Goal: Download file/media

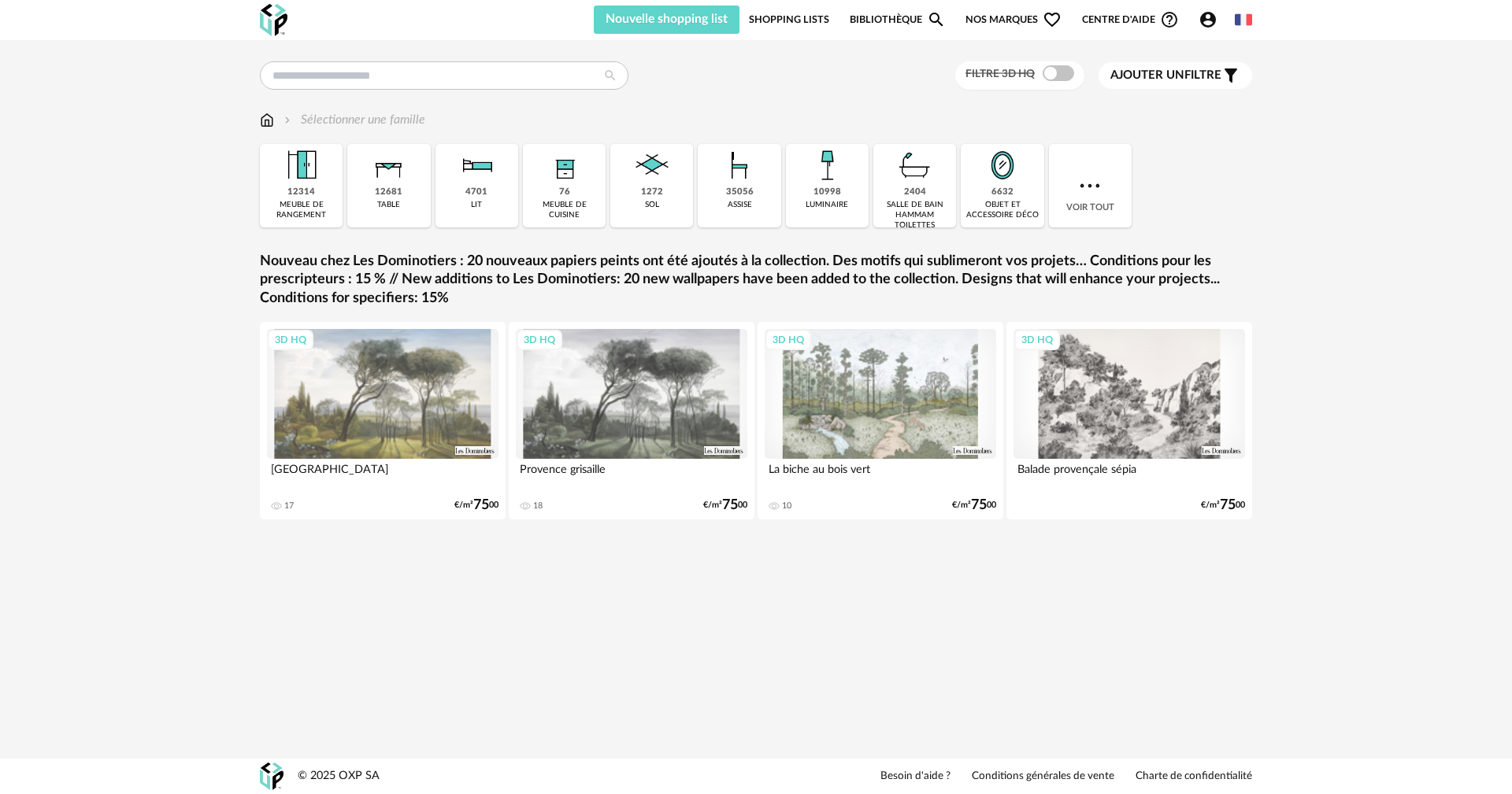
click at [1207, 18] on icon "Account Circle icon" at bounding box center [1208, 20] width 19 height 19
click at [1201, 26] on icon "Account Circle icon" at bounding box center [1208, 20] width 19 height 19
click at [1207, 22] on icon "Account Circle icon" at bounding box center [1208, 20] width 19 height 19
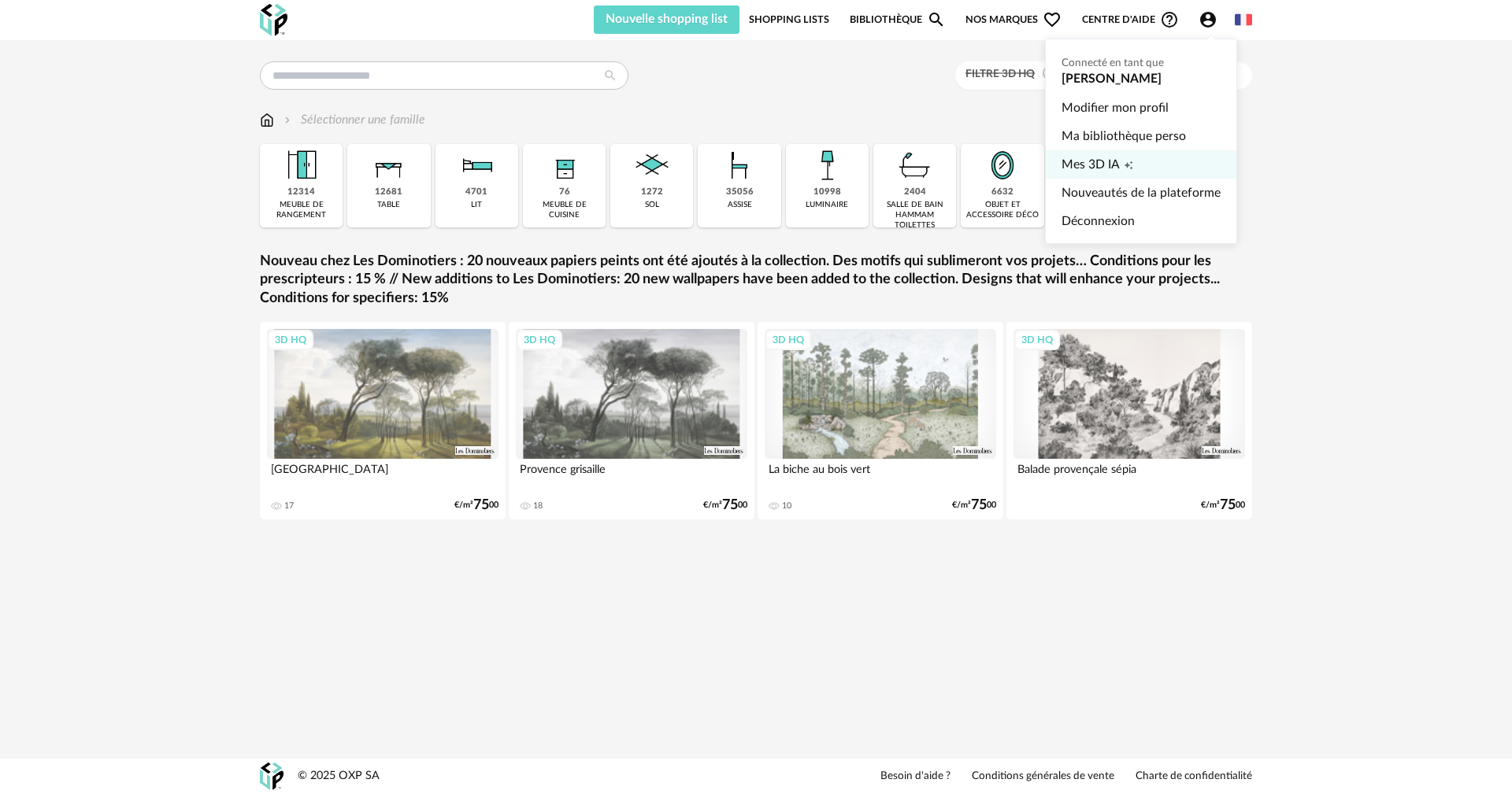
click at [1168, 160] on link "Mes 3D IA Creation icon" at bounding box center [1142, 165] width 159 height 28
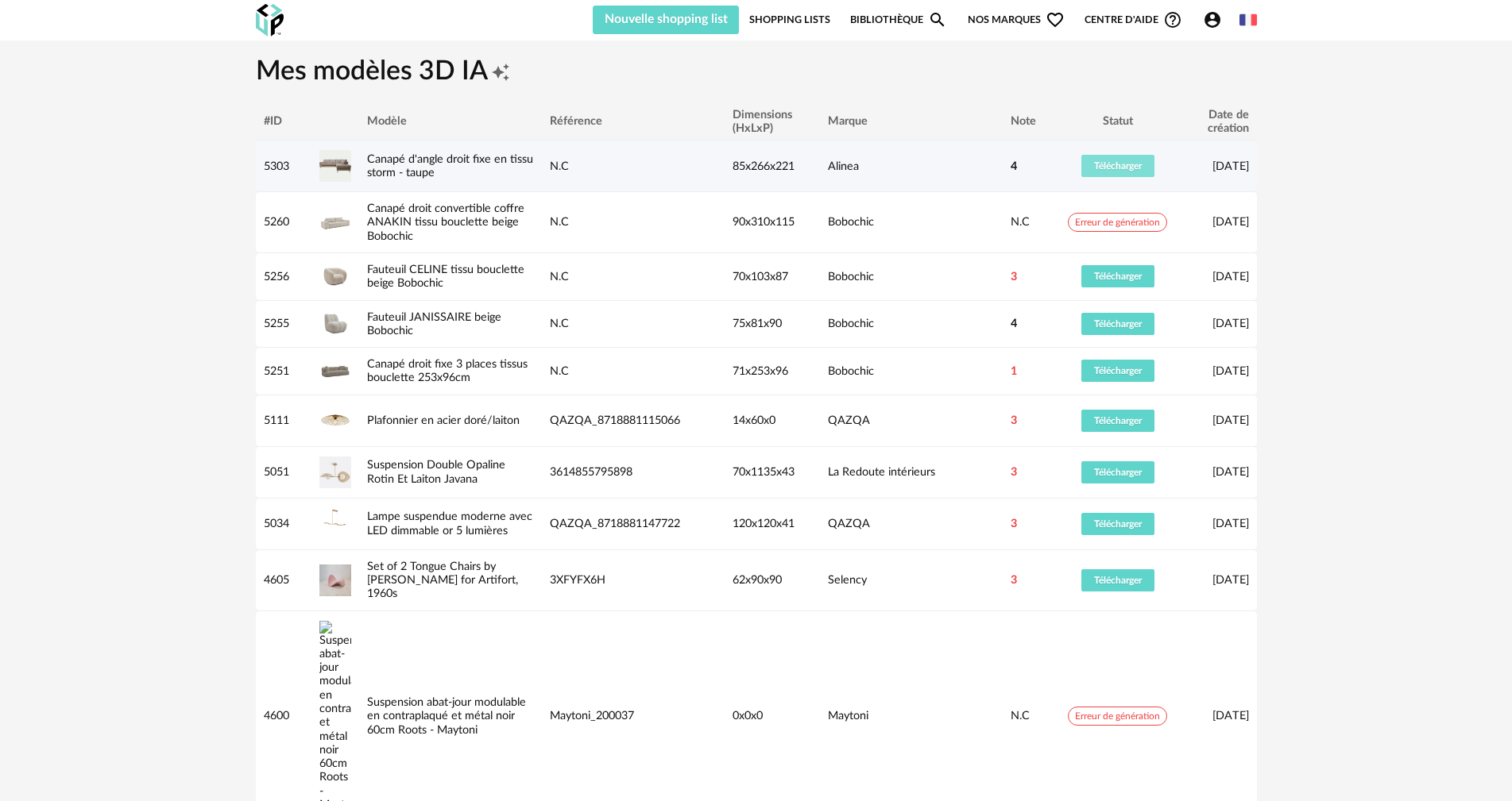
click at [1123, 168] on span "Télécharger" at bounding box center [1118, 166] width 48 height 10
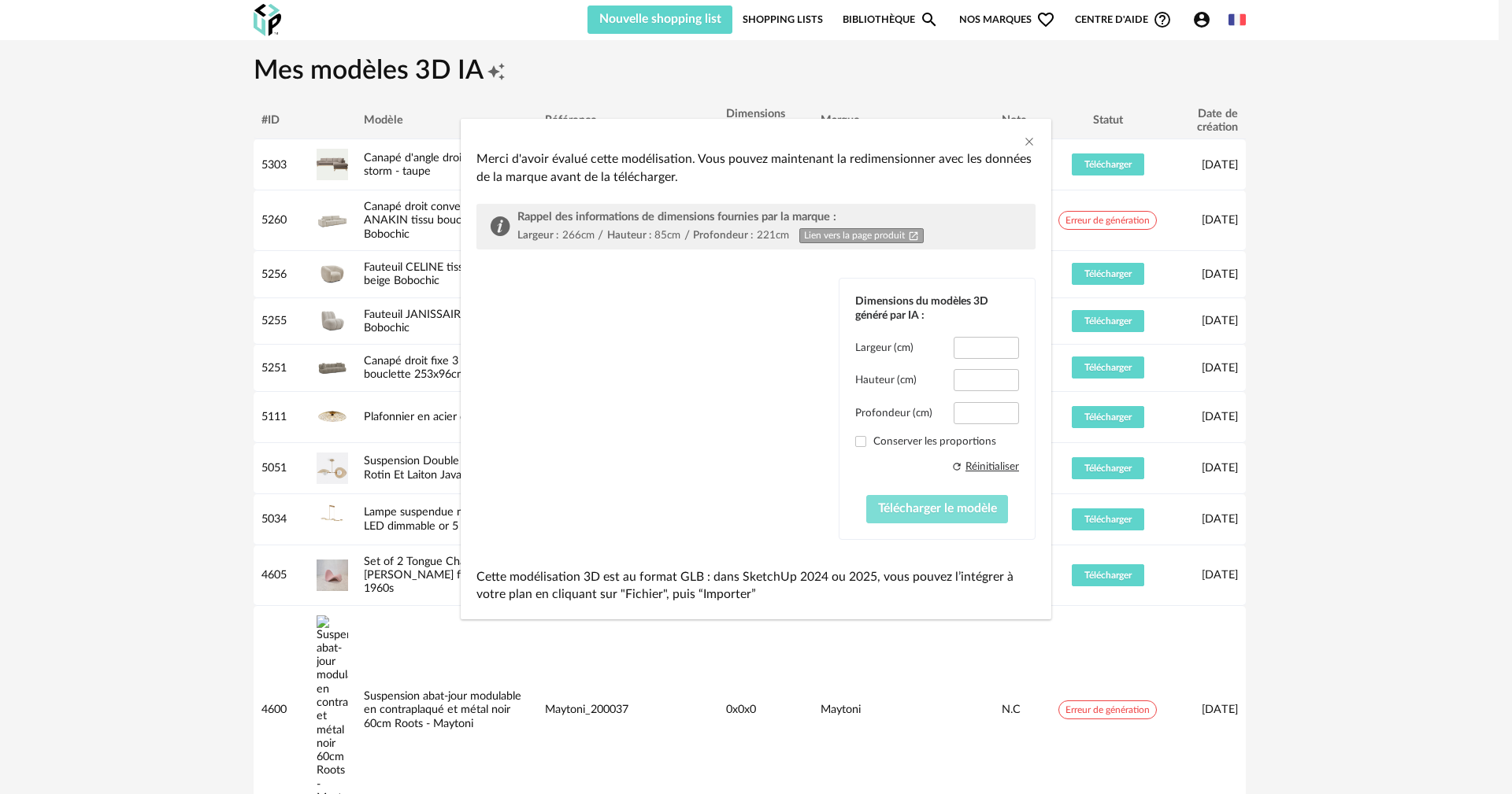
click at [898, 510] on span "Télécharger le modèle" at bounding box center [938, 508] width 119 height 12
click at [1026, 142] on icon "Close" at bounding box center [1029, 141] width 12 height 12
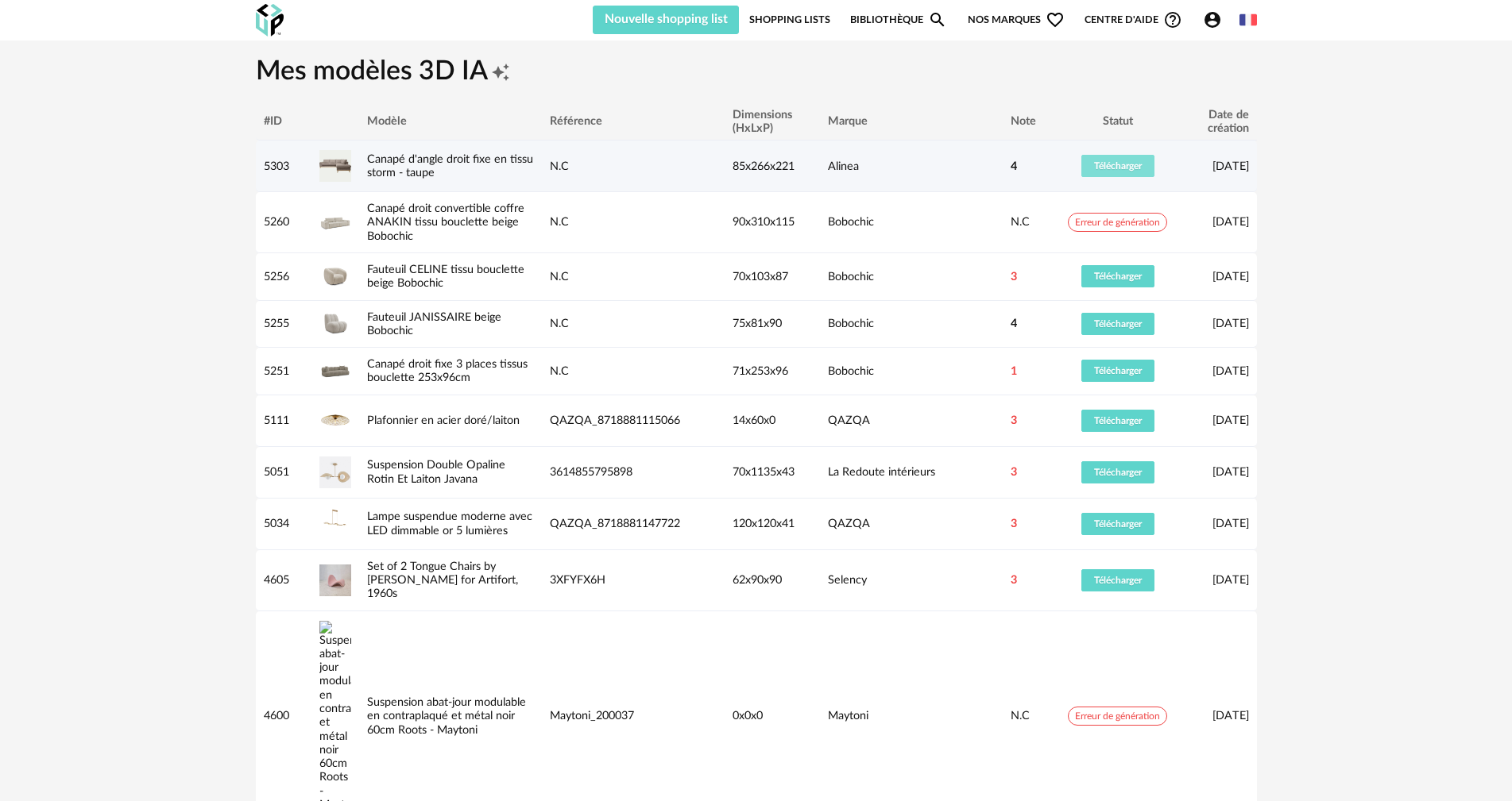
click at [1118, 170] on span "Télécharger" at bounding box center [1118, 166] width 48 height 10
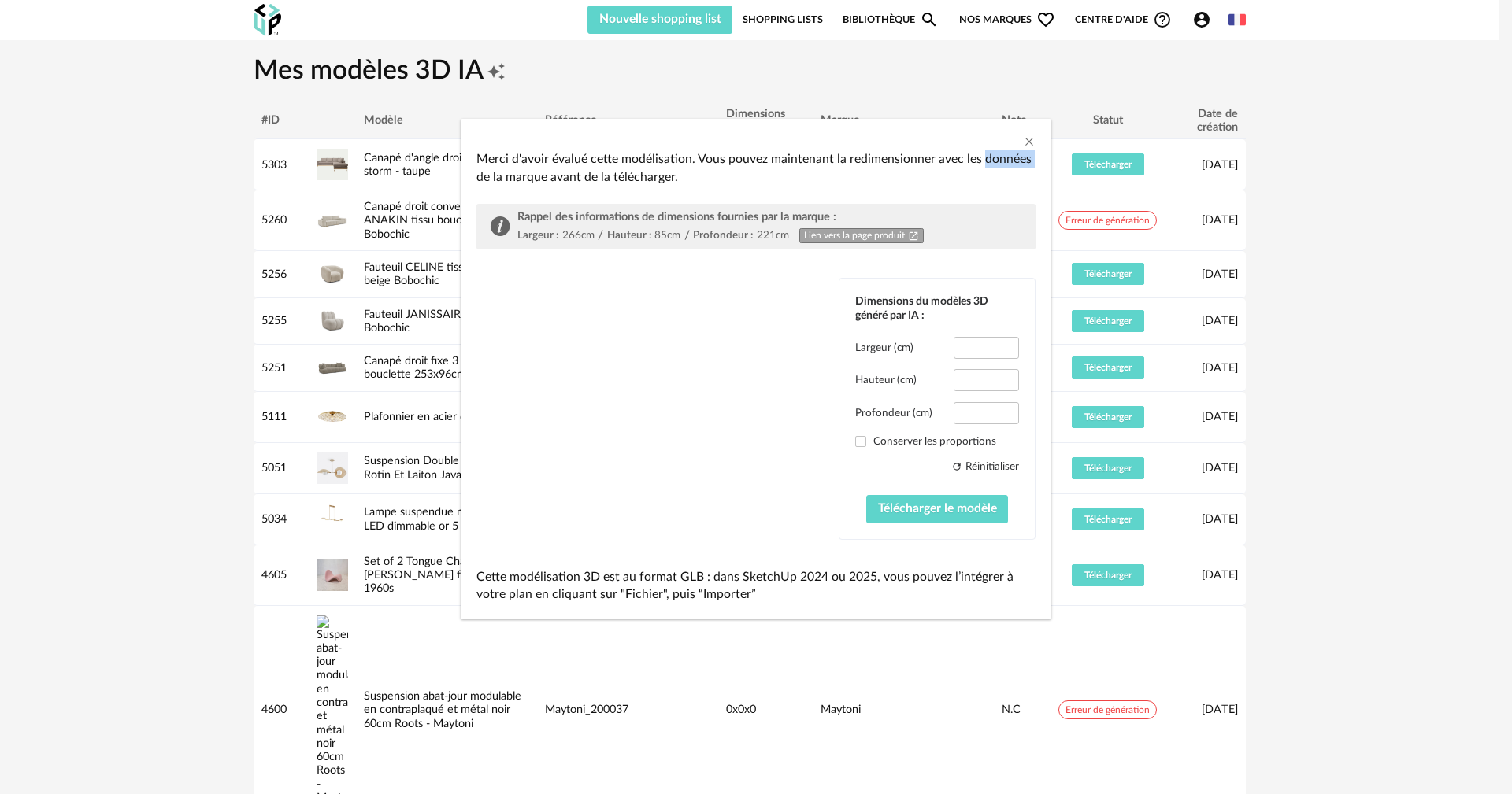
click at [1109, 167] on div "Merci d'avoir évalué cette modélisation. Vous pouvez maintenant la redimensionn…" at bounding box center [756, 397] width 1512 height 794
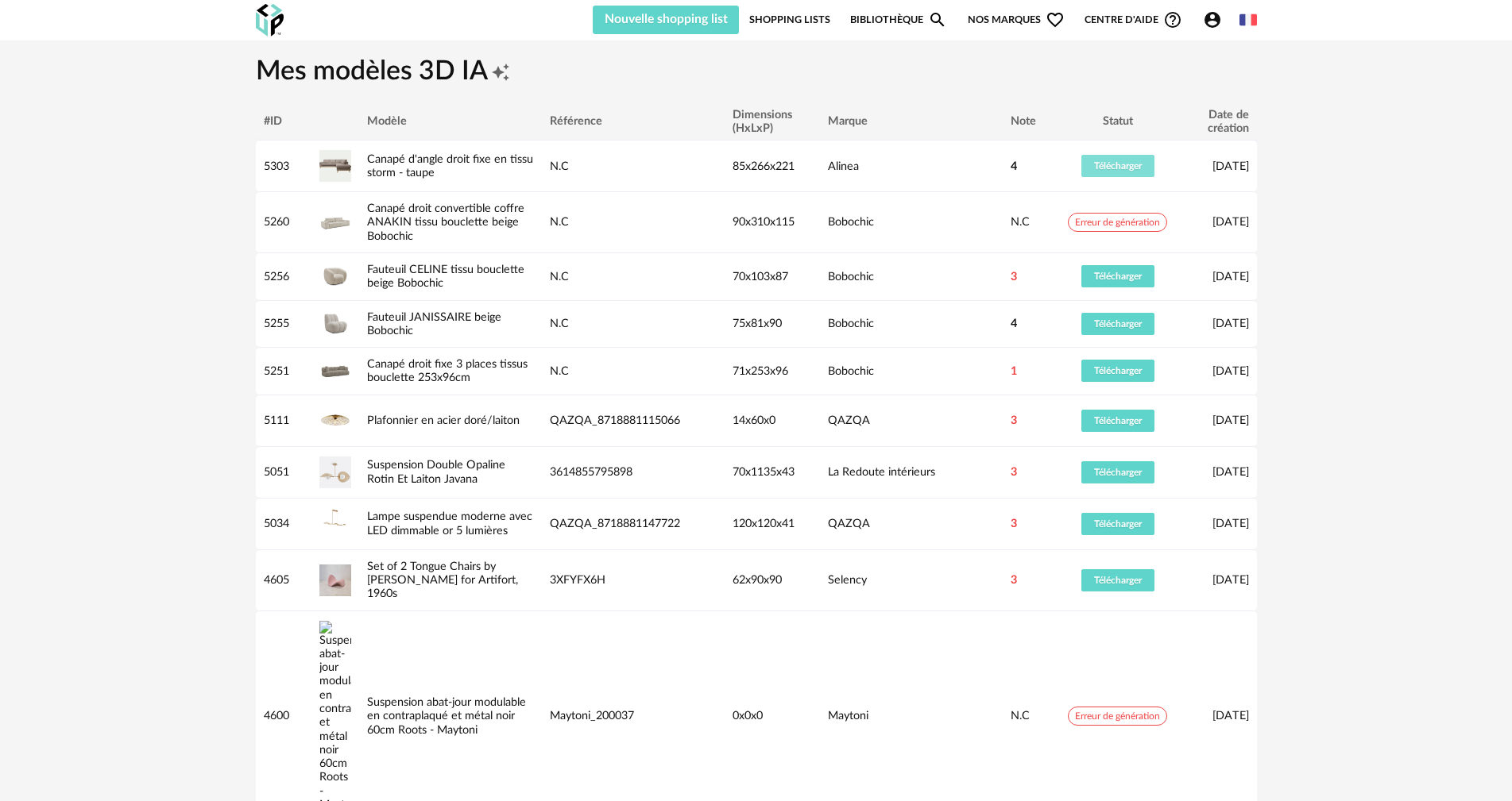
click at [1118, 166] on span "Télécharger" at bounding box center [1118, 166] width 48 height 10
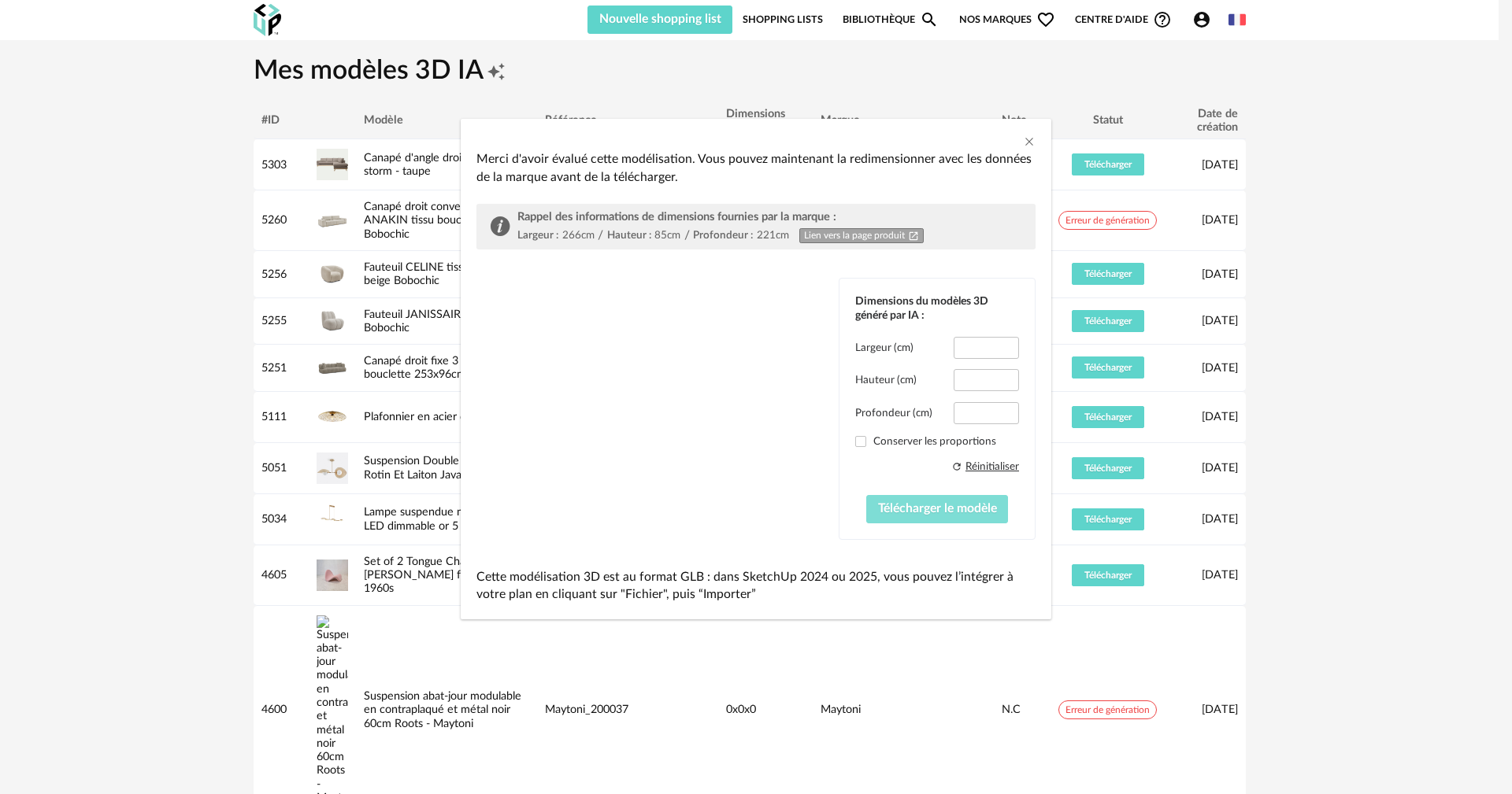
click at [925, 507] on span "Télécharger le modèle" at bounding box center [938, 508] width 119 height 12
click at [926, 505] on span "Télécharger le modèle" at bounding box center [938, 508] width 119 height 12
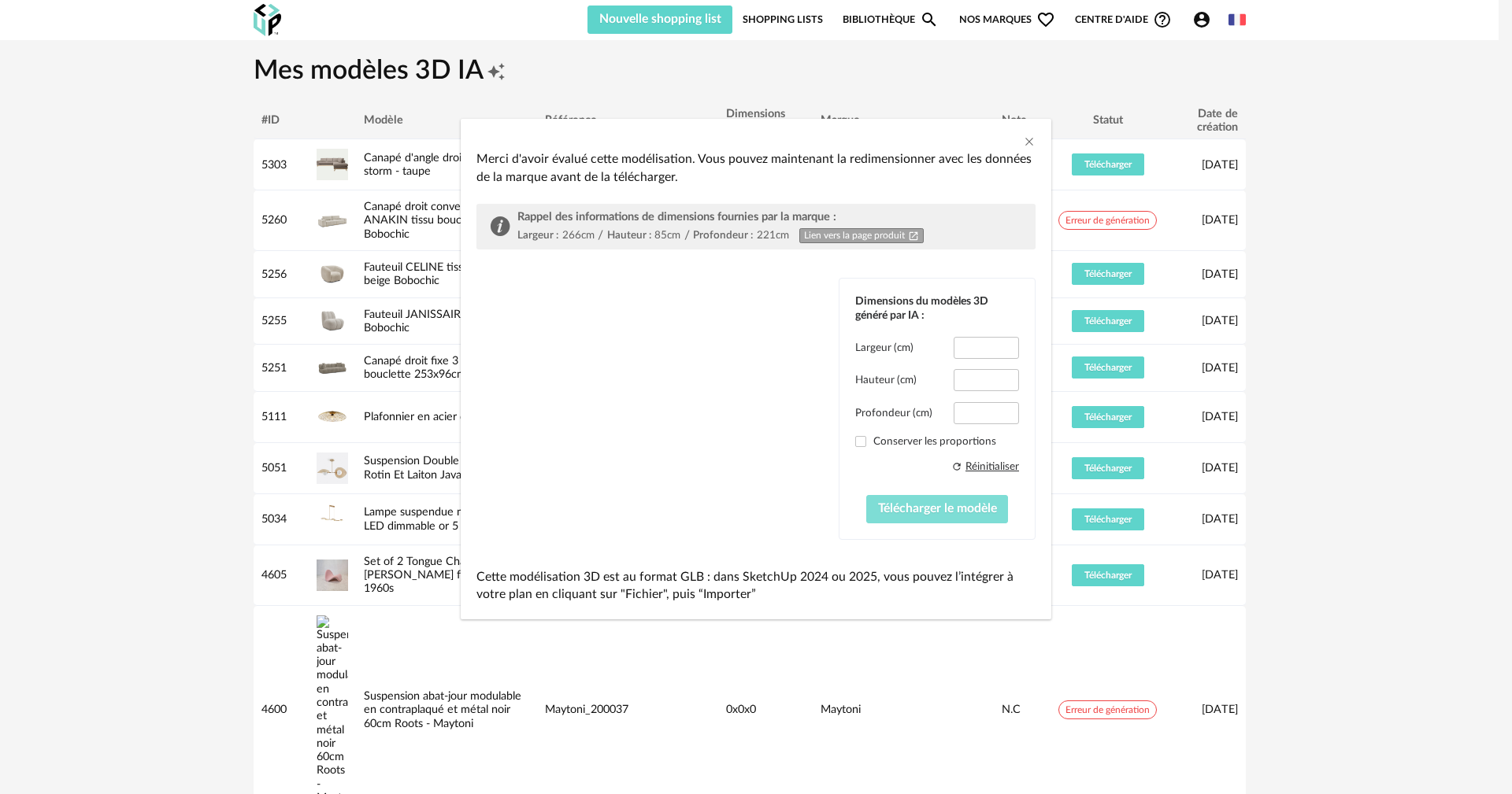
click at [926, 506] on span "Télécharger le modèle" at bounding box center [938, 508] width 119 height 12
click at [671, 463] on div "dialog" at bounding box center [595, 397] width 237 height 237
click at [875, 442] on label "Conserver les proportions" at bounding box center [937, 441] width 164 height 14
type input "*****"
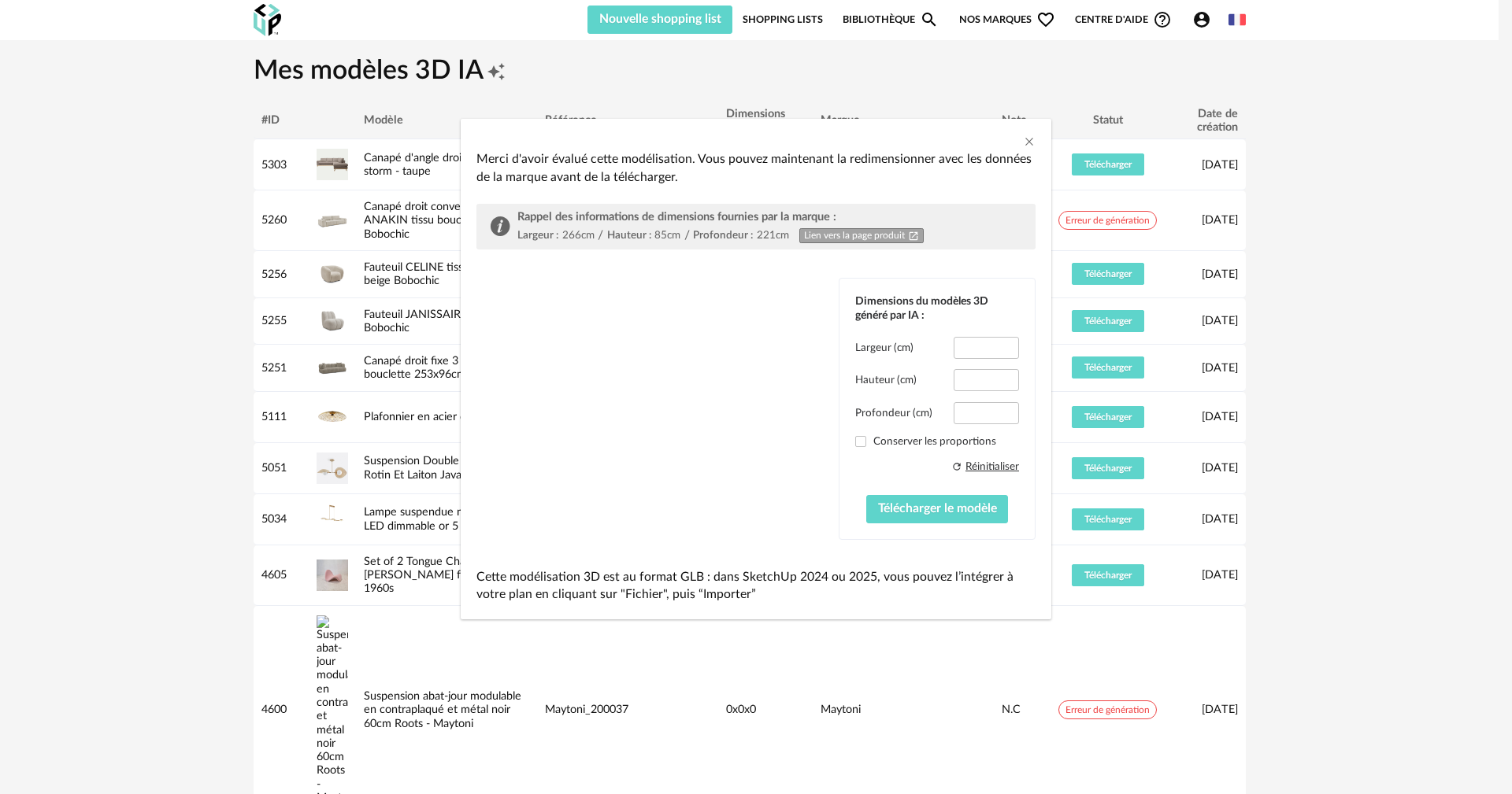
type input "*****"
click at [880, 439] on label "Conserver les proportions" at bounding box center [937, 441] width 164 height 14
click at [926, 446] on label "Conserver les proportions" at bounding box center [937, 441] width 164 height 14
click at [996, 469] on div "Réinitialiser" at bounding box center [992, 467] width 54 height 14
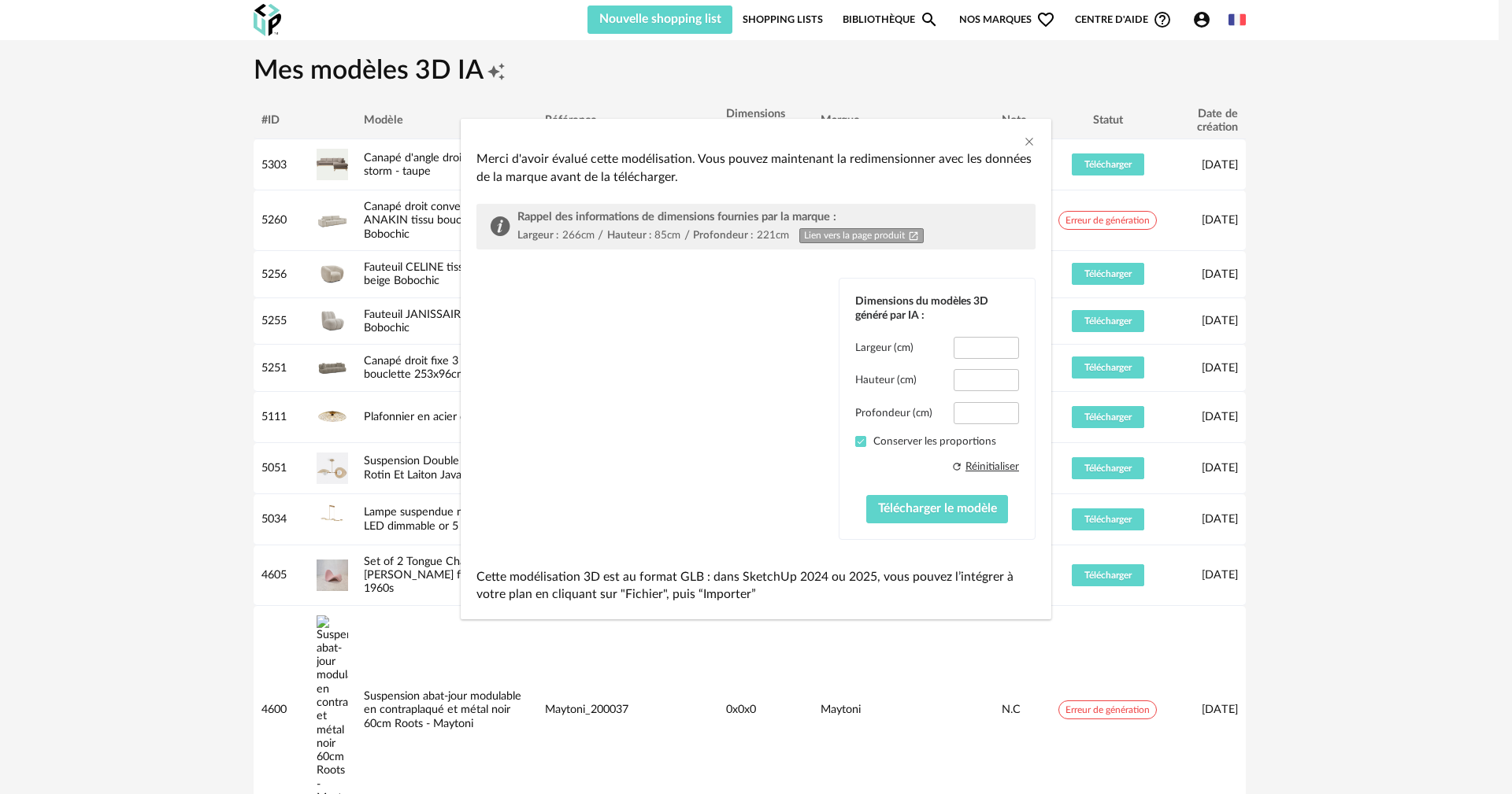
type input "****"
type input "**"
type input "****"
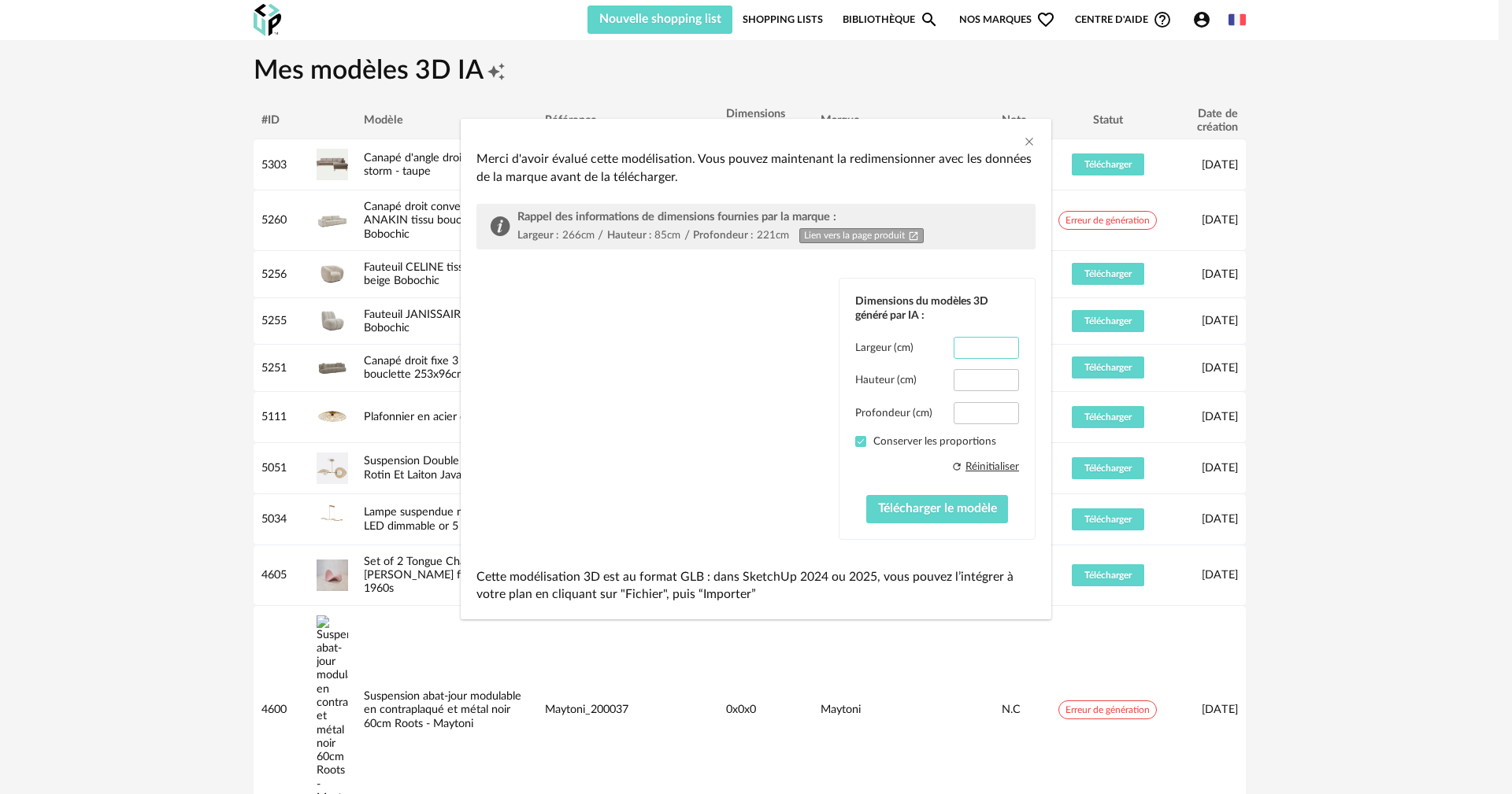
type input "****"
click at [996, 344] on input "**" at bounding box center [987, 347] width 65 height 22
type input "**"
type input "****"
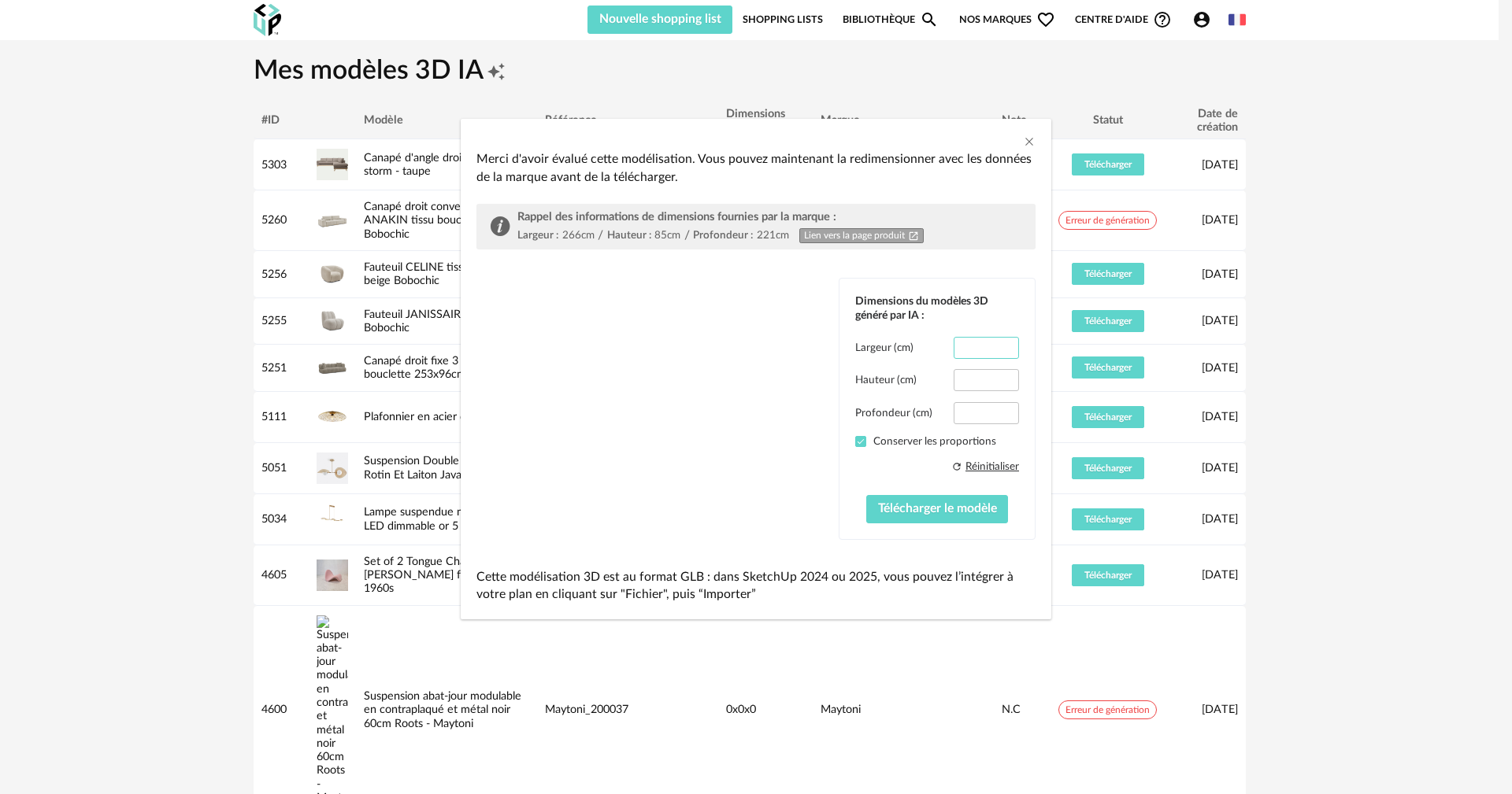
type input "**"
click at [996, 344] on input "**" at bounding box center [987, 347] width 65 height 22
click at [1025, 142] on icon "Close" at bounding box center [1029, 141] width 12 height 12
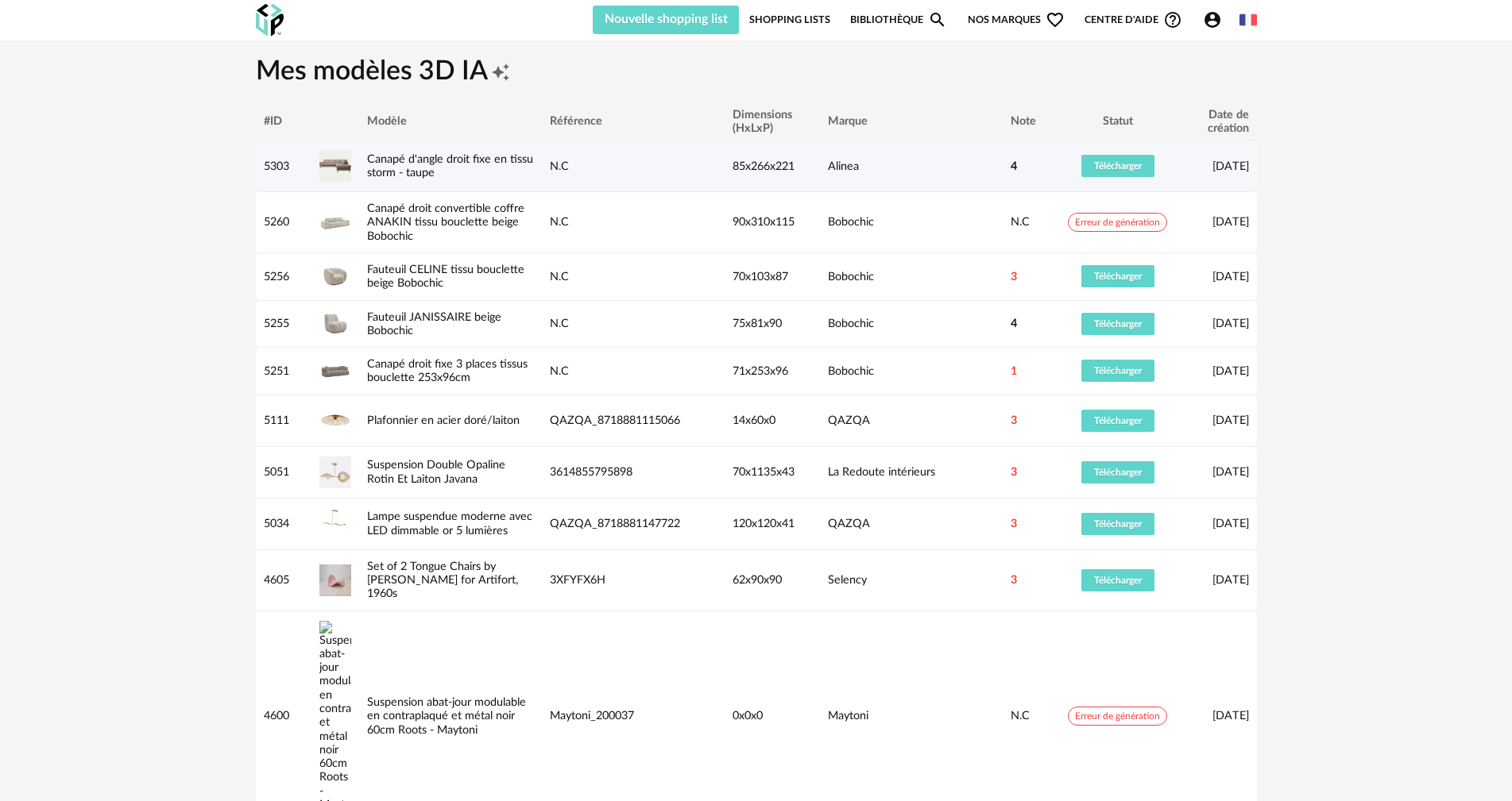
click at [999, 172] on div "Alinea" at bounding box center [911, 166] width 182 height 13
click at [447, 168] on div "Canapé d'angle droit fixe en tissu storm - taupe" at bounding box center [450, 166] width 182 height 28
click at [1118, 169] on span "Télécharger" at bounding box center [1118, 166] width 48 height 10
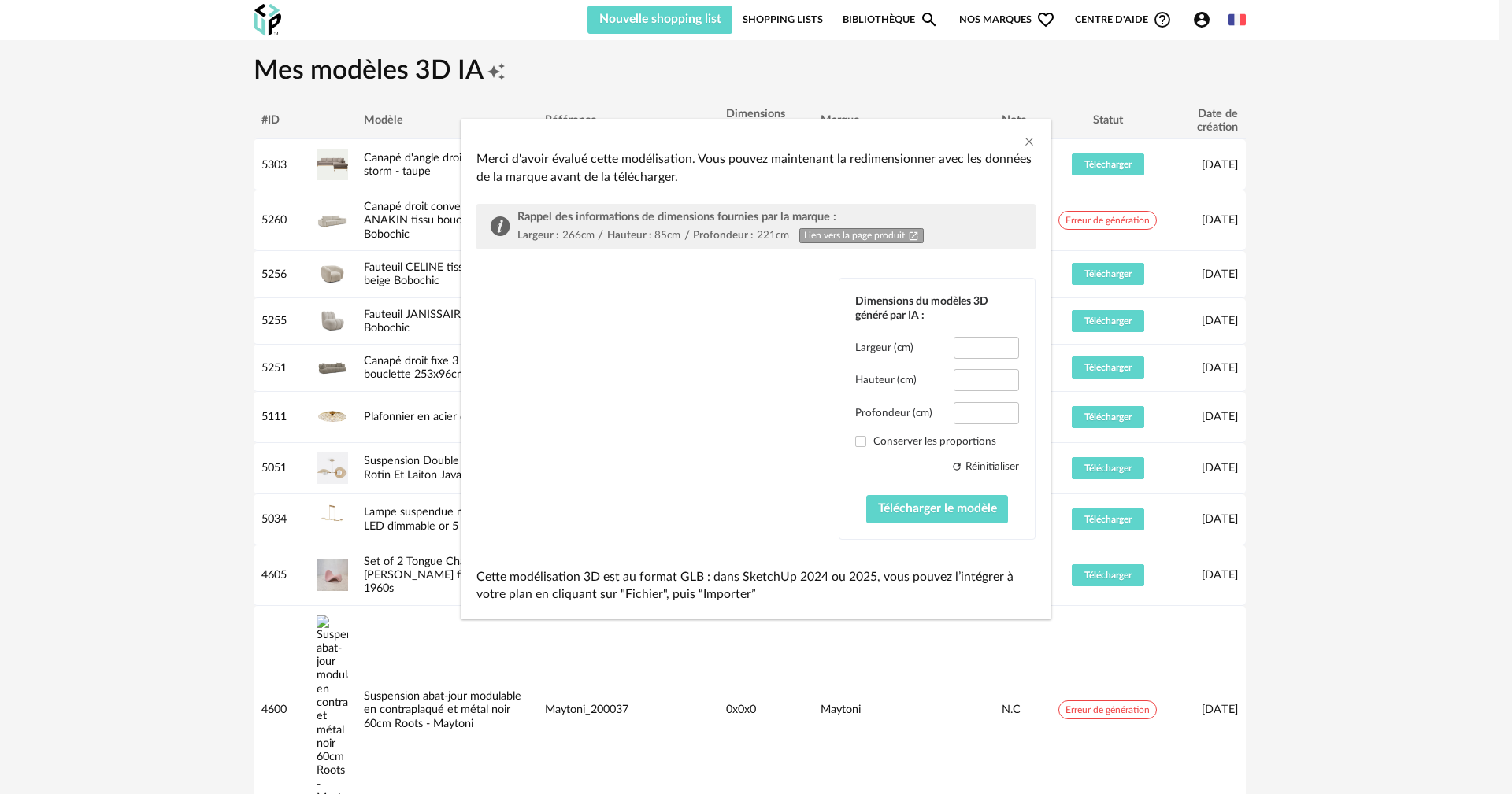
click at [916, 234] on icon "Open In New icon" at bounding box center [914, 237] width 11 height 11
click at [770, 584] on p "Cette modélisation 3D est au format GLB : dans SketchUp 2024 ou 2025, vous pouv…" at bounding box center [756, 586] width 560 height 35
click at [793, 526] on div "Dimensions du modèles 3D généré par IA : Largeur (cm) *** Hauteur (cm) ** Profo…" at bounding box center [756, 409] width 560 height 262
click at [966, 509] on span "Télécharger le modèle" at bounding box center [938, 508] width 119 height 12
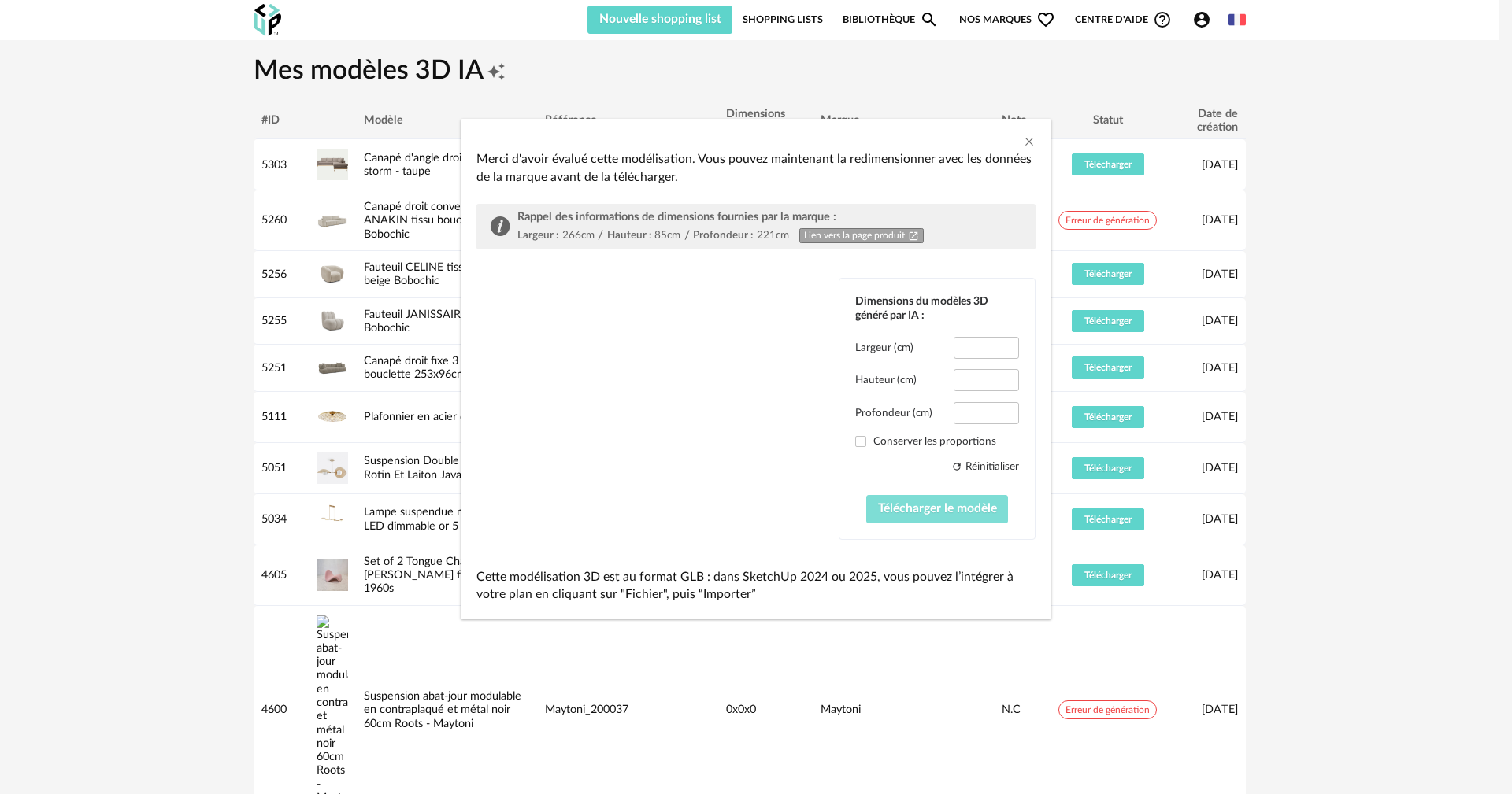
click at [967, 507] on span "Télécharger le modèle" at bounding box center [938, 508] width 119 height 12
click at [969, 503] on span "Télécharger le modèle" at bounding box center [938, 508] width 119 height 12
click at [970, 503] on span "Télécharger le modèle" at bounding box center [938, 508] width 119 height 12
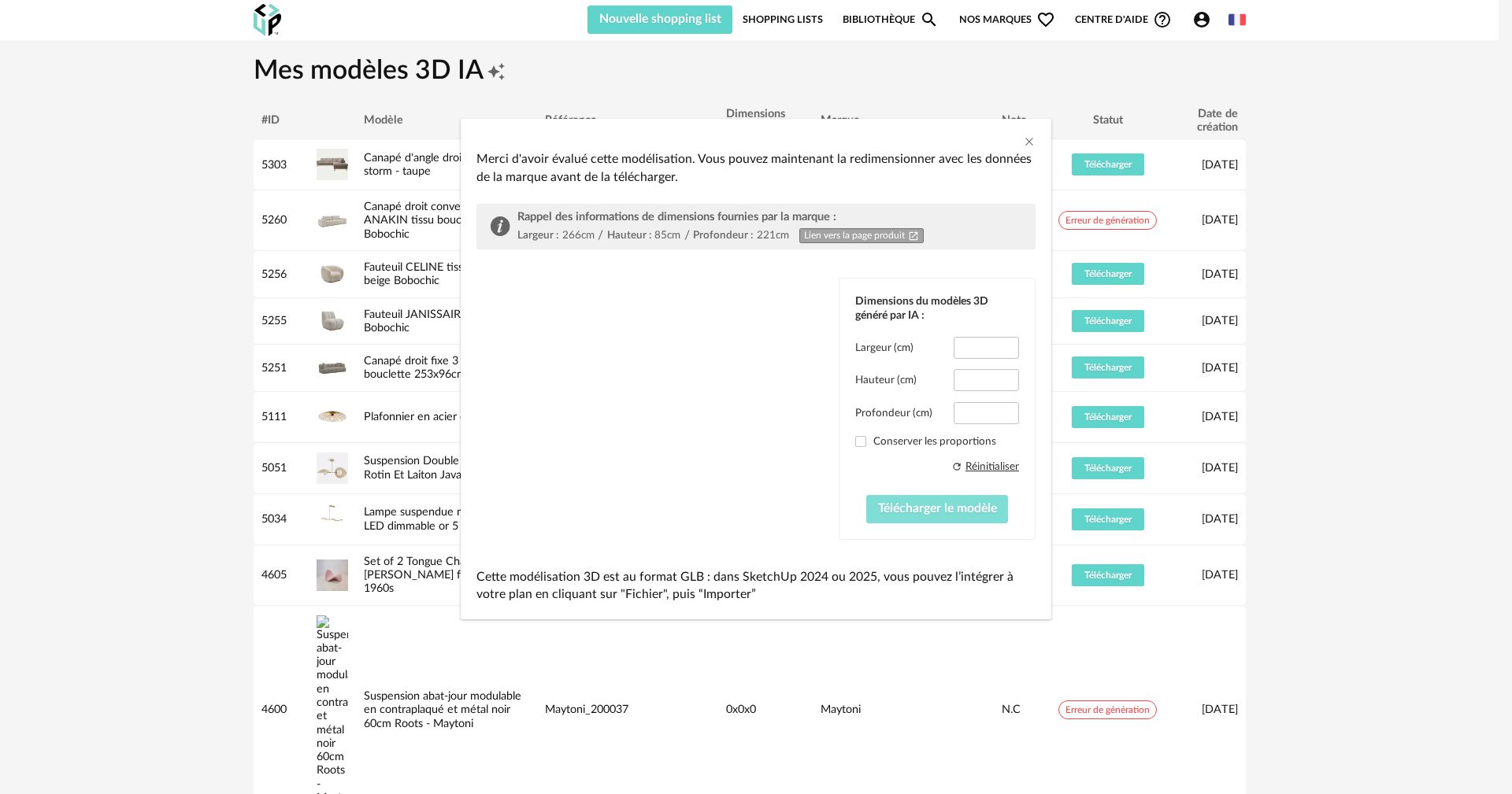
click at [971, 503] on span "Télécharger le modèle" at bounding box center [938, 508] width 119 height 12
click at [972, 503] on span "Télécharger le modèle" at bounding box center [938, 508] width 119 height 12
click at [973, 503] on span "Télécharger le modèle" at bounding box center [938, 508] width 119 height 12
click at [973, 503] on span "Télécharger le modèle" at bounding box center [938, 508] width 119 height 12
click at [973, 502] on button "Télécharger le modèle" at bounding box center [937, 509] width 143 height 28
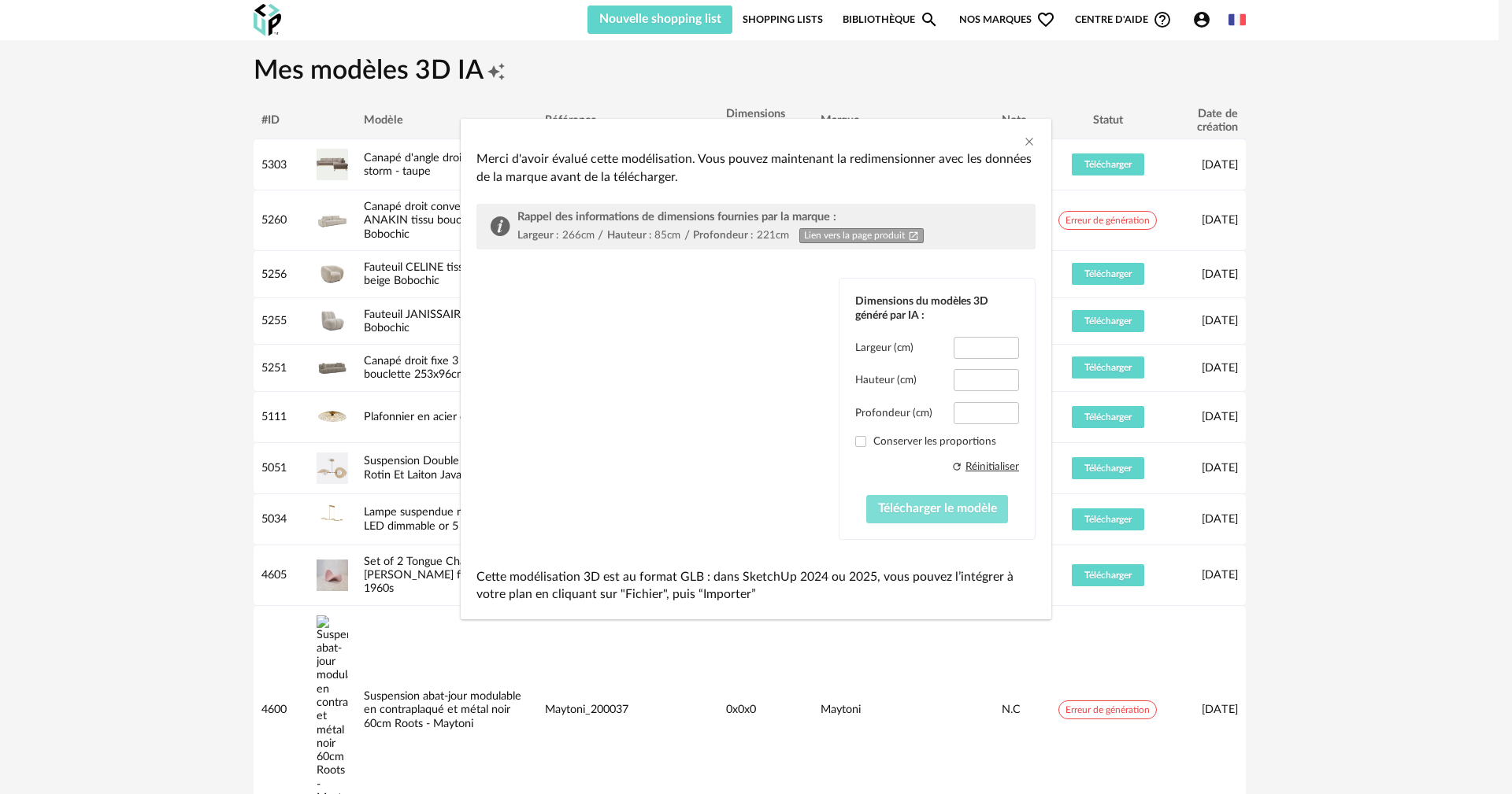
click at [973, 499] on button "Télécharger le modèle" at bounding box center [937, 509] width 143 height 28
click at [973, 498] on button "Télécharger le modèle" at bounding box center [937, 509] width 143 height 28
click at [974, 499] on button "Télécharger le modèle" at bounding box center [937, 509] width 143 height 28
click at [975, 501] on button "Télécharger le modèle" at bounding box center [937, 509] width 143 height 28
click at [976, 498] on button "Télécharger le modèle" at bounding box center [937, 509] width 143 height 28
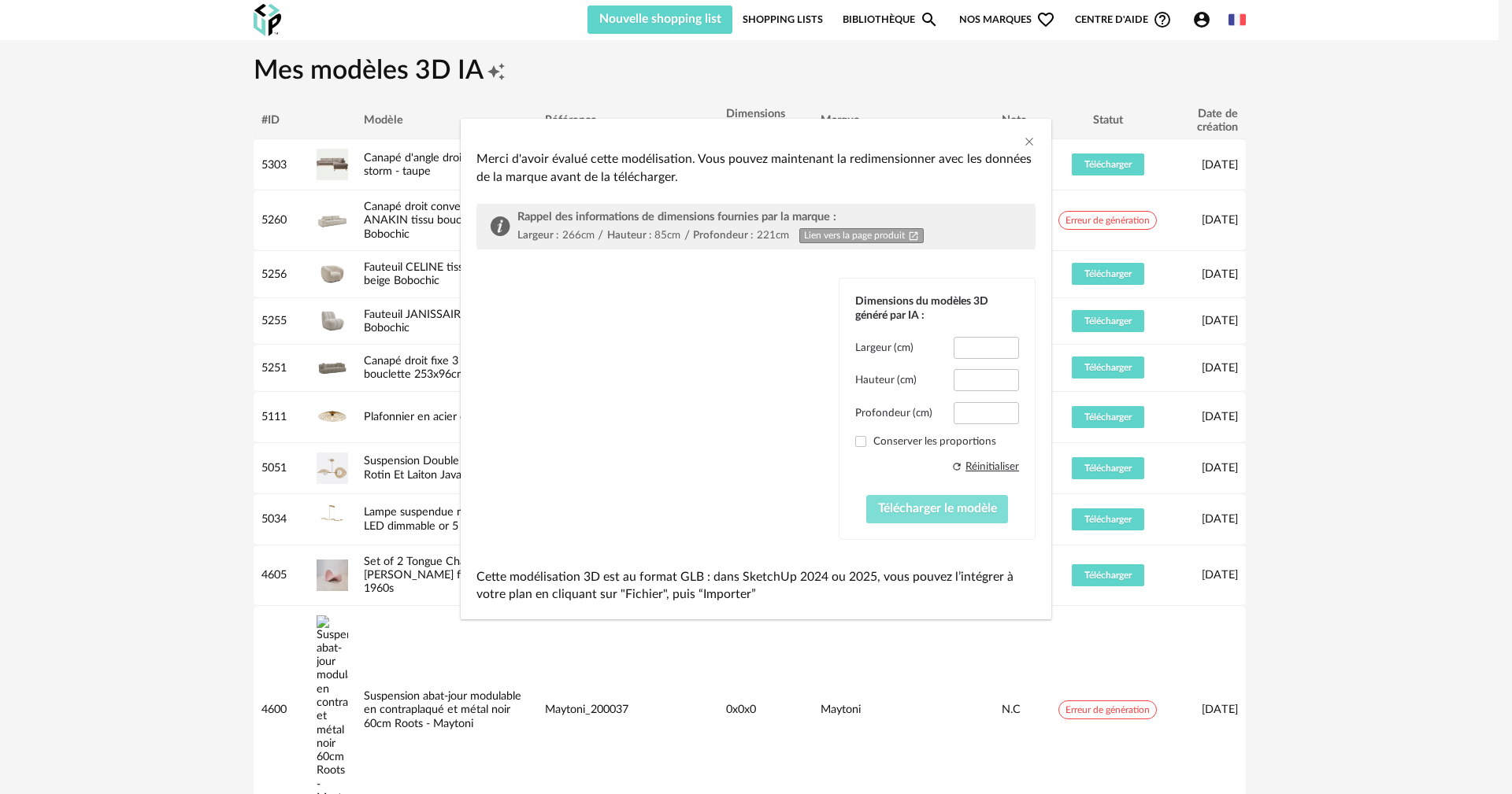
click at [974, 496] on button "Télécharger le modèle" at bounding box center [937, 509] width 143 height 28
click at [975, 496] on button "Télécharger le modèle" at bounding box center [937, 509] width 143 height 28
click at [975, 497] on button "Télécharger le modèle" at bounding box center [937, 509] width 143 height 28
click at [894, 515] on button "Télécharger le modèle" at bounding box center [937, 509] width 143 height 28
click at [893, 511] on span "Télécharger le modèle" at bounding box center [938, 508] width 119 height 12
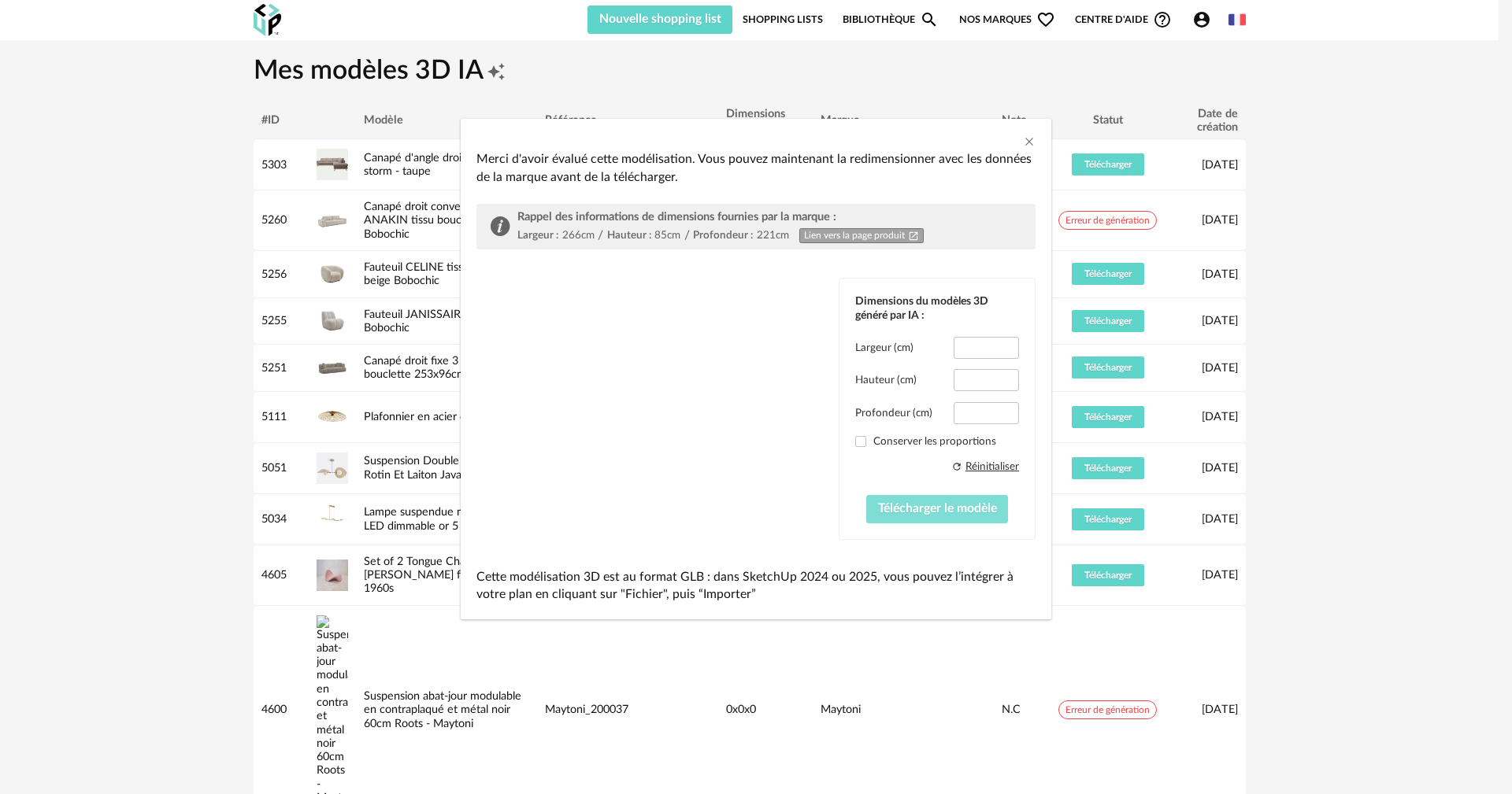
click at [893, 509] on span "Télécharger le modèle" at bounding box center [938, 508] width 119 height 12
click at [665, 274] on div "Merci d'avoir évalué cette modélisation. Vous pouvez maintenant la redimensionn…" at bounding box center [756, 377] width 560 height 453
click at [1036, 141] on div "dialog" at bounding box center [756, 131] width 591 height 24
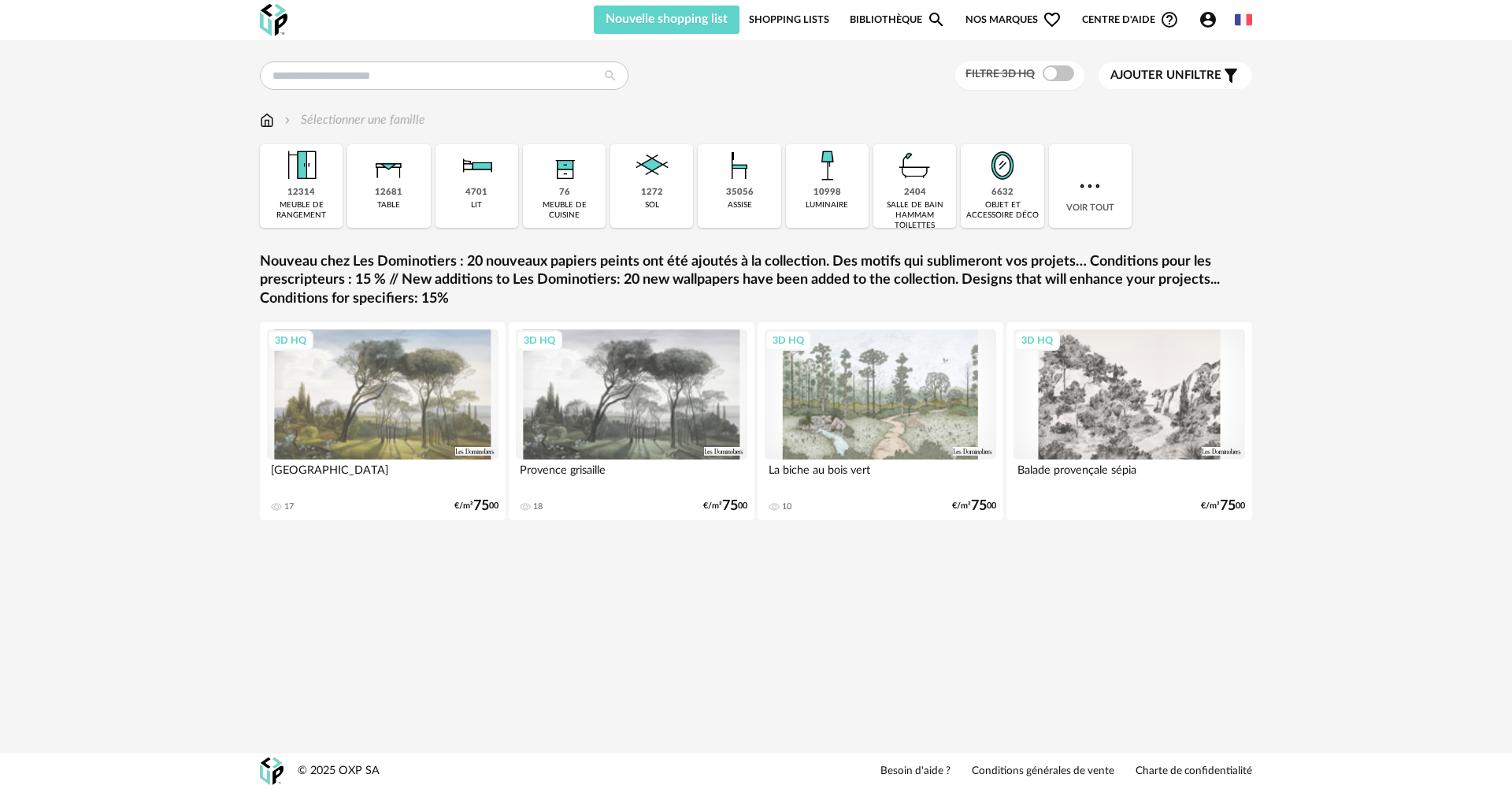
click at [1205, 16] on icon "Account Circle icon" at bounding box center [1208, 19] width 16 height 16
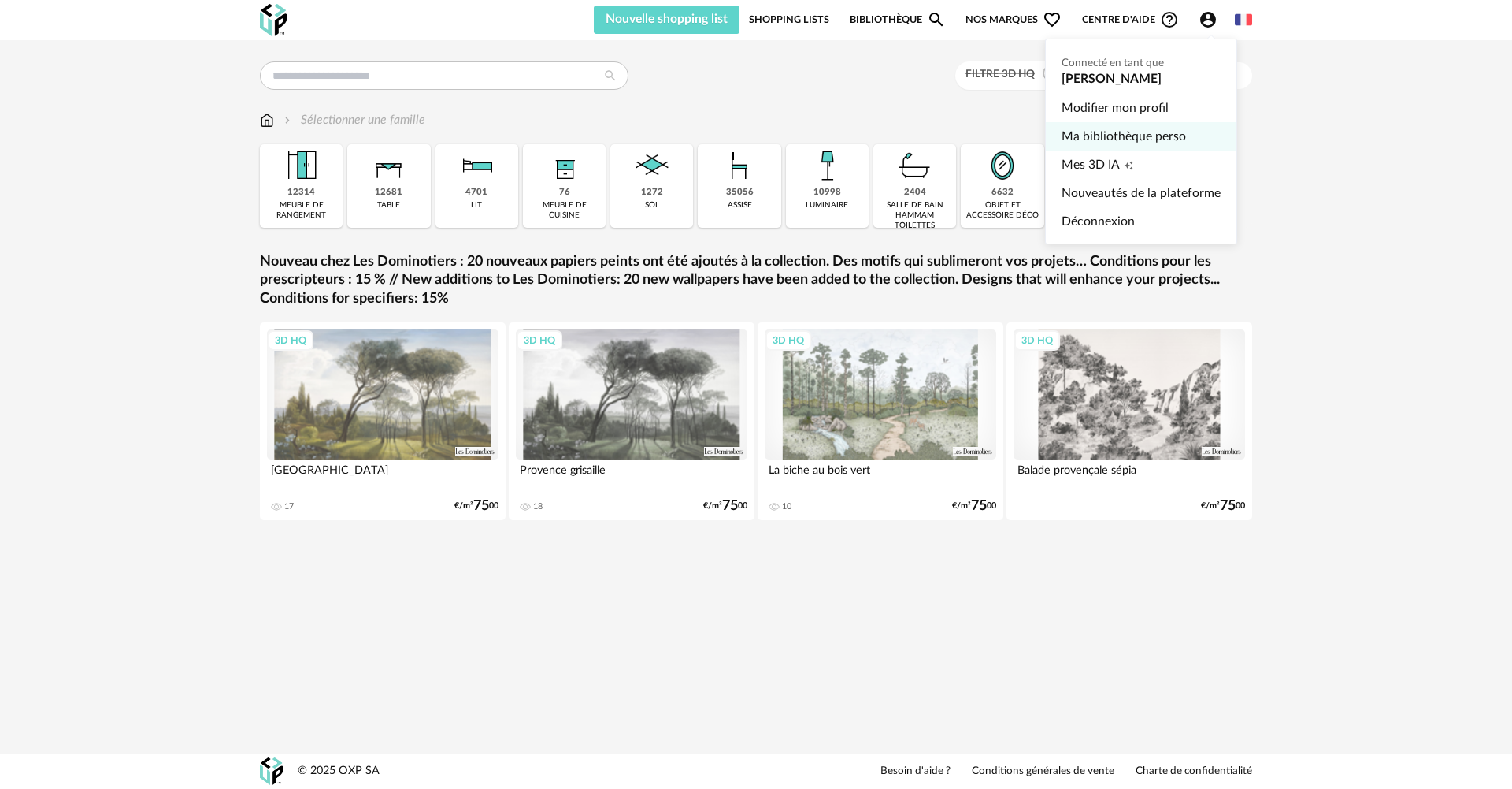
click at [1123, 138] on link "Ma bibliothèque perso" at bounding box center [1142, 136] width 159 height 28
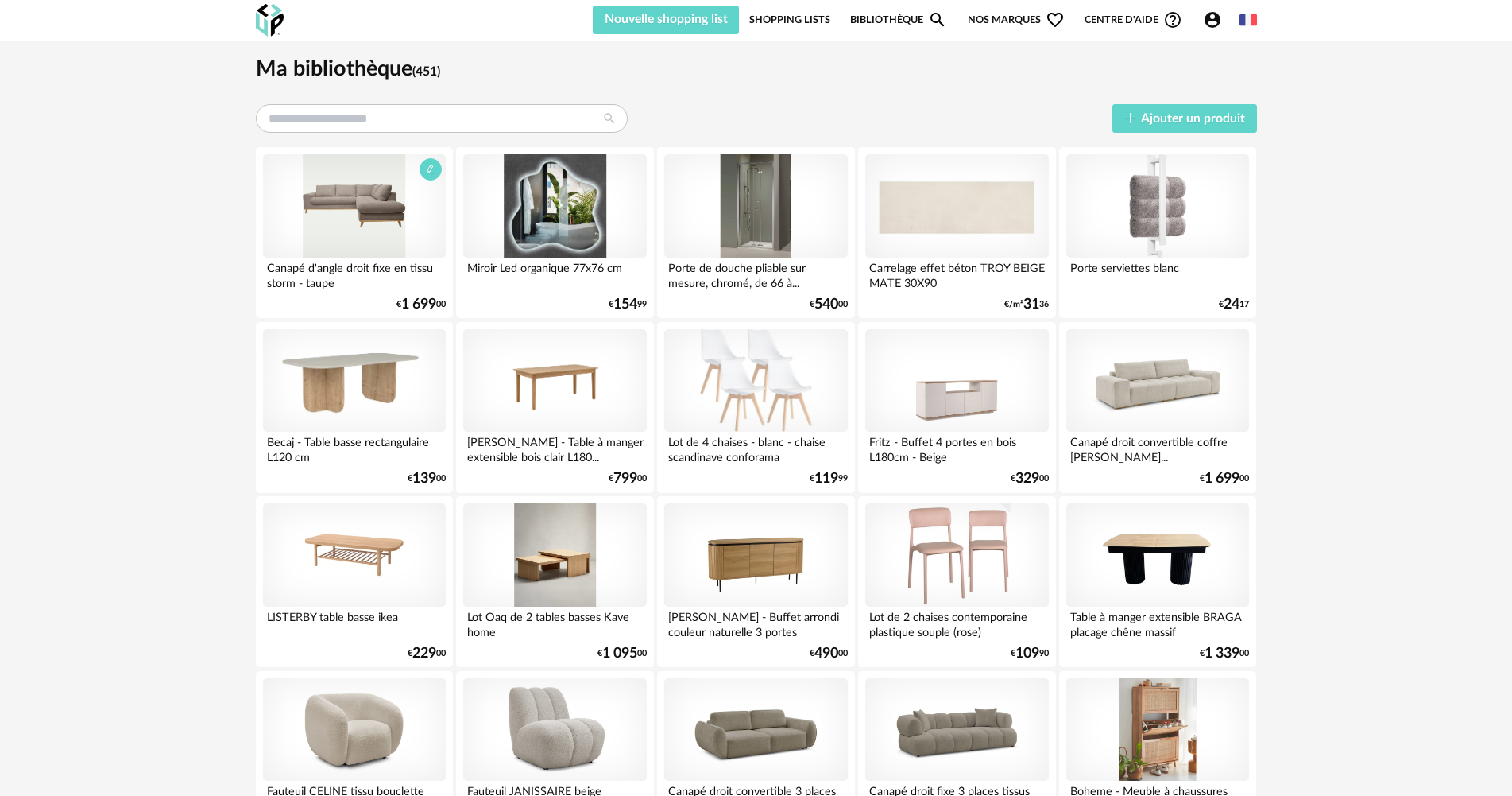
click at [367, 223] on div at bounding box center [353, 205] width 182 height 103
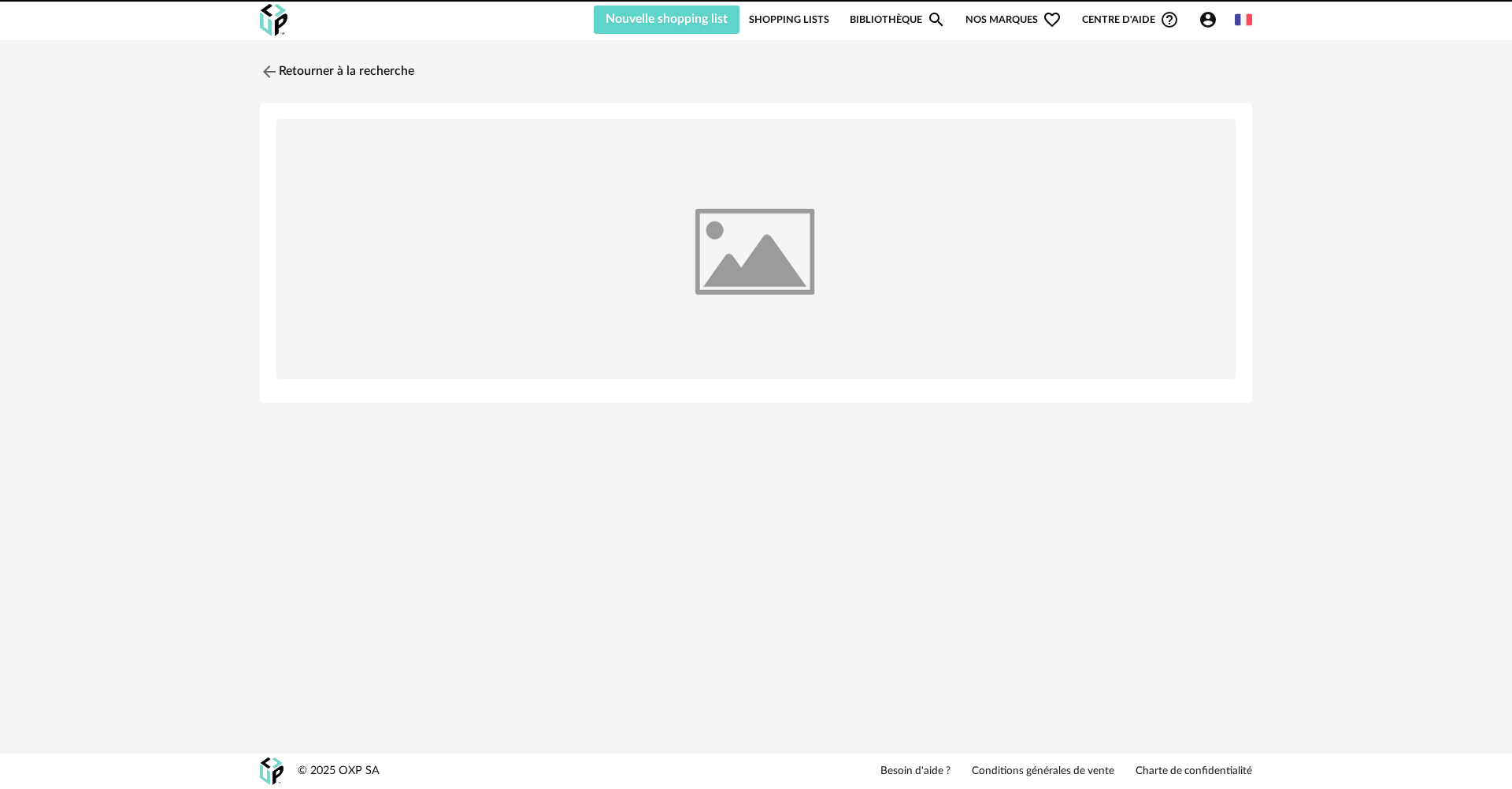
click at [1212, 19] on icon "Account Circle icon" at bounding box center [1208, 19] width 16 height 16
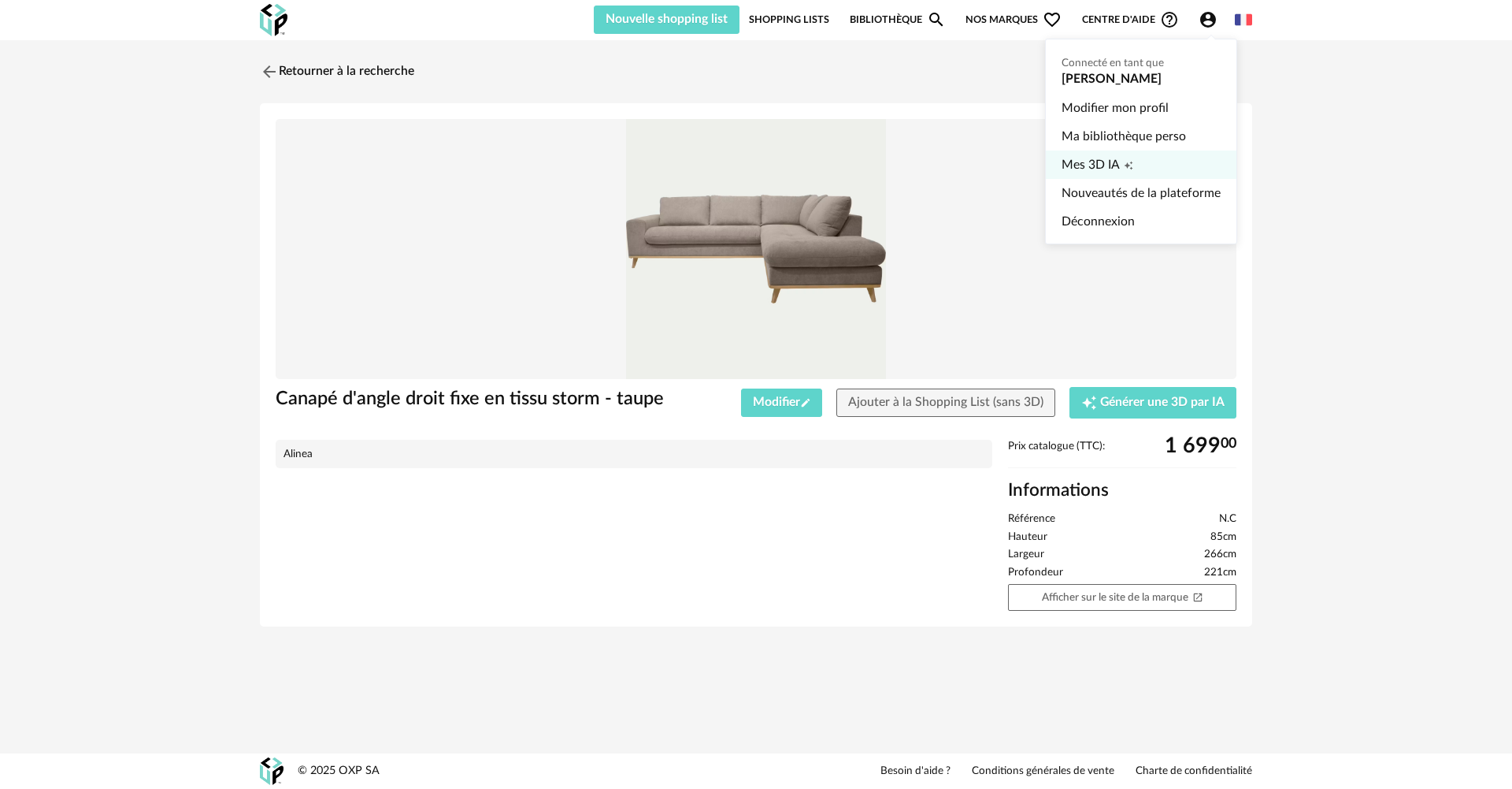
click at [1183, 157] on link "Mes 3D IA Creation icon" at bounding box center [1142, 165] width 159 height 28
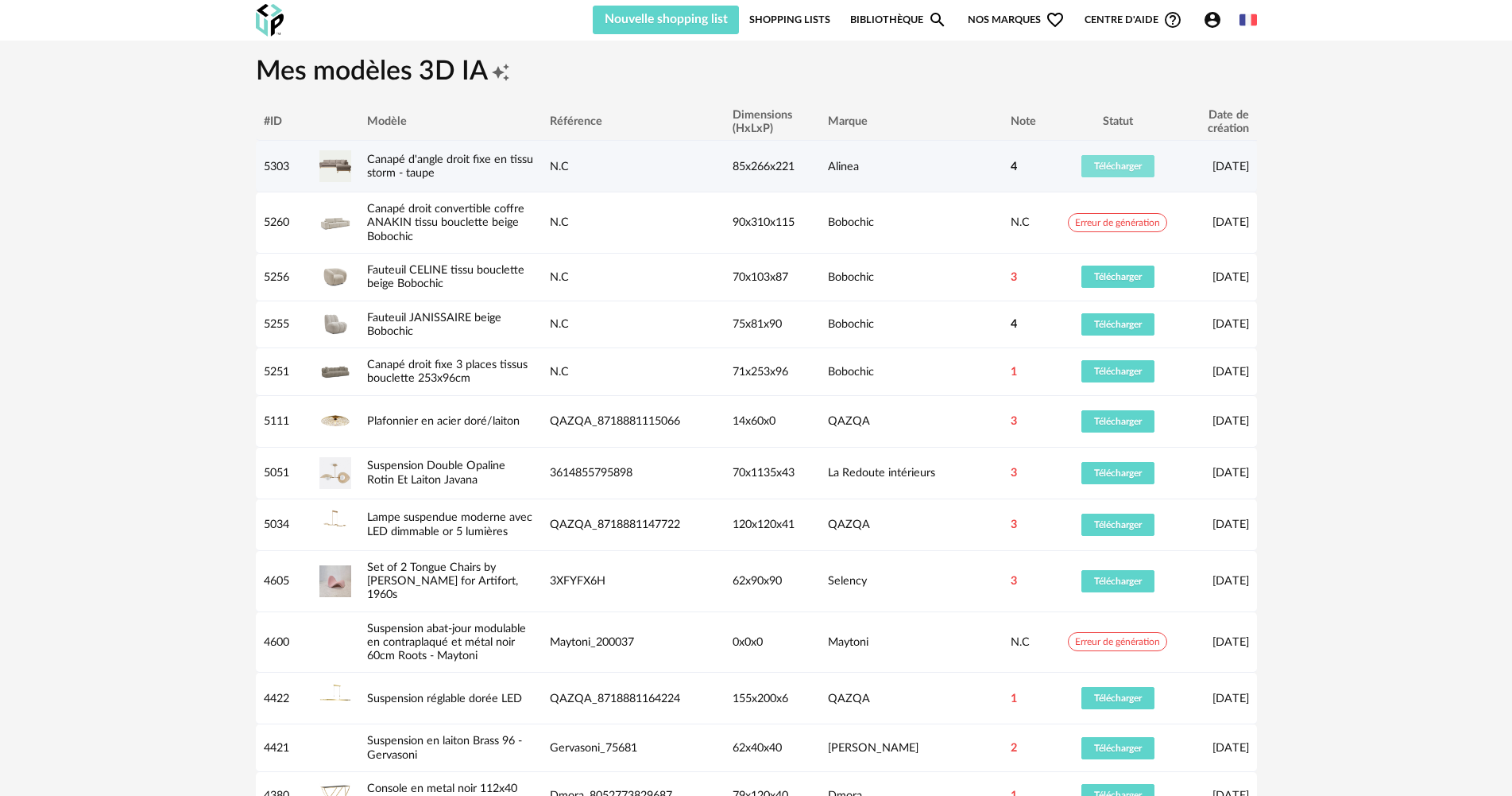
click at [1105, 162] on span "Télécharger" at bounding box center [1118, 166] width 48 height 10
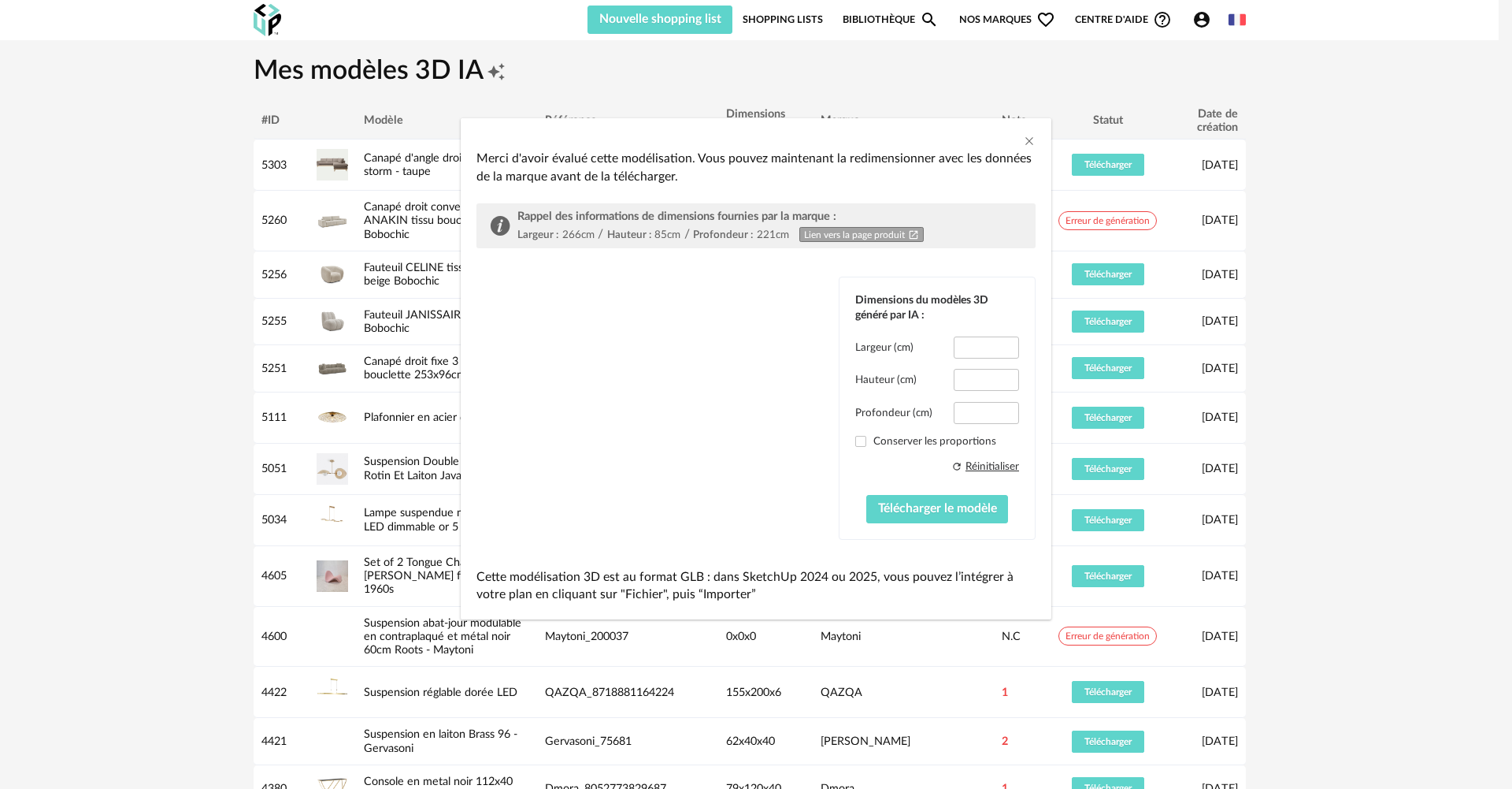
click at [651, 359] on div "dialog" at bounding box center [595, 395] width 237 height 237
click at [929, 509] on span "Télécharger le modèle" at bounding box center [938, 508] width 119 height 12
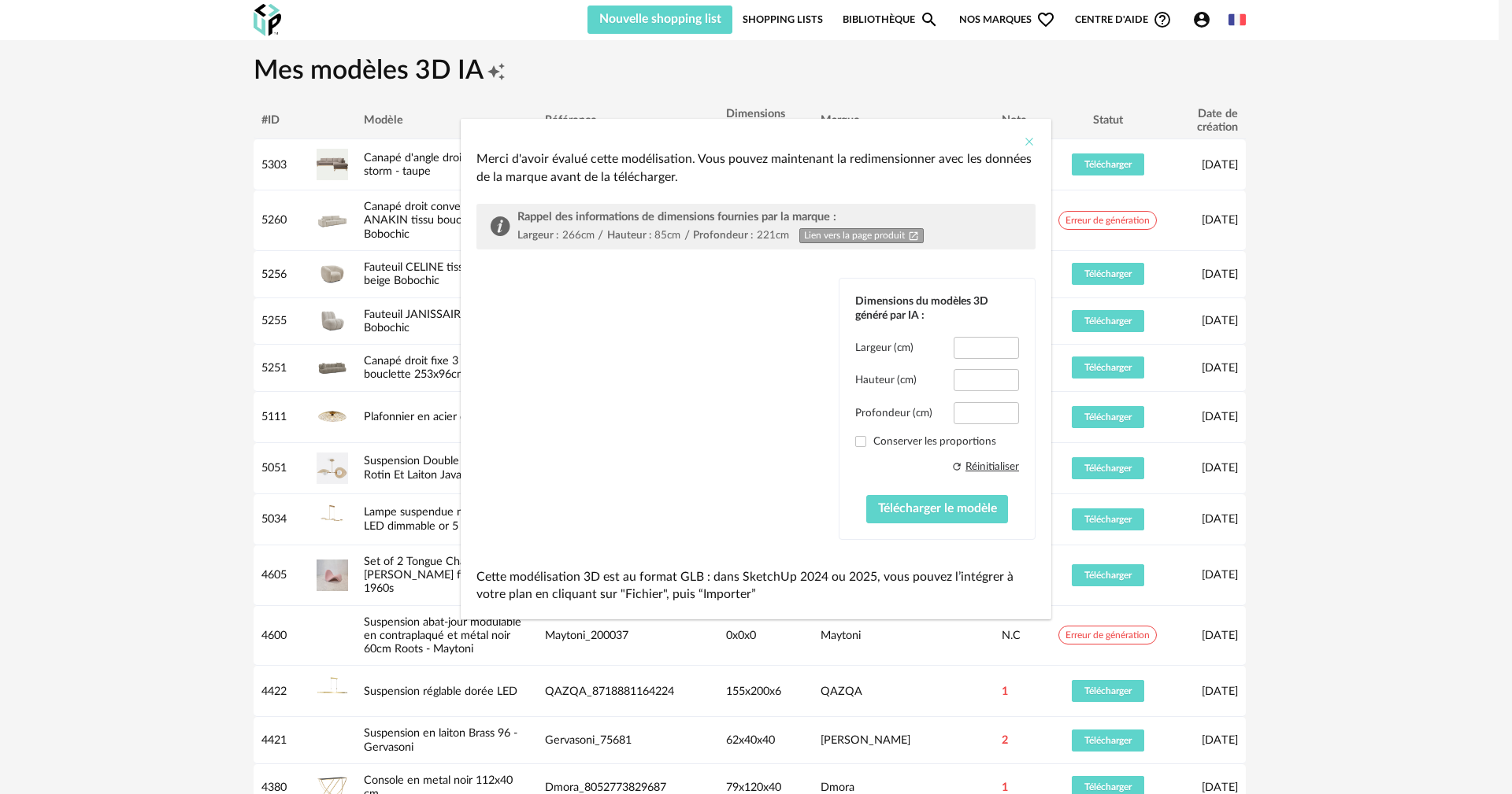
drag, startPoint x: 1029, startPoint y: 143, endPoint x: 903, endPoint y: 110, distance: 130.2
click at [1030, 143] on icon "Close" at bounding box center [1029, 141] width 12 height 12
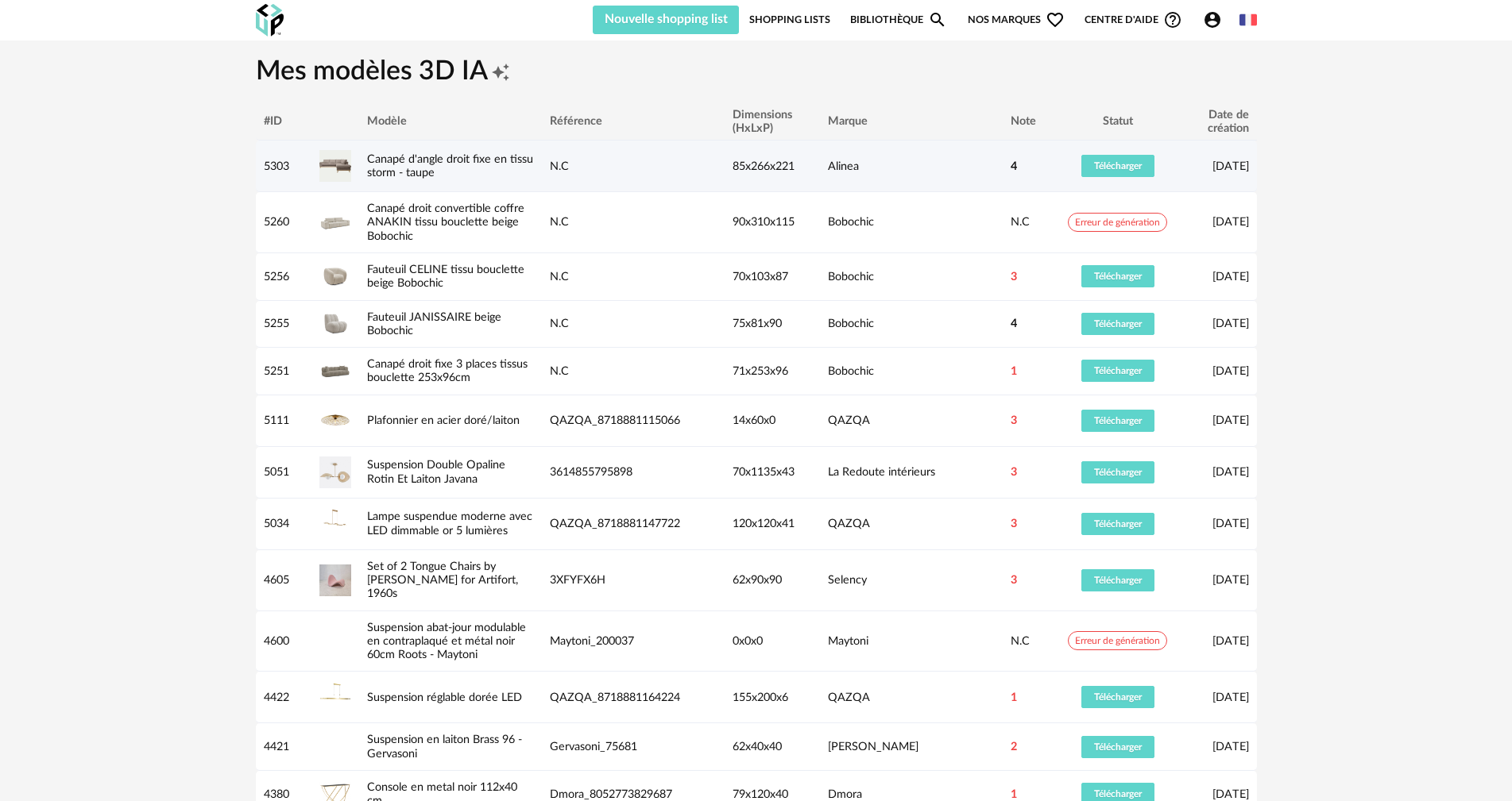
click at [277, 161] on div "5303" at bounding box center [284, 166] width 55 height 13
copy div "5303"
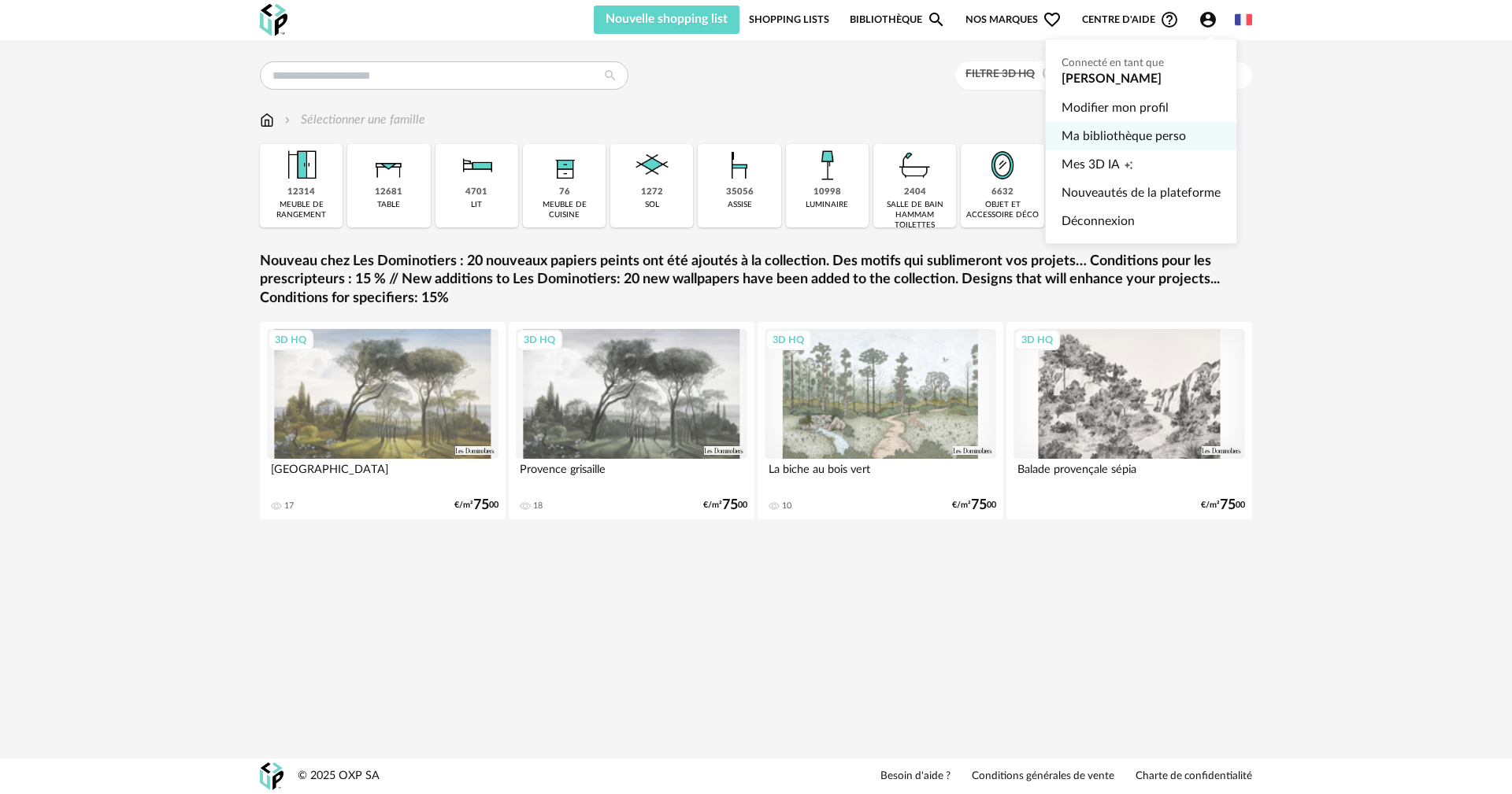
click at [1130, 133] on link "Ma bibliothèque perso" at bounding box center [1142, 136] width 159 height 28
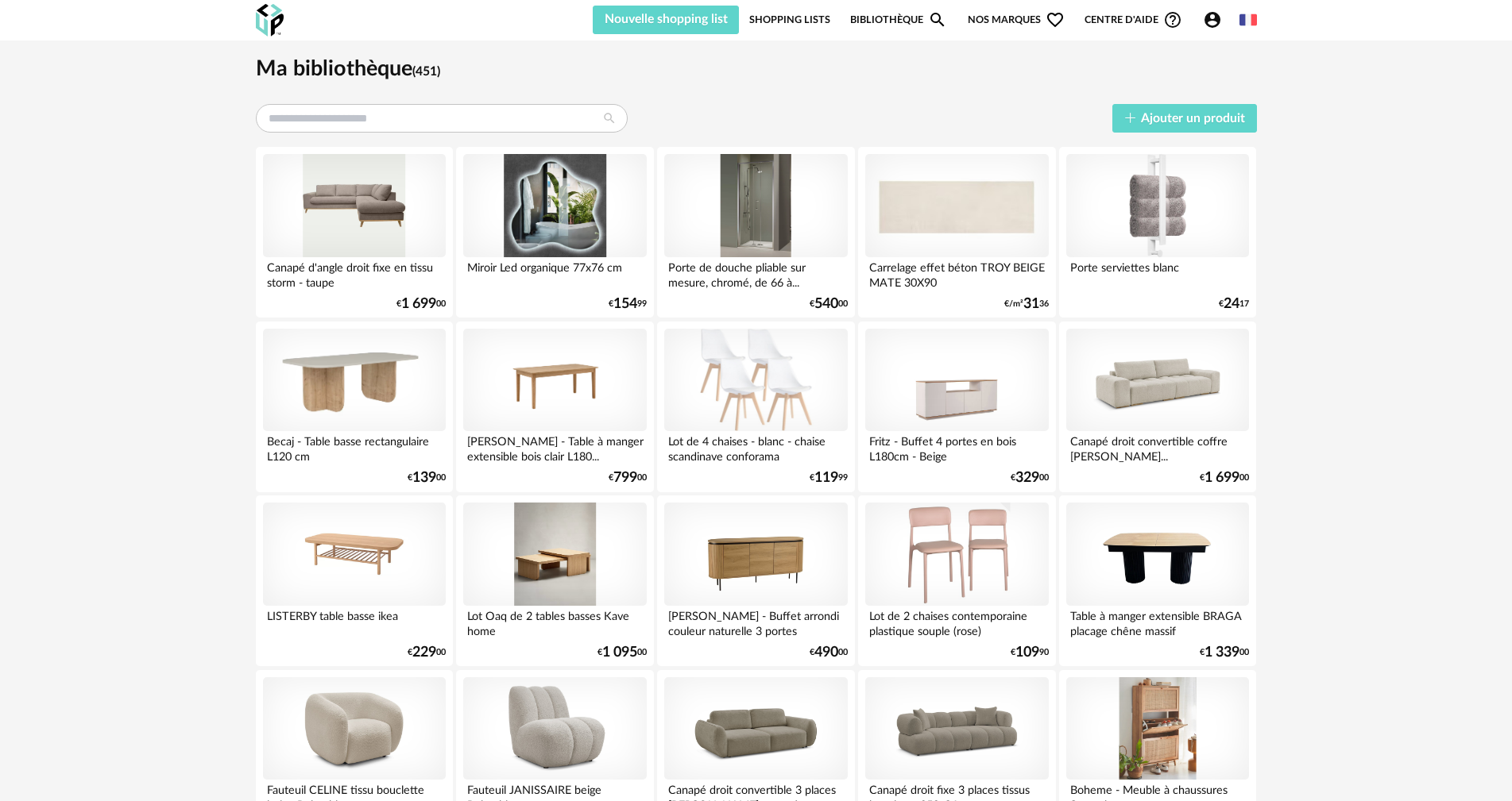
click at [1204, 18] on icon "Account Circle icon" at bounding box center [1212, 19] width 16 height 16
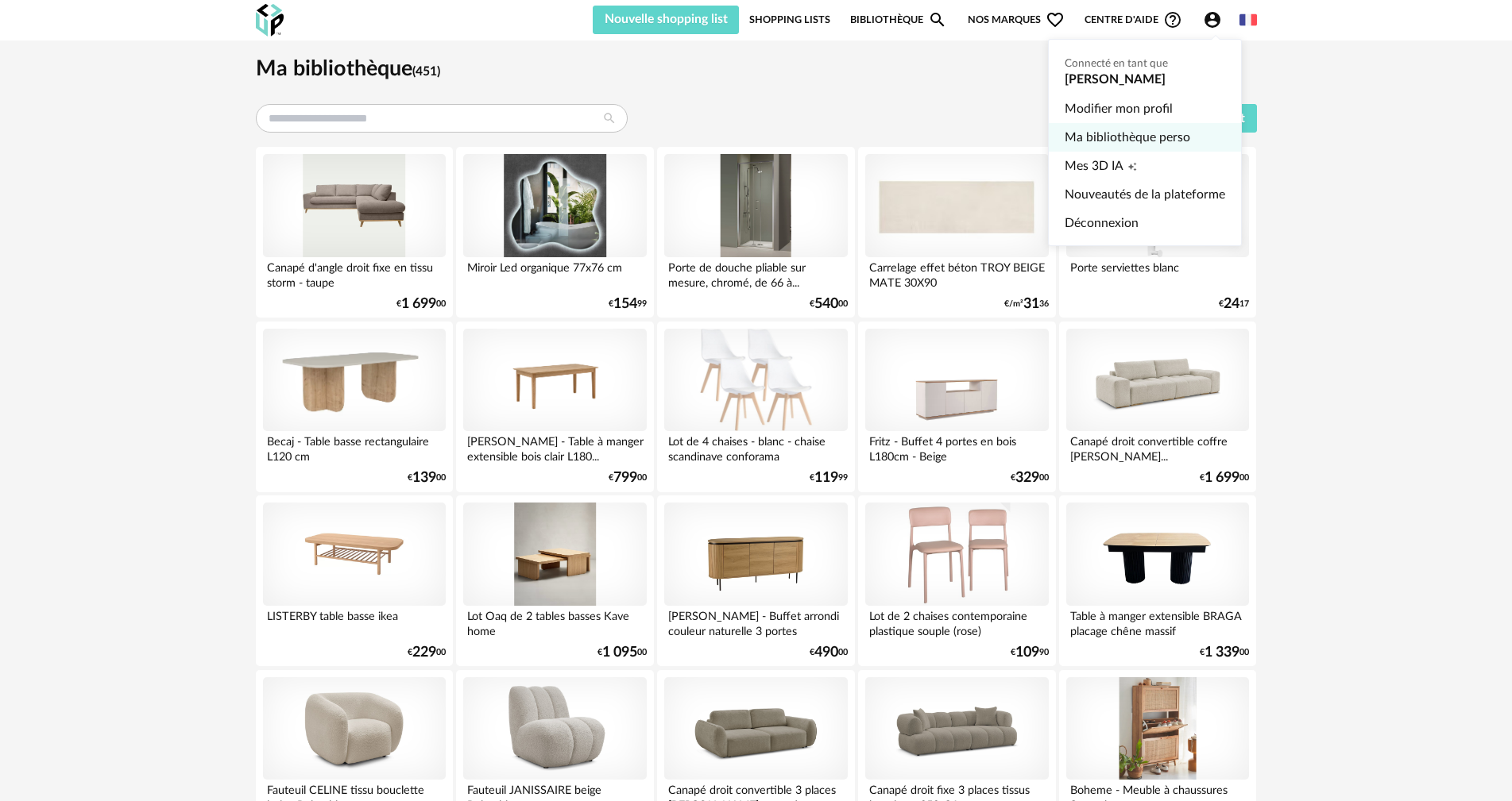
click at [1128, 131] on link "Ma bibliothèque perso" at bounding box center [1145, 137] width 160 height 29
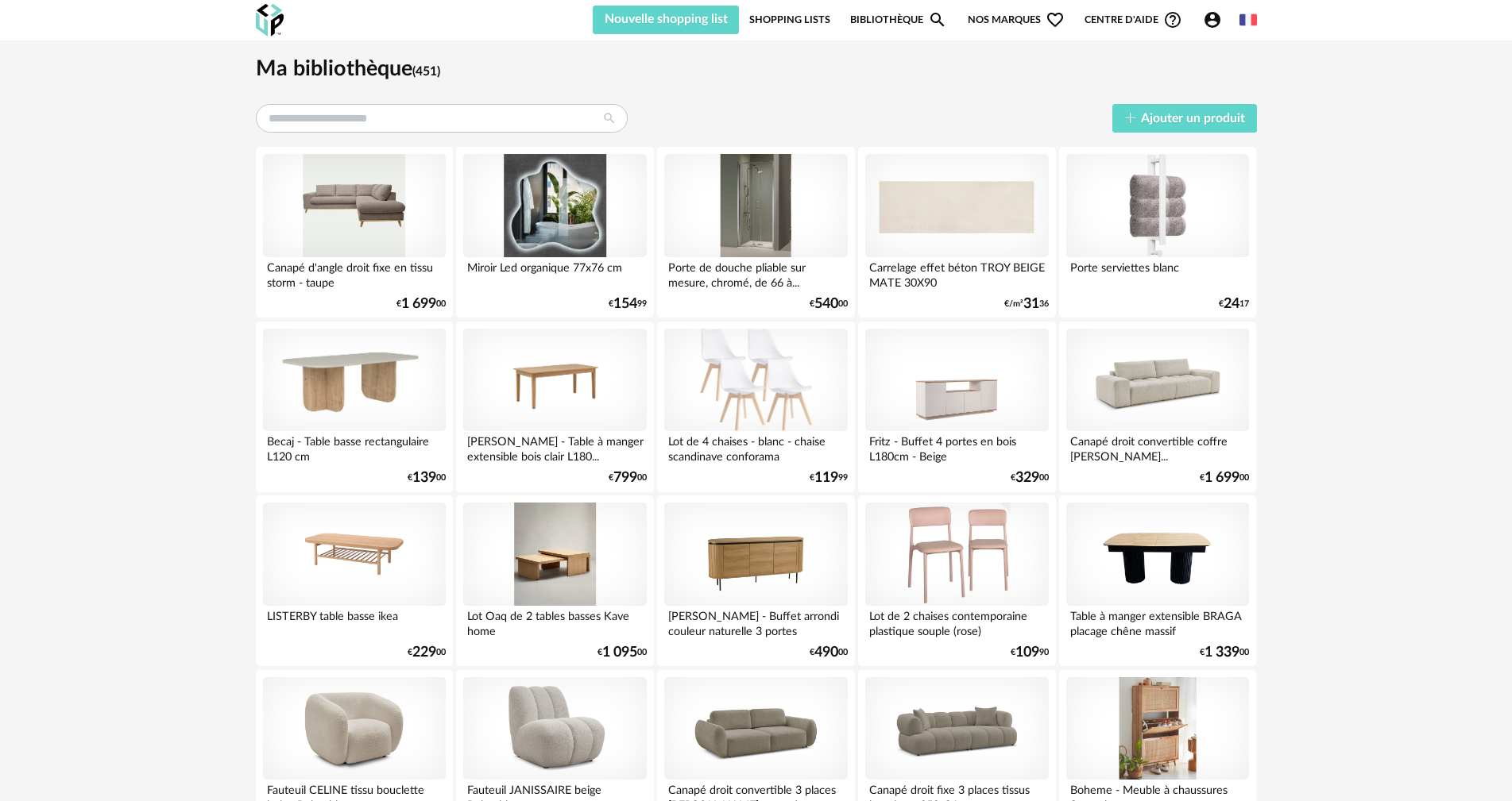
click at [1214, 15] on icon "Account Circle icon" at bounding box center [1213, 20] width 19 height 19
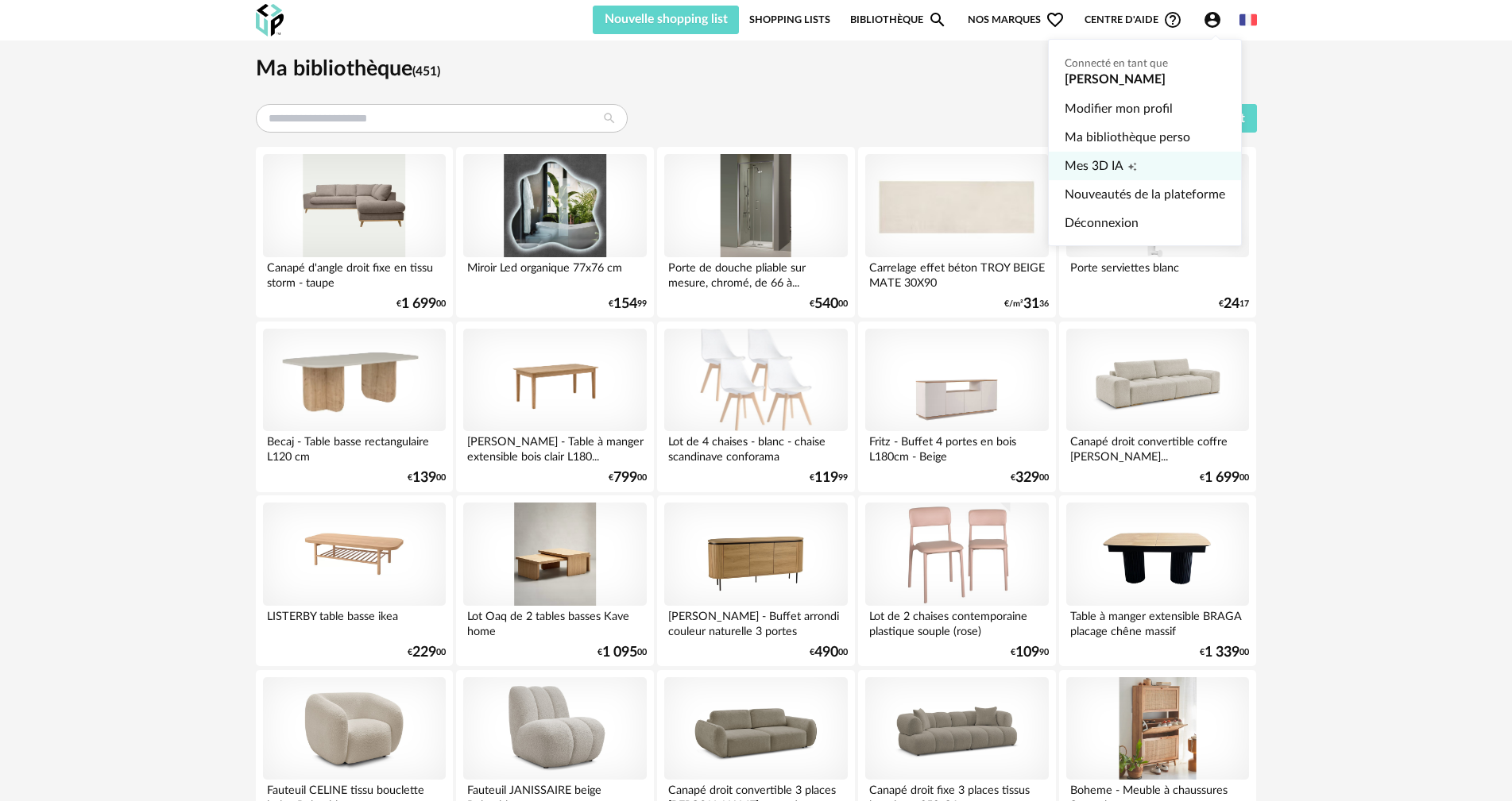
click at [1123, 158] on span "Mes 3D IA" at bounding box center [1095, 166] width 59 height 29
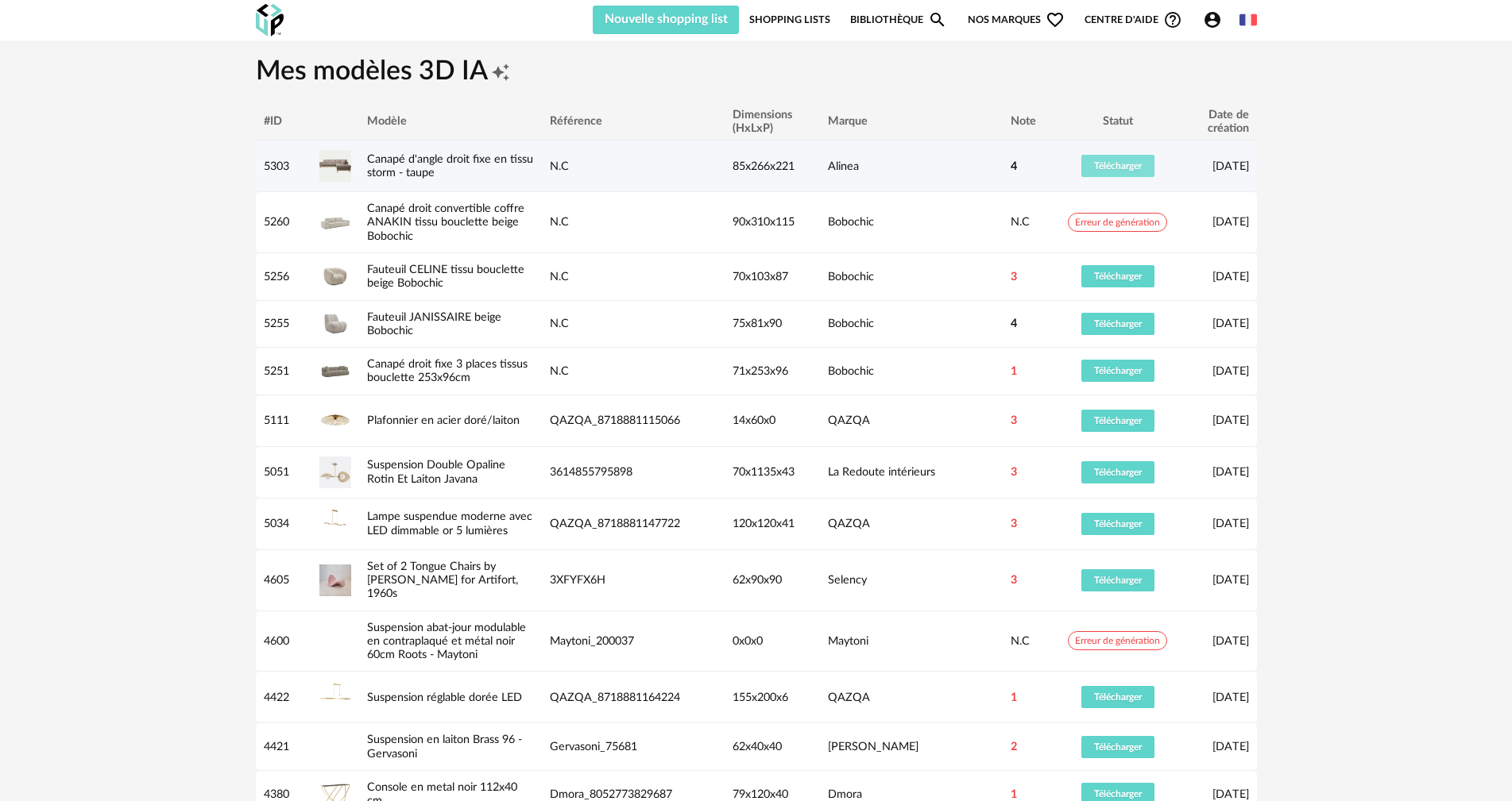
click at [1138, 158] on button "Télécharger" at bounding box center [1118, 165] width 74 height 22
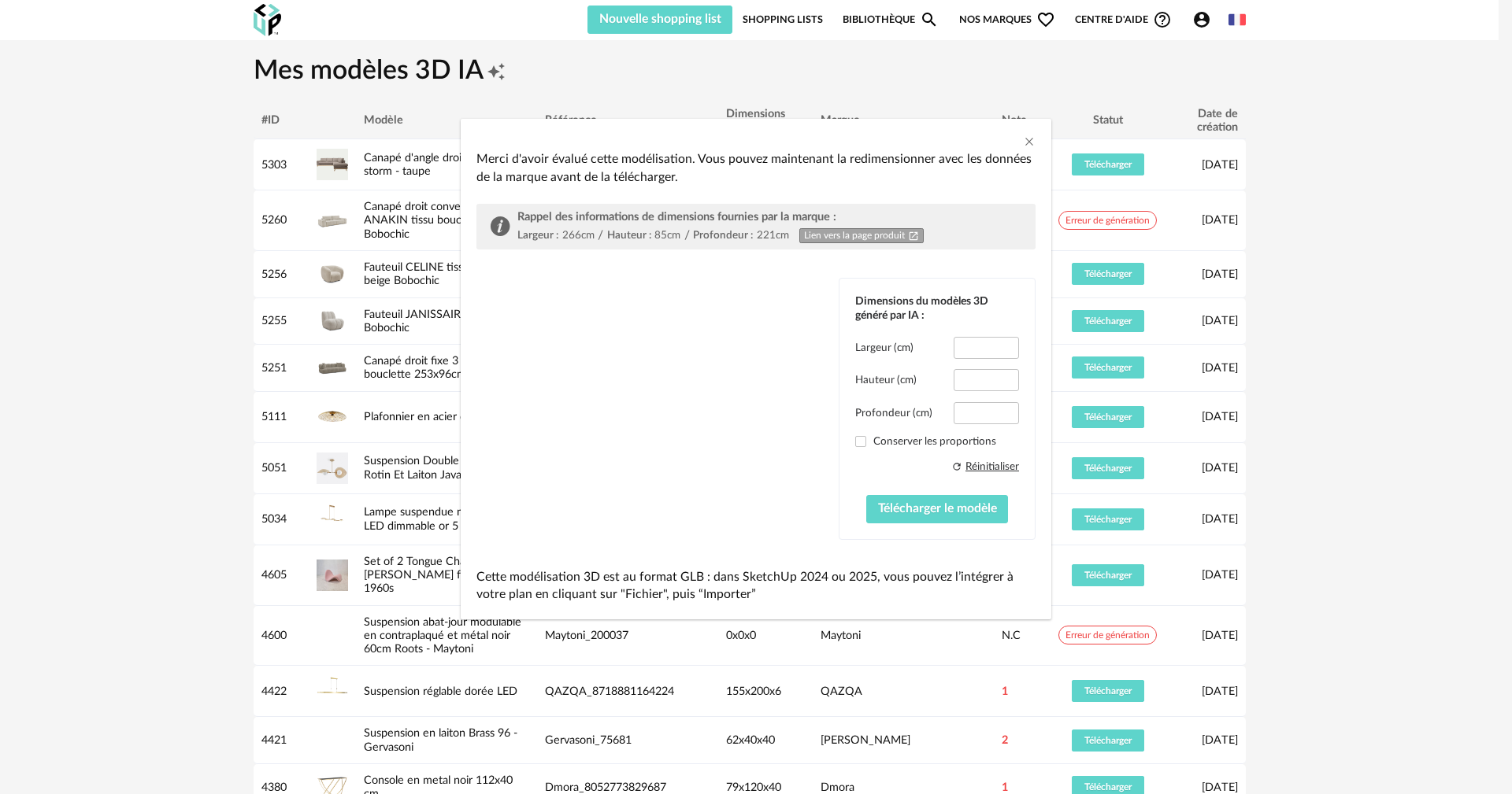
click at [1109, 286] on div "Merci d'avoir évalué cette modélisation. Vous pouvez maintenant la redimensionn…" at bounding box center [756, 397] width 1512 height 794
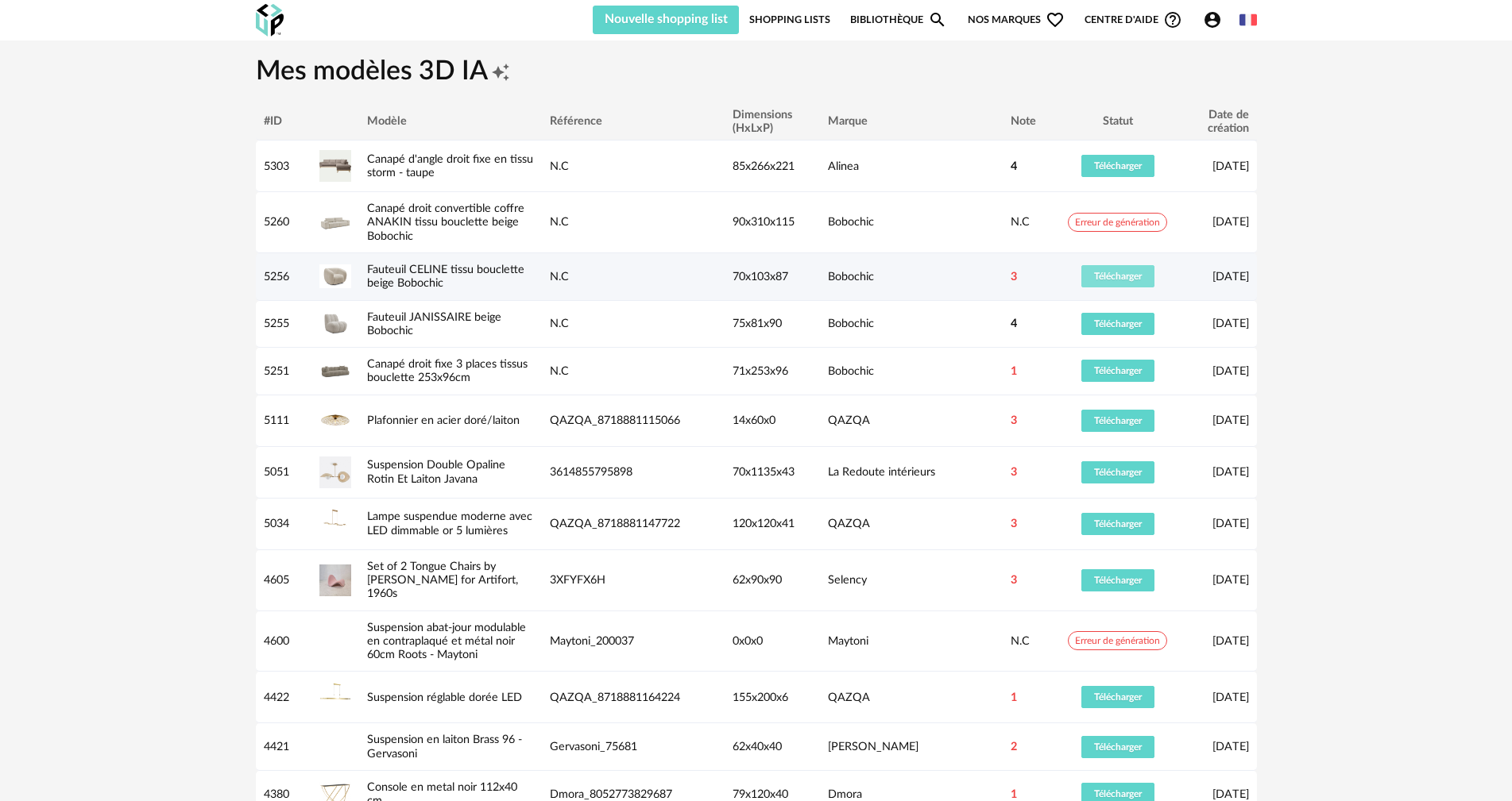
click at [1118, 273] on span "Télécharger" at bounding box center [1118, 277] width 48 height 10
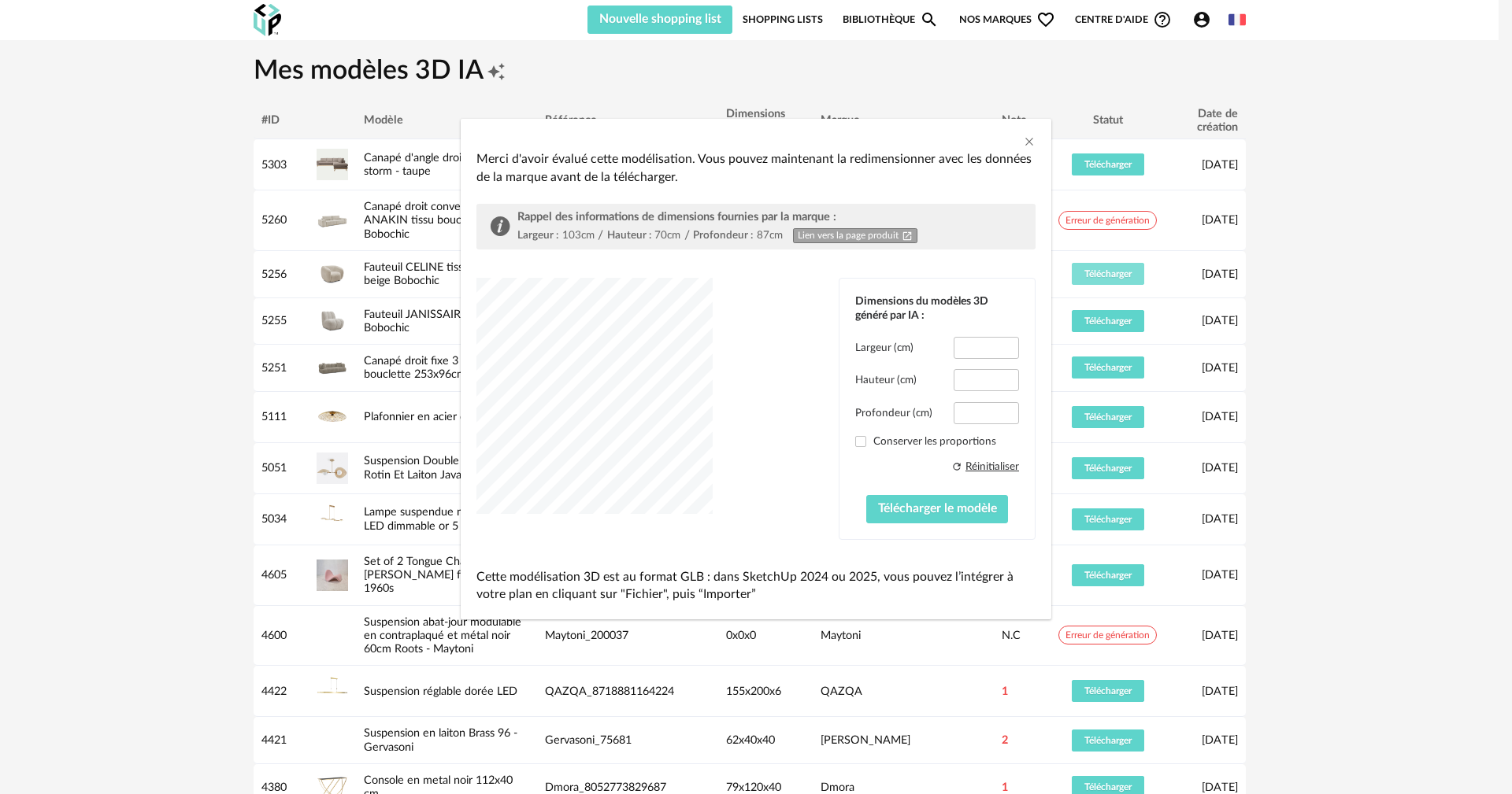
type input "*****"
type input "****"
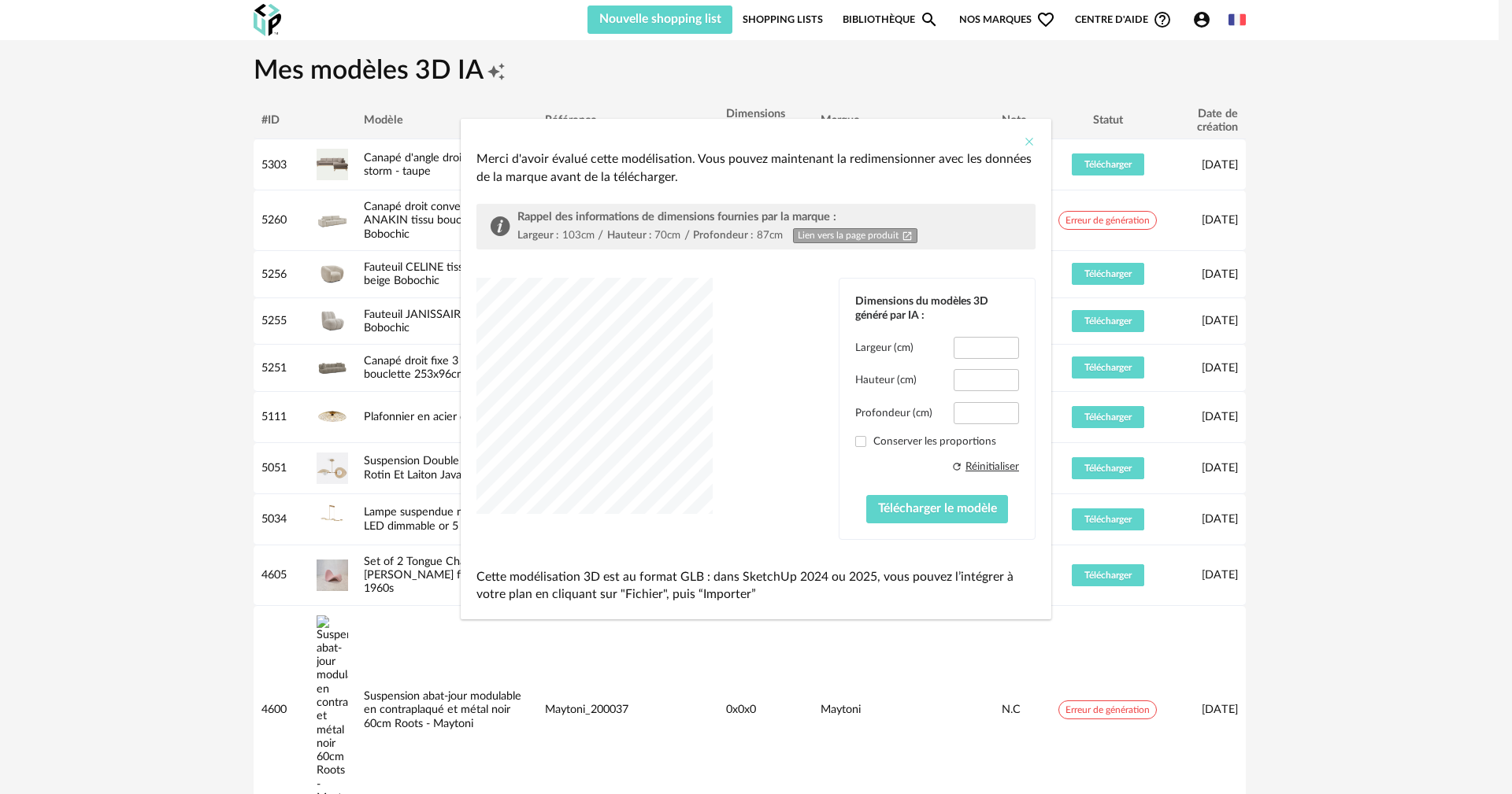
click at [1032, 138] on icon "Close" at bounding box center [1029, 141] width 12 height 12
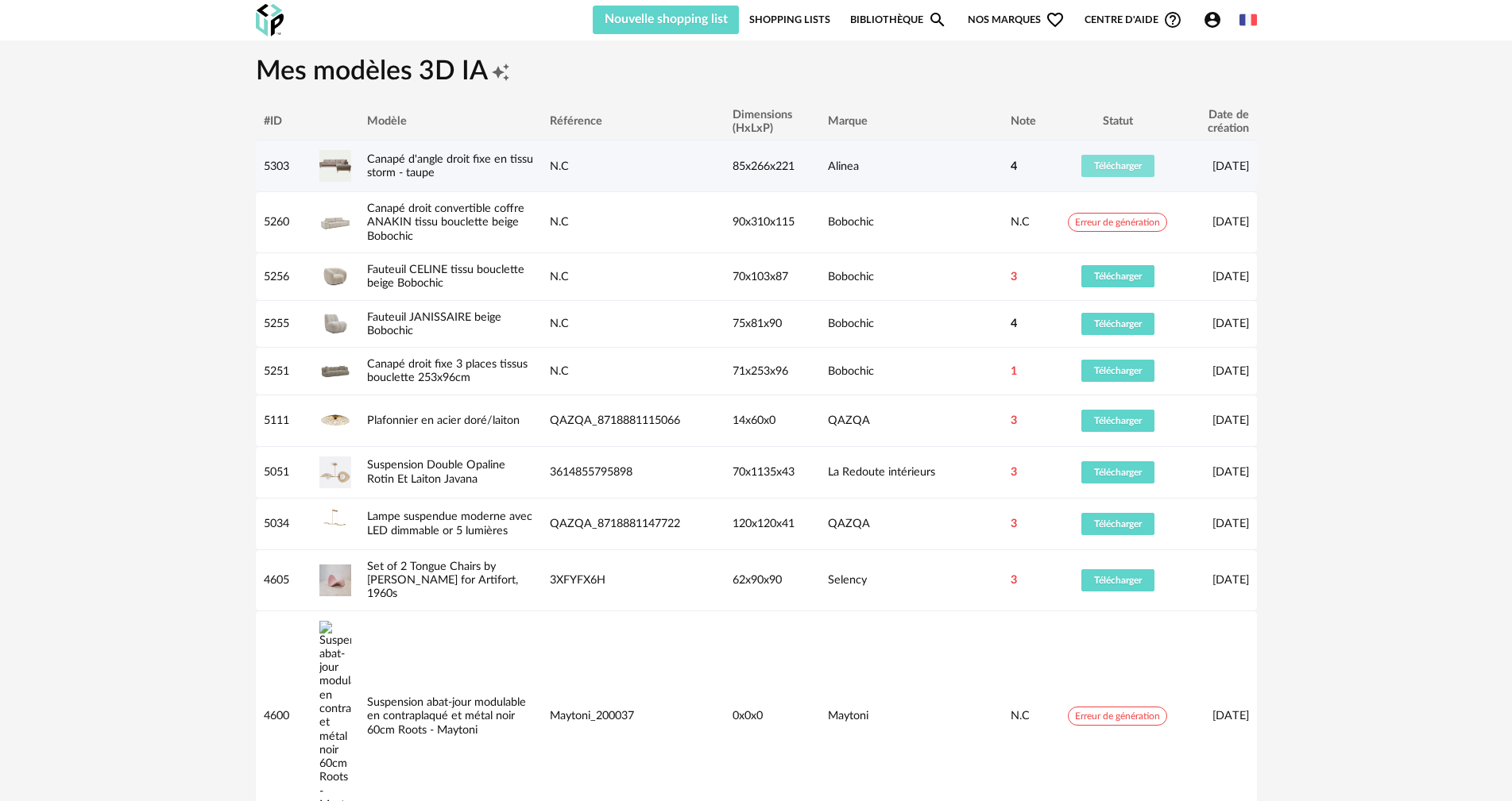
click at [1128, 168] on span "Télécharger" at bounding box center [1118, 166] width 48 height 10
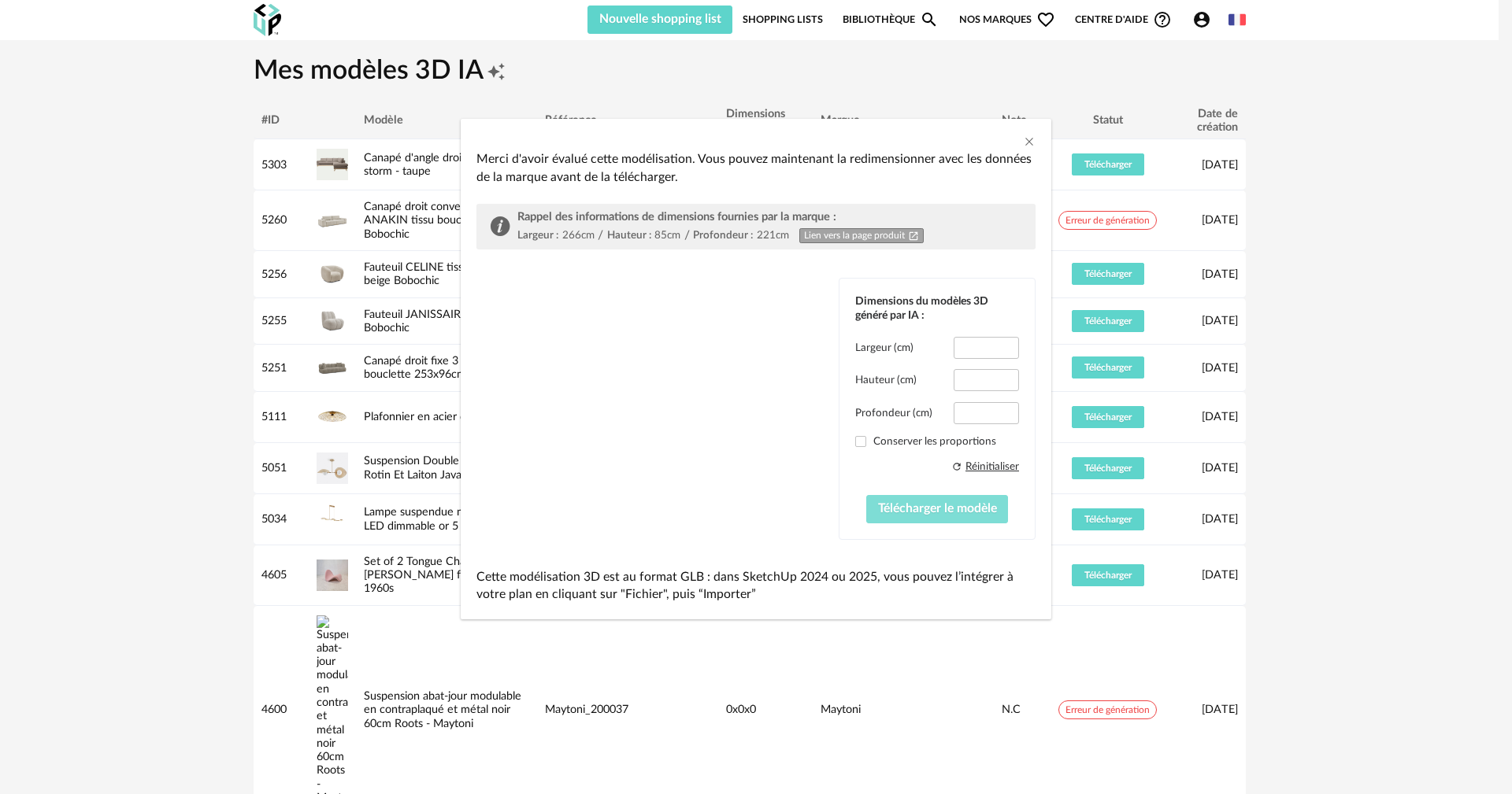
click at [921, 507] on span "Télécharger le modèle" at bounding box center [938, 508] width 119 height 12
click at [921, 503] on span "Télécharger le modèle" at bounding box center [938, 508] width 119 height 12
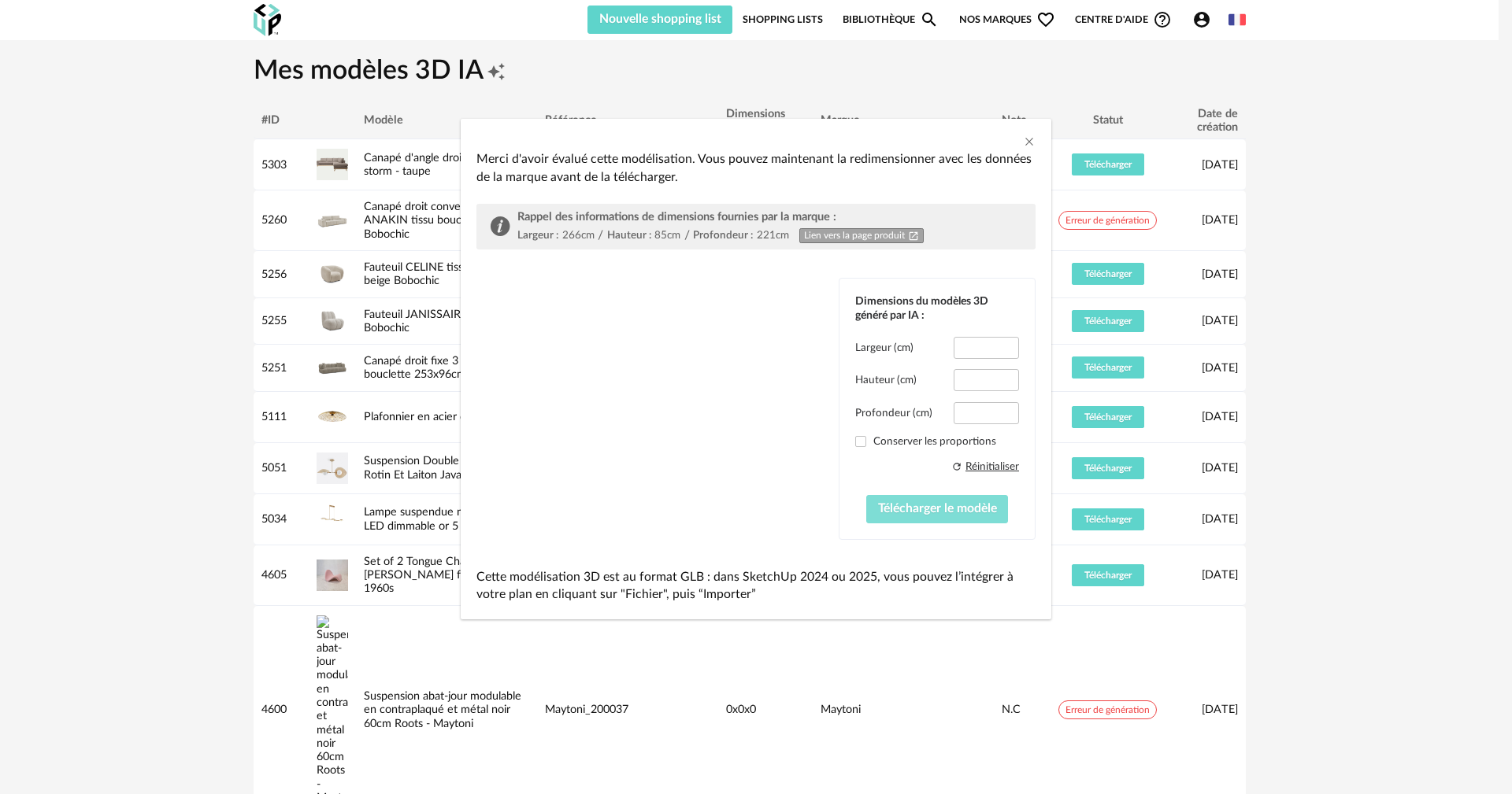
click at [921, 503] on span "Télécharger le modèle" at bounding box center [938, 508] width 119 height 12
click at [923, 503] on span "Télécharger le modèle" at bounding box center [938, 508] width 119 height 12
click at [924, 503] on span "Télécharger le modèle" at bounding box center [938, 508] width 119 height 12
click at [926, 503] on span "Télécharger le modèle" at bounding box center [938, 508] width 119 height 12
click at [927, 503] on span "Télécharger le modèle" at bounding box center [938, 508] width 119 height 12
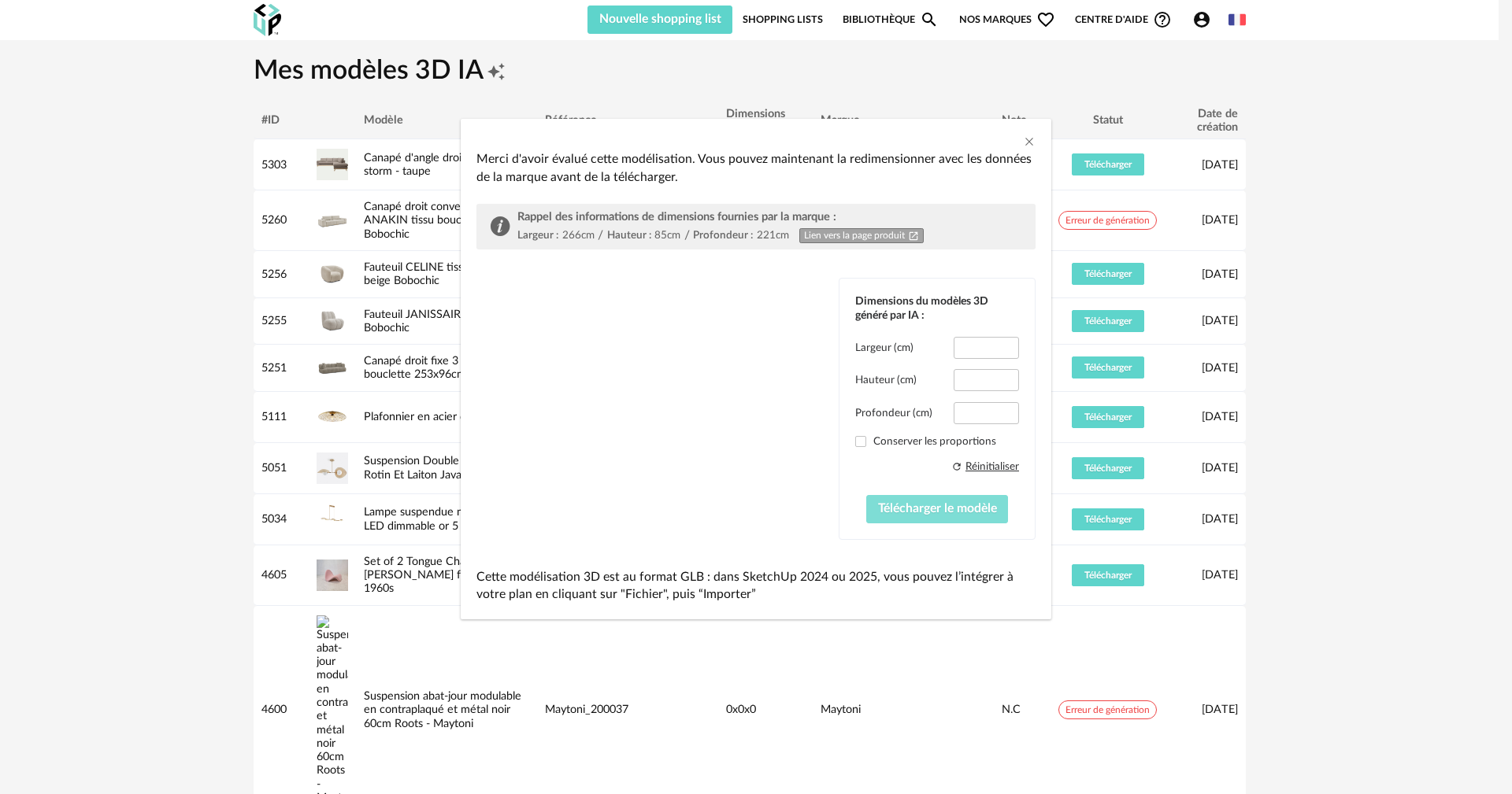
click at [928, 503] on span "Télécharger le modèle" at bounding box center [938, 508] width 119 height 12
click at [928, 499] on button "Télécharger le modèle" at bounding box center [937, 509] width 143 height 28
click at [928, 500] on button "Télécharger le modèle" at bounding box center [937, 509] width 143 height 28
click at [928, 499] on button "Télécharger le modèle" at bounding box center [937, 509] width 143 height 28
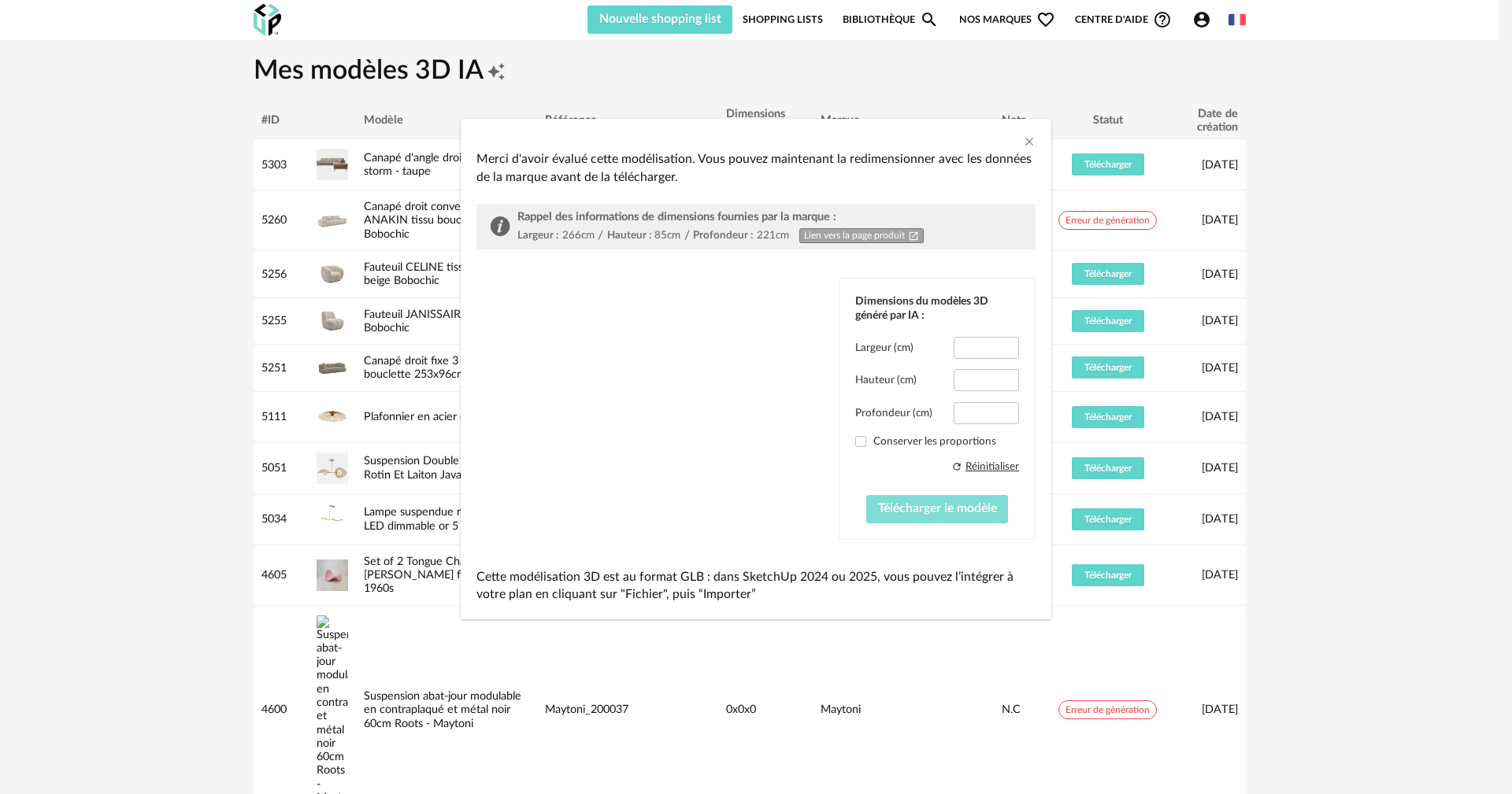
click at [928, 501] on button "Télécharger le modèle" at bounding box center [937, 509] width 143 height 28
click at [928, 499] on button "Télécharger le modèle" at bounding box center [937, 509] width 143 height 28
click at [928, 498] on button "Télécharger le modèle" at bounding box center [937, 509] width 143 height 28
click at [928, 496] on button "Télécharger le modèle" at bounding box center [937, 509] width 143 height 28
click at [928, 494] on div "Refresh icon Réinitialiser Télécharger le modèle" at bounding box center [937, 491] width 164 height 63
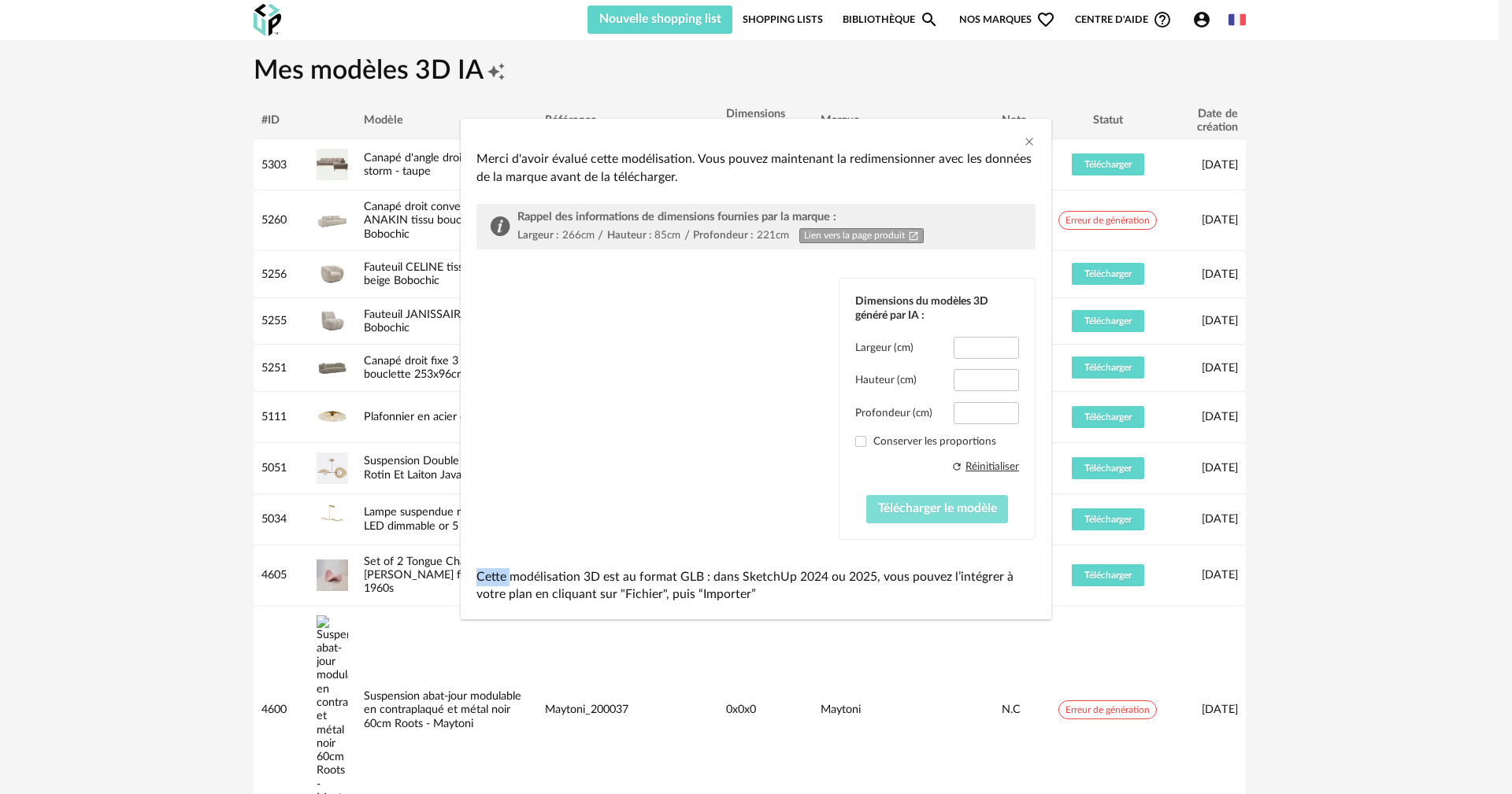
click at [910, 522] on button "Télécharger le modèle" at bounding box center [937, 509] width 143 height 28
click at [916, 509] on span "Télécharger le modèle" at bounding box center [938, 508] width 119 height 12
click at [917, 508] on span "Télécharger le modèle" at bounding box center [938, 508] width 119 height 12
click at [311, 776] on div "Merci d'avoir évalué cette modélisation. Vous pouvez maintenant la redimensionn…" at bounding box center [756, 397] width 1512 height 794
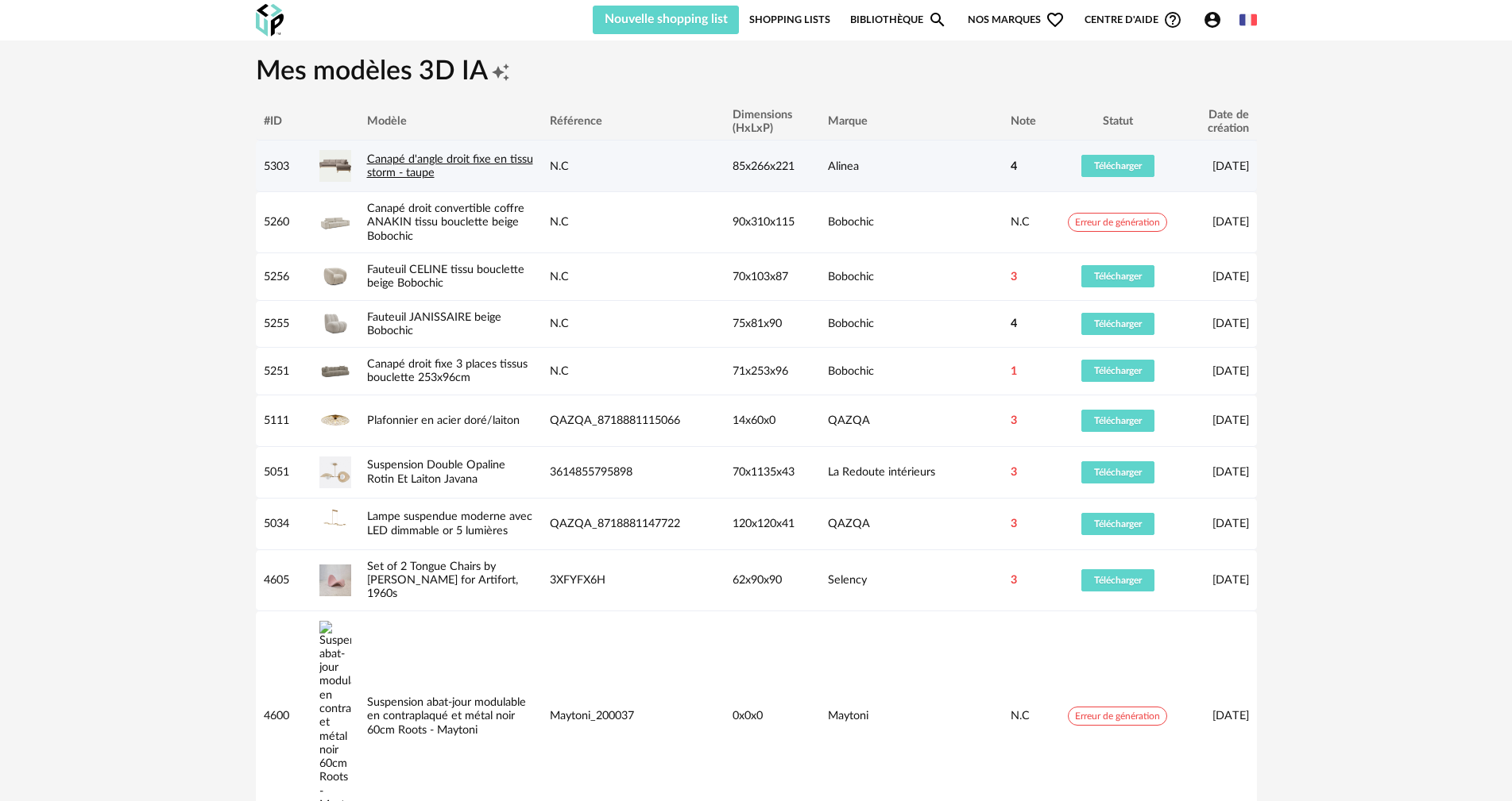
click at [394, 168] on link "Canapé d'angle droit fixe en tissu storm - taupe" at bounding box center [450, 166] width 166 height 26
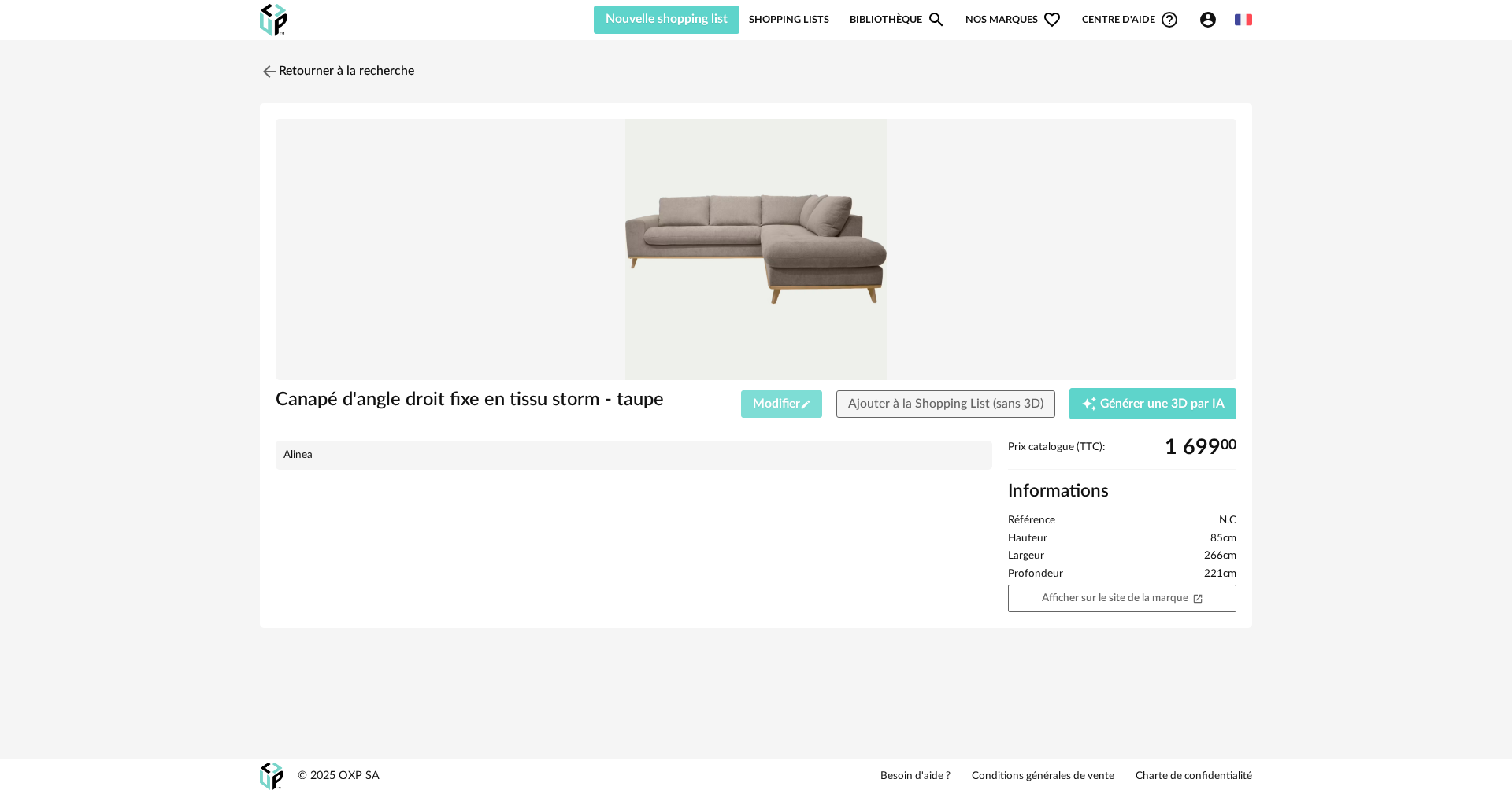
click at [778, 406] on span "Modifier Pencil icon" at bounding box center [782, 403] width 59 height 12
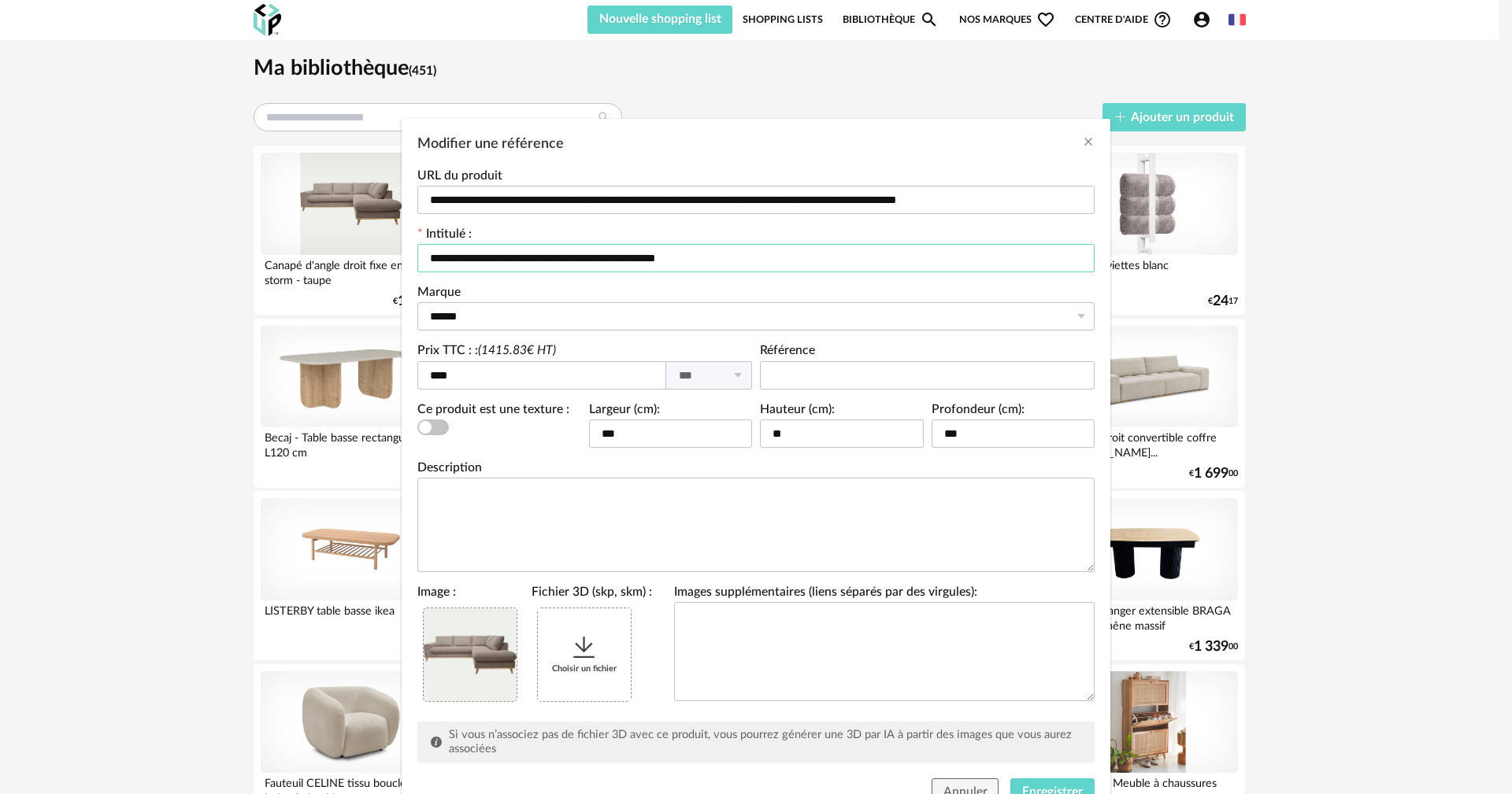
click at [619, 256] on input "**********" at bounding box center [756, 258] width 678 height 28
click at [643, 256] on input "**********" at bounding box center [756, 258] width 678 height 28
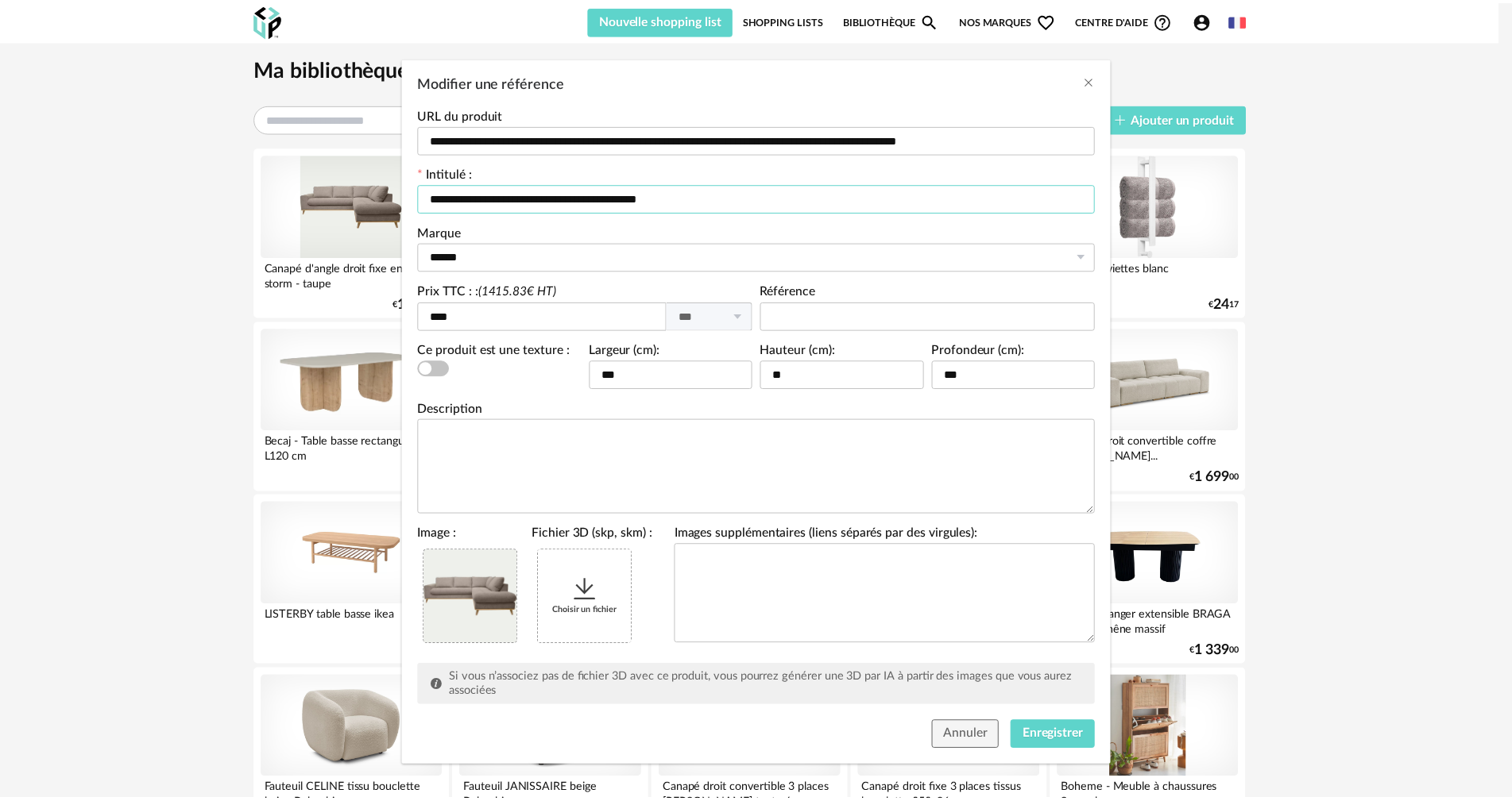
scroll to position [69, 0]
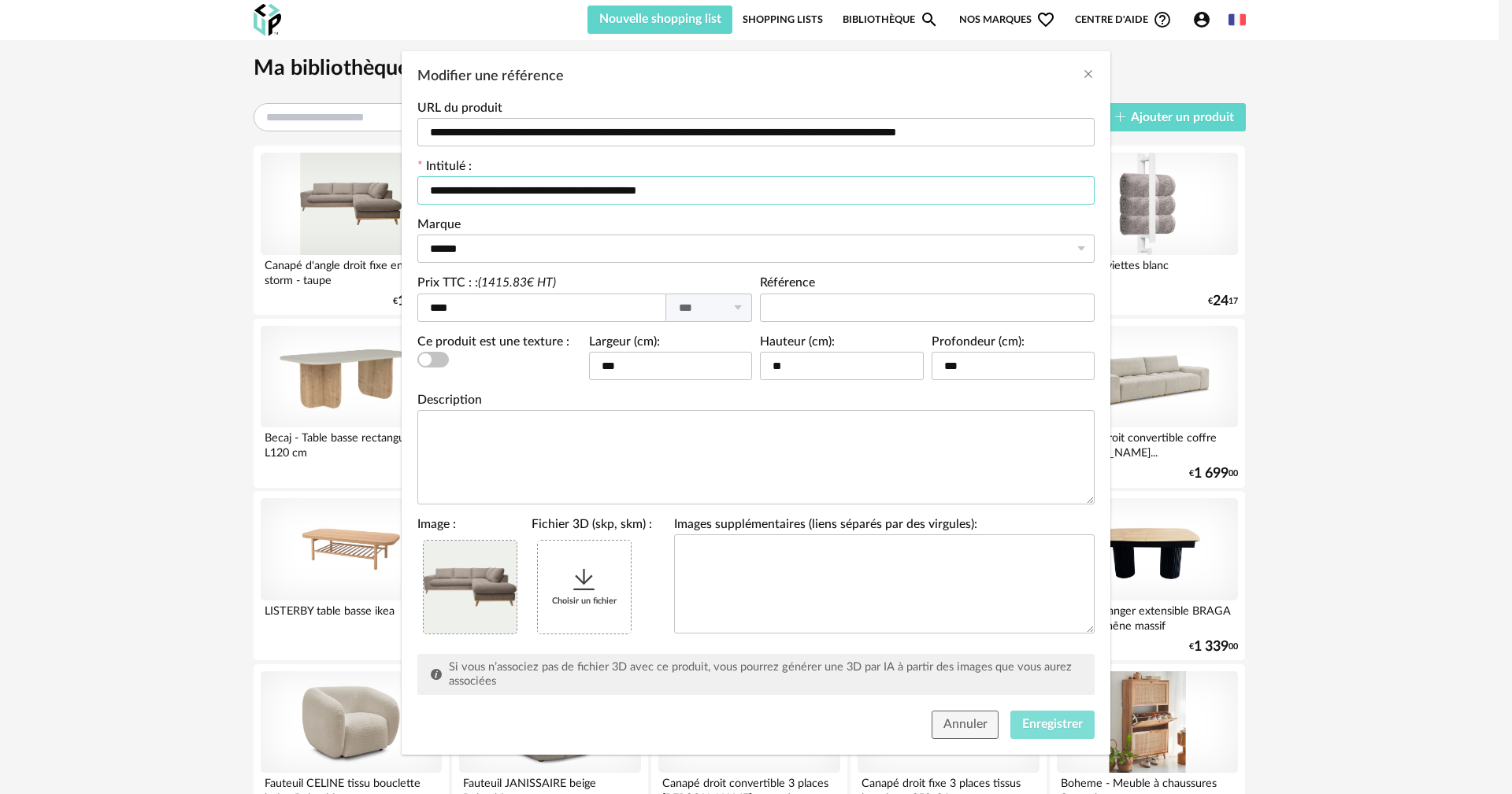
type input "**********"
drag, startPoint x: 1058, startPoint y: 720, endPoint x: 631, endPoint y: 388, distance: 540.9
click at [1058, 720] on span "Enregistrer" at bounding box center [1053, 724] width 61 height 12
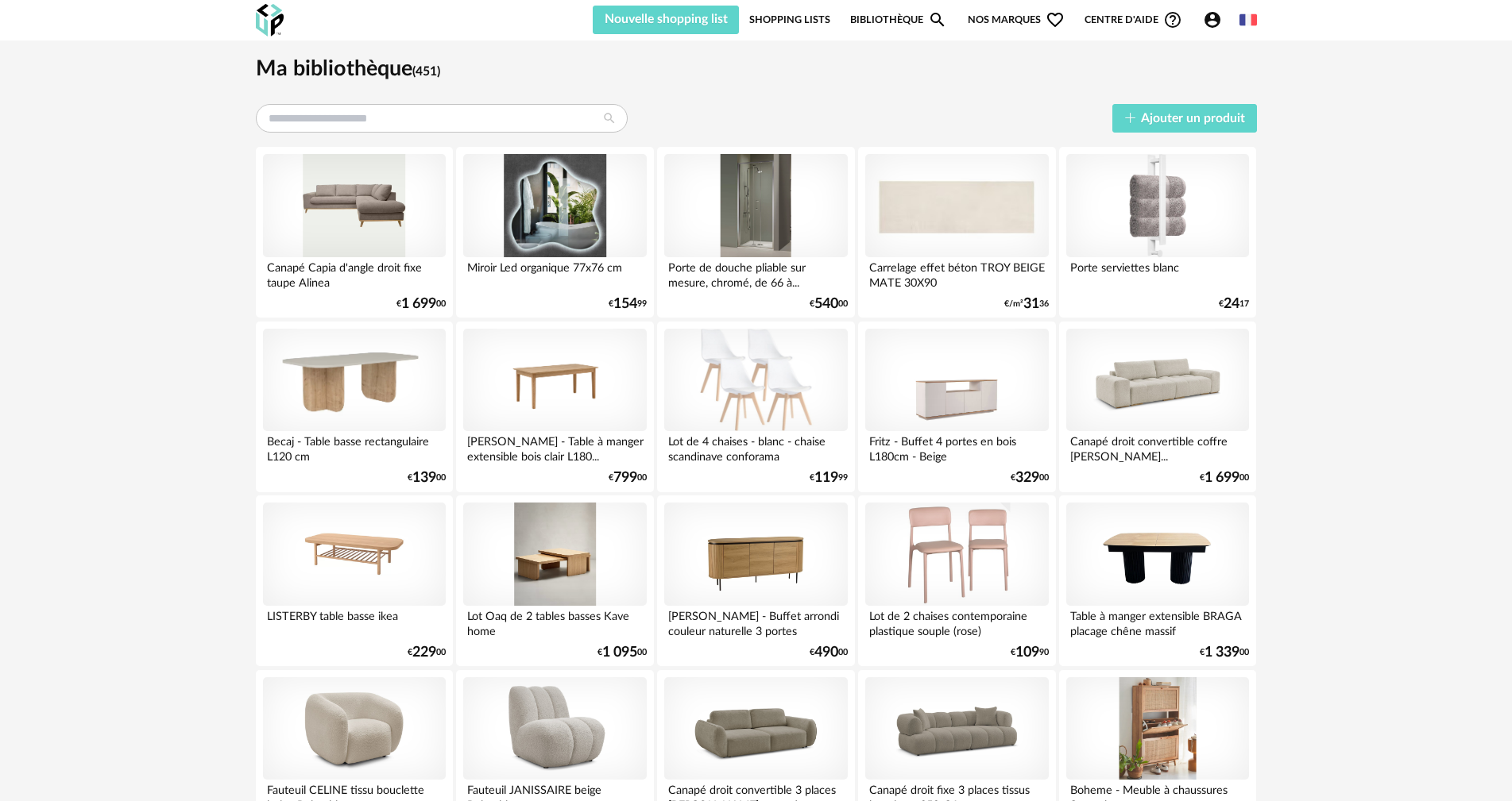
click at [1205, 31] on div "Nouvelle shopping list Mettre à jour ma Shopping List Refresh icon Shopping Lis…" at bounding box center [926, 20] width 665 height 29
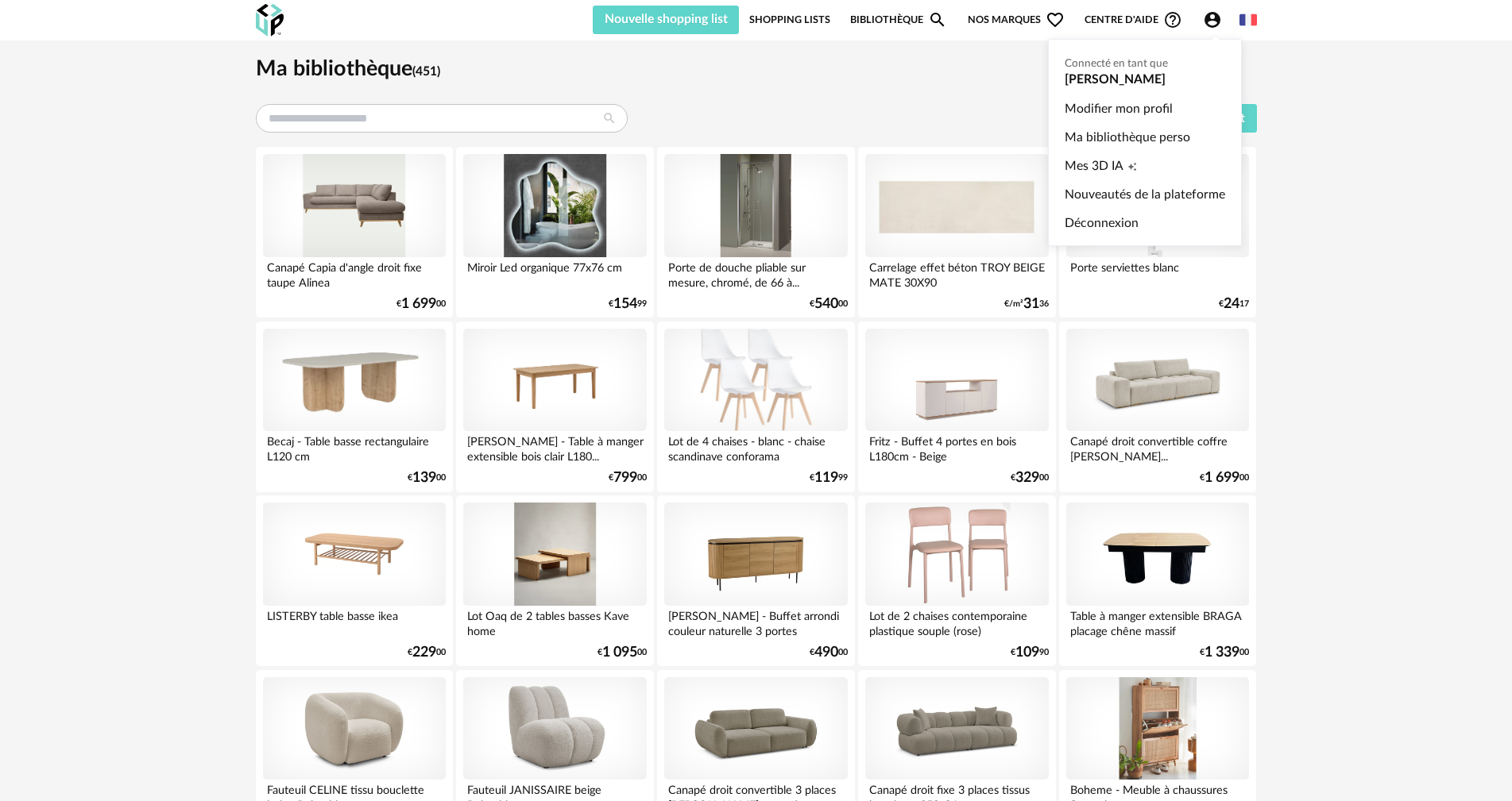
click at [1218, 17] on icon "Account Circle icon" at bounding box center [1212, 19] width 16 height 16
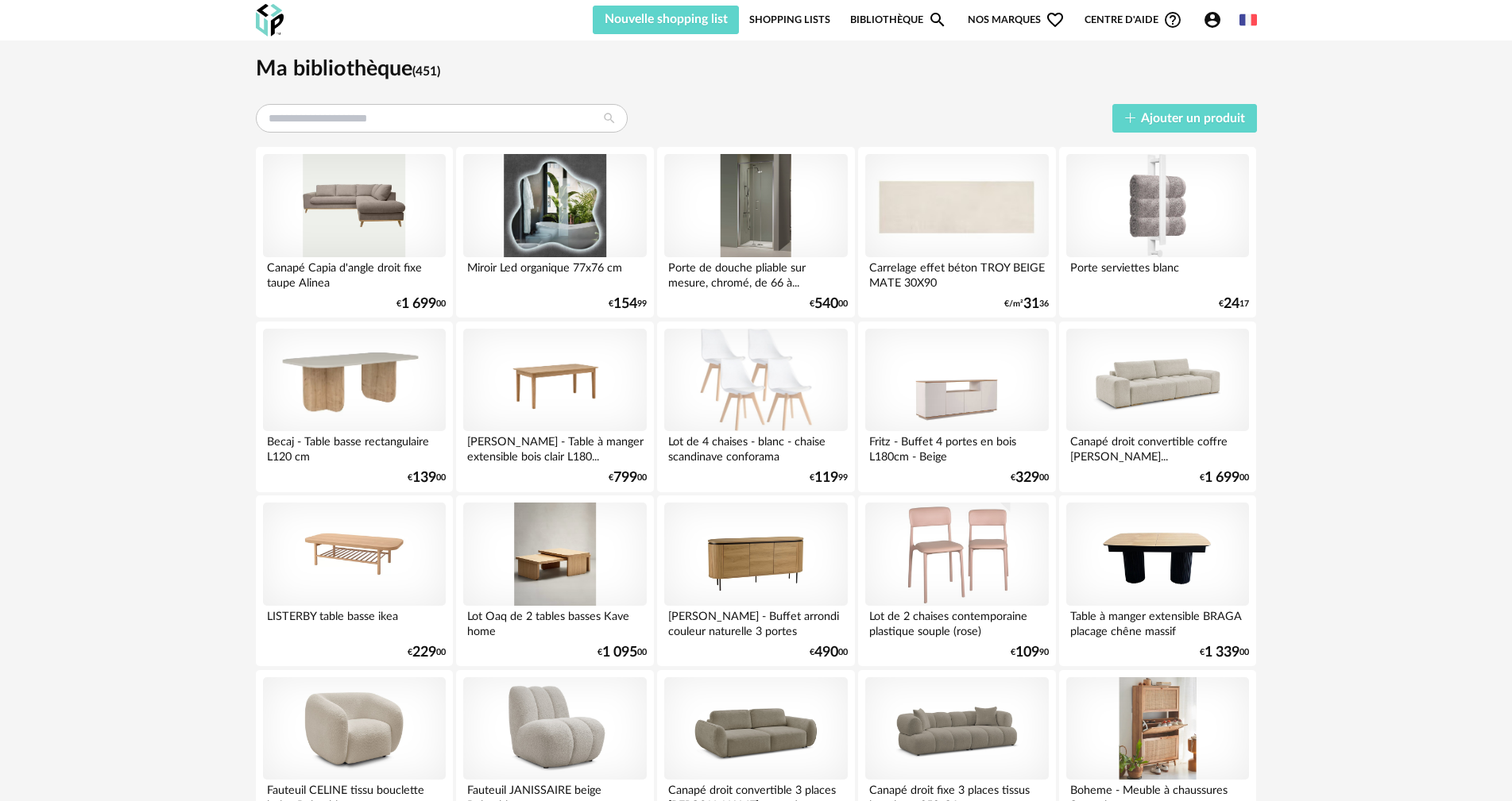
click at [1213, 22] on icon "Account Circle icon" at bounding box center [1213, 20] width 19 height 19
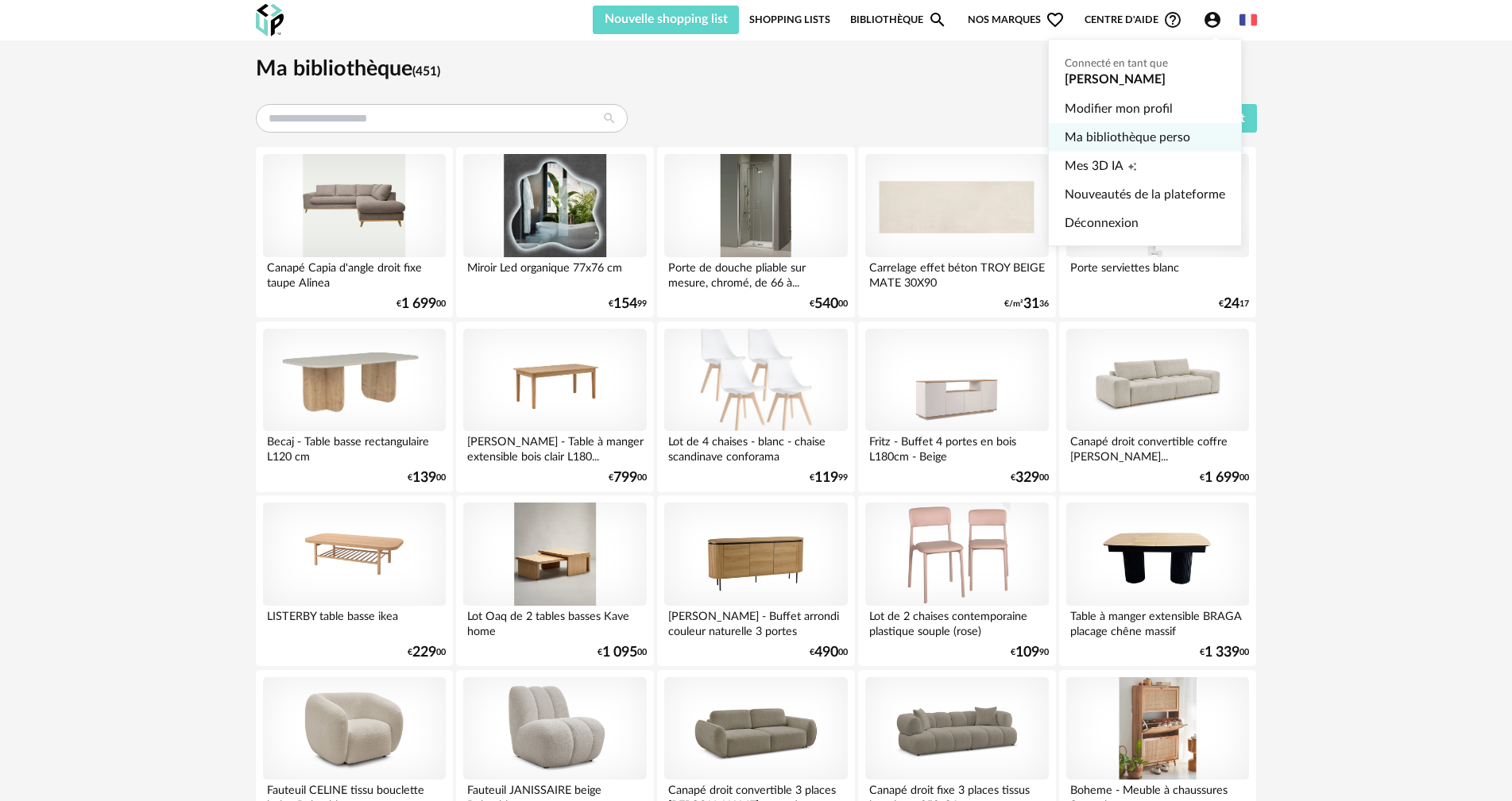
click at [1101, 137] on link "Ma bibliothèque perso" at bounding box center [1145, 137] width 160 height 29
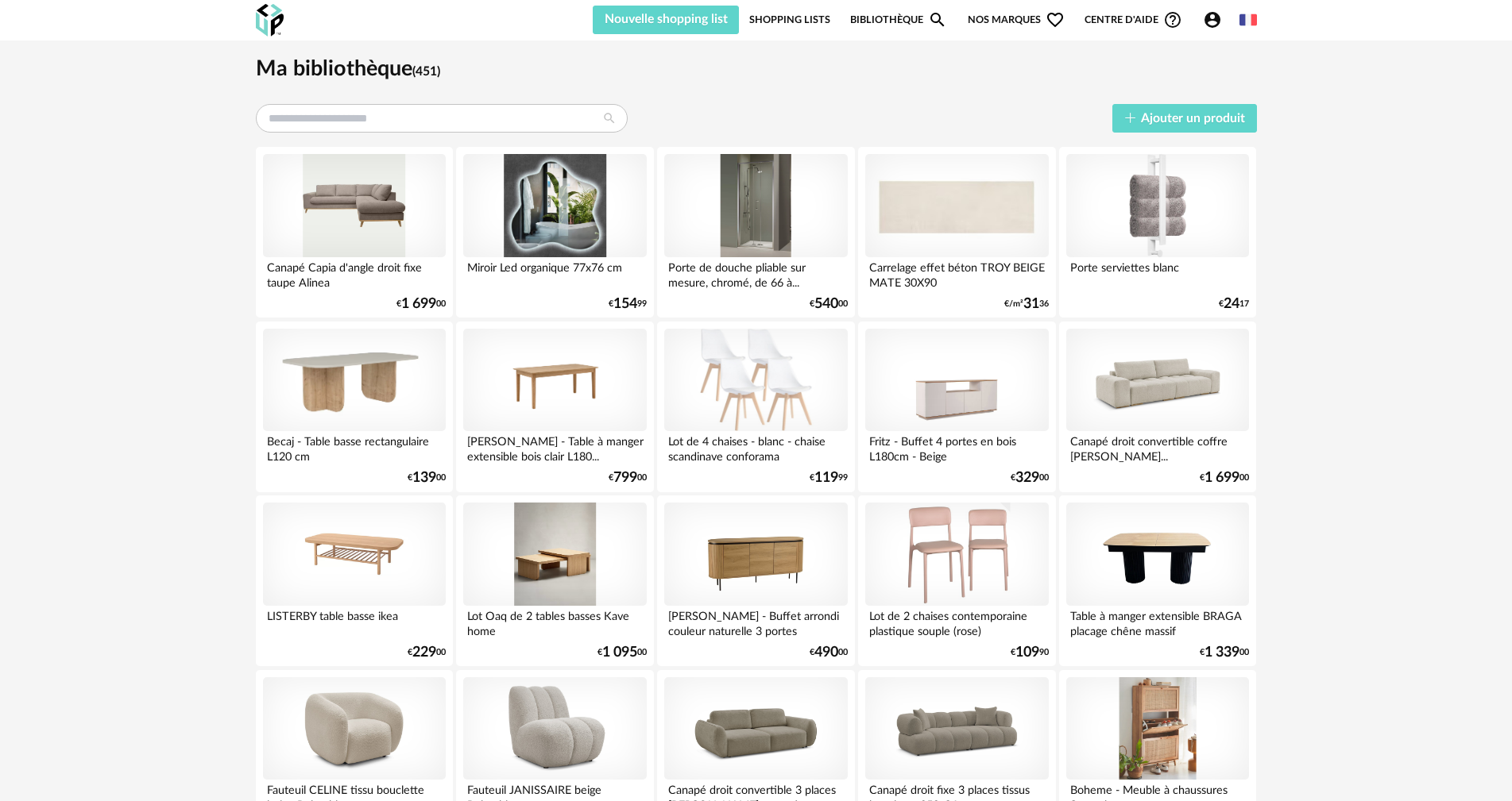
click at [1240, 16] on img at bounding box center [1248, 20] width 17 height 17
click at [1217, 19] on icon "Account Circle icon" at bounding box center [1212, 19] width 16 height 16
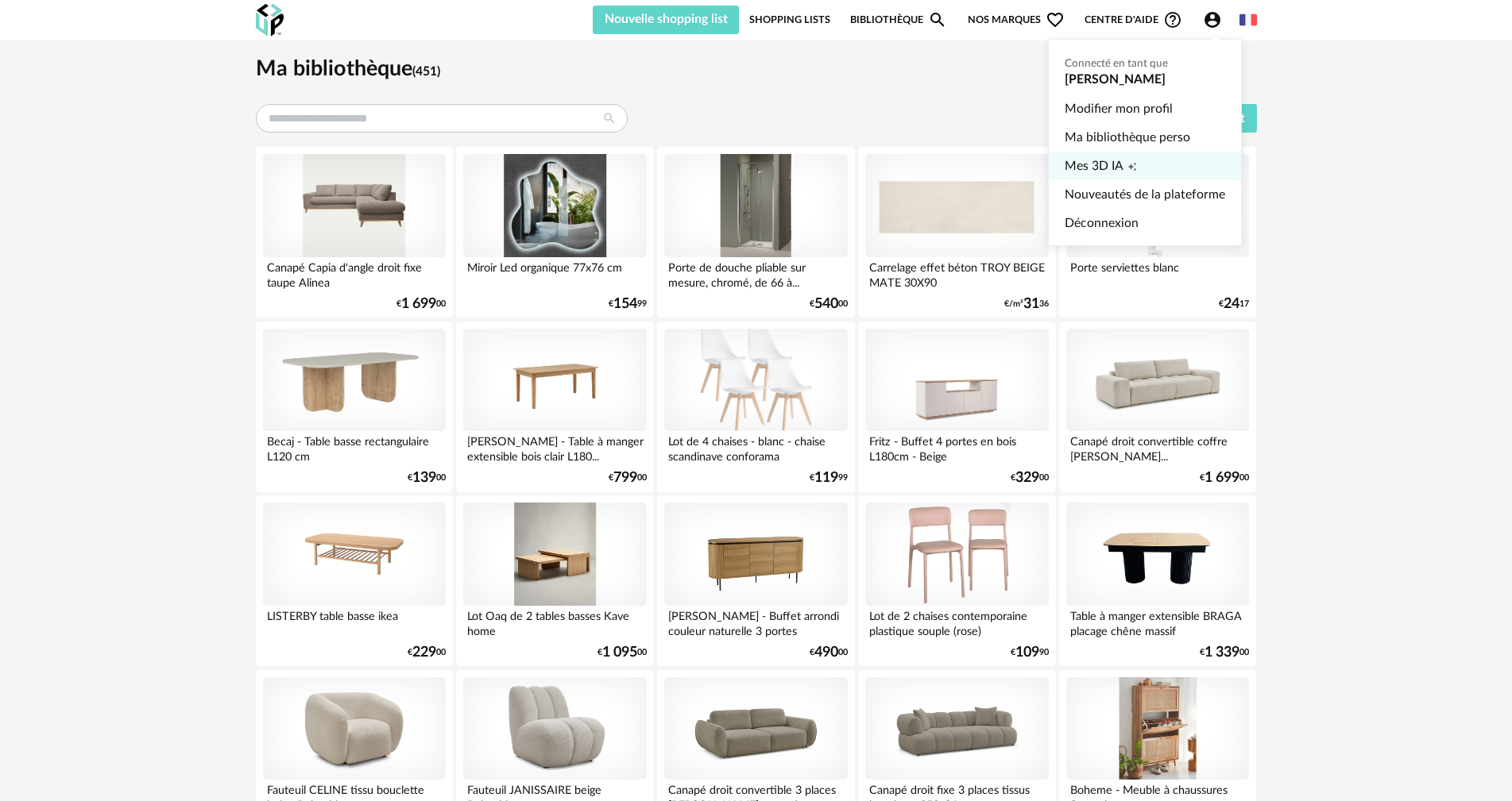
click at [1126, 160] on link "Mes 3D IA Creation icon" at bounding box center [1145, 166] width 160 height 29
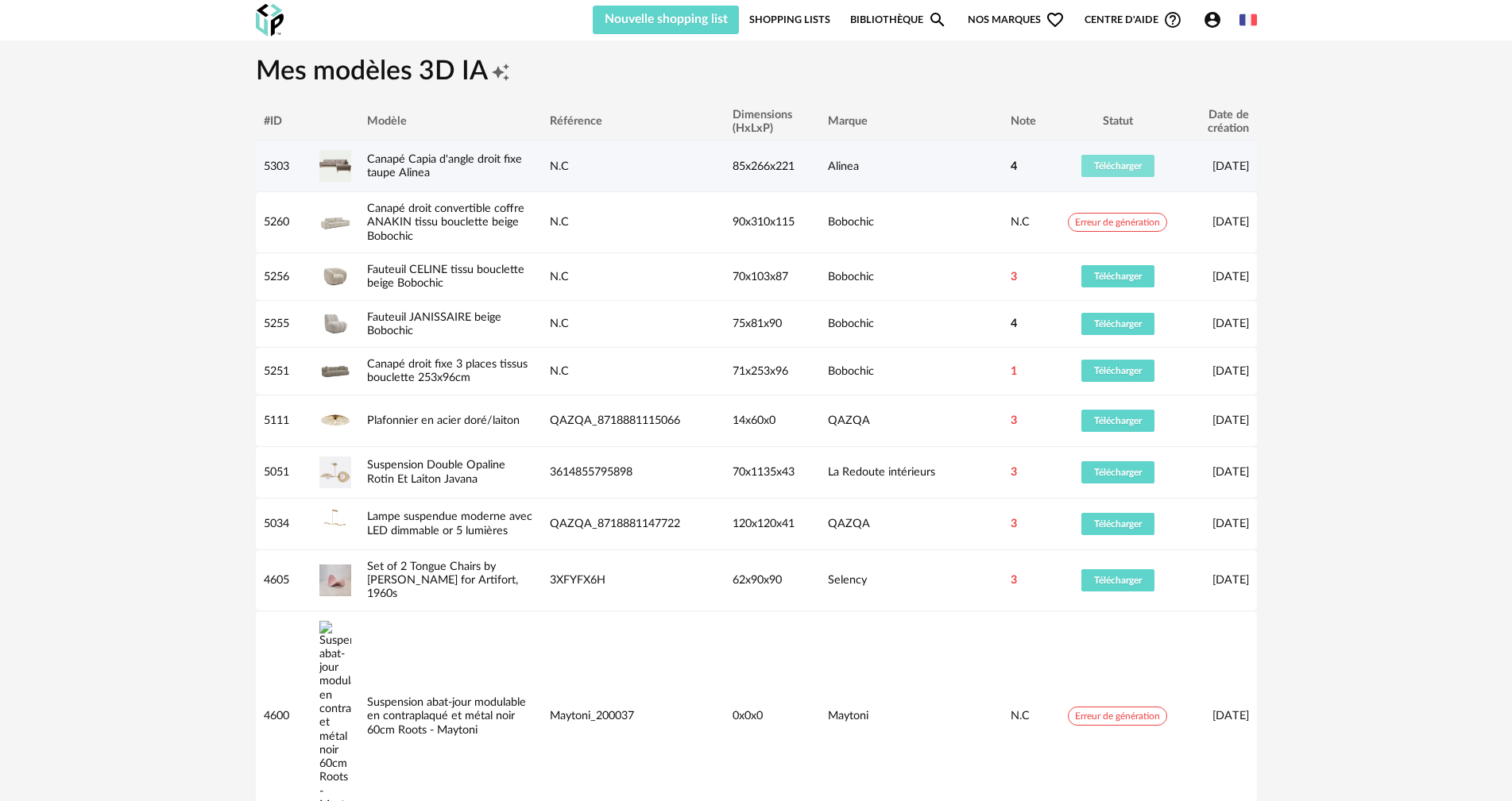
click at [1090, 160] on button "Télécharger" at bounding box center [1118, 165] width 74 height 22
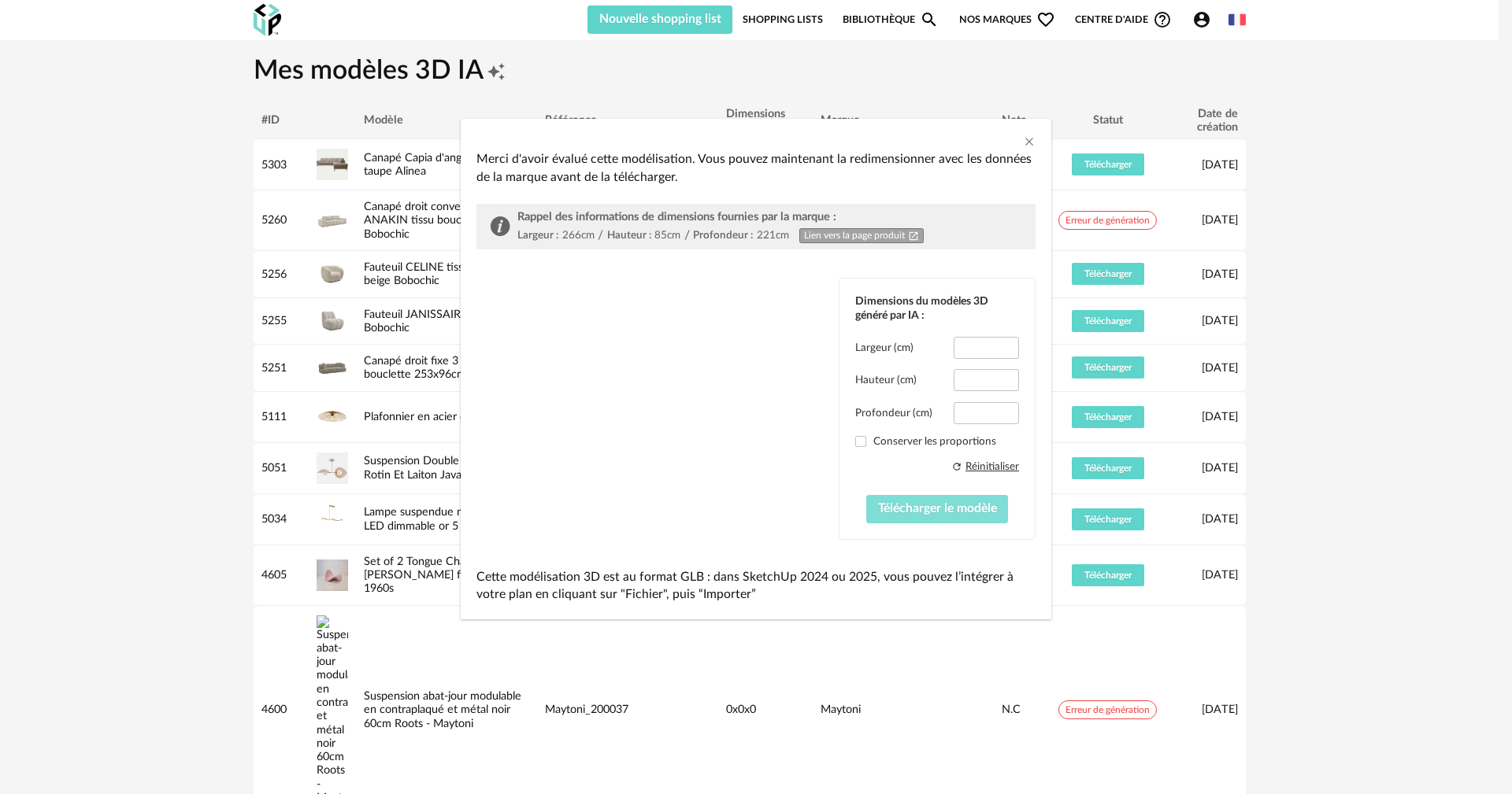
click at [956, 504] on span "Télécharger le modèle" at bounding box center [938, 508] width 119 height 12
click at [956, 499] on button "Télécharger le modèle" at bounding box center [937, 509] width 143 height 28
click at [956, 503] on button "Télécharger le modèle" at bounding box center [937, 509] width 143 height 28
click at [955, 502] on button "Télécharger le modèle" at bounding box center [937, 509] width 143 height 28
click at [955, 499] on button "Télécharger le modèle" at bounding box center [937, 509] width 143 height 28
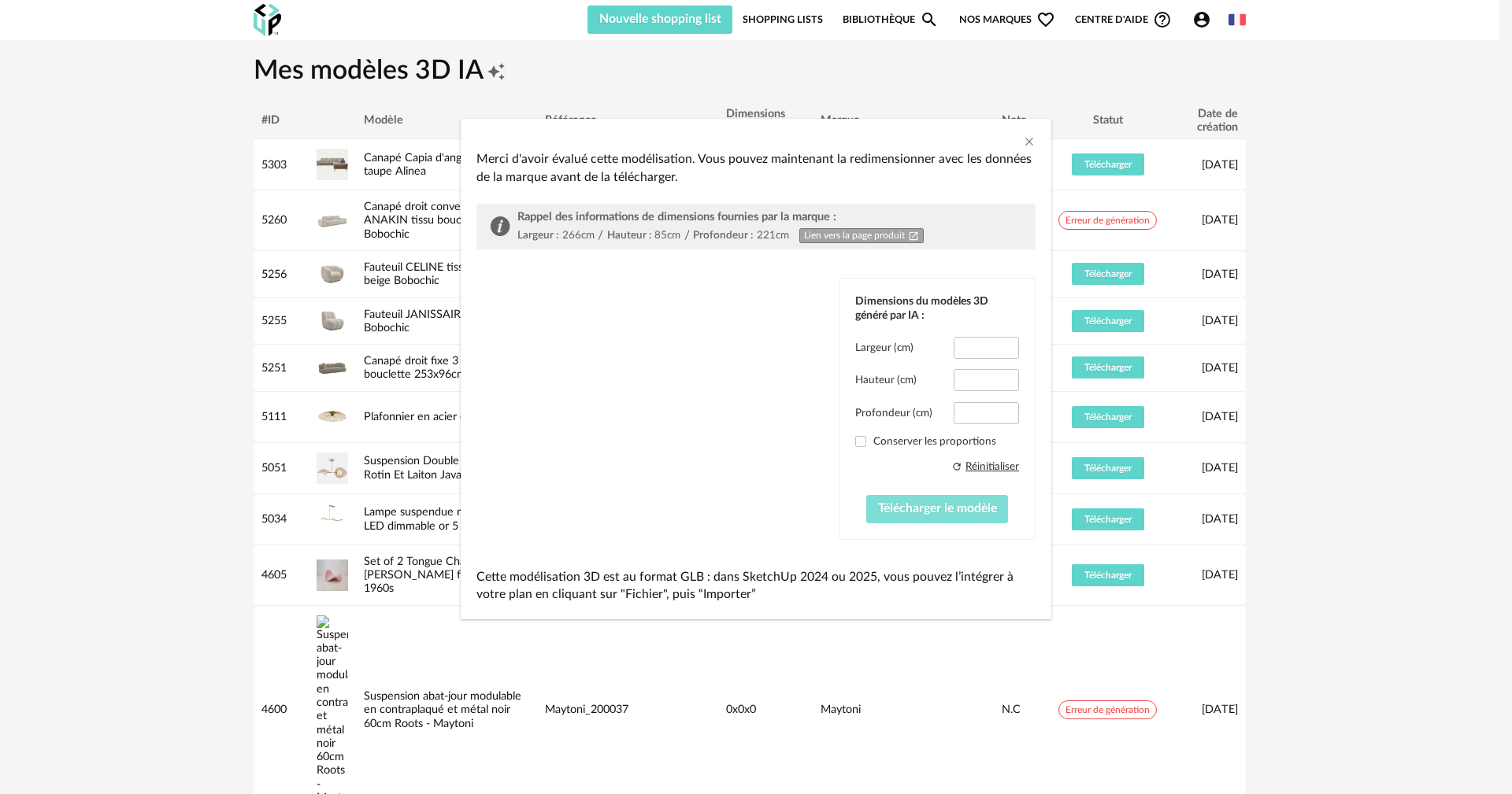
click at [956, 499] on button "Télécharger le modèle" at bounding box center [937, 509] width 143 height 28
click at [958, 502] on button "Télécharger le modèle" at bounding box center [937, 509] width 143 height 28
click at [958, 499] on button "Télécharger le modèle" at bounding box center [937, 509] width 143 height 28
click at [1028, 138] on icon "Close" at bounding box center [1029, 141] width 12 height 12
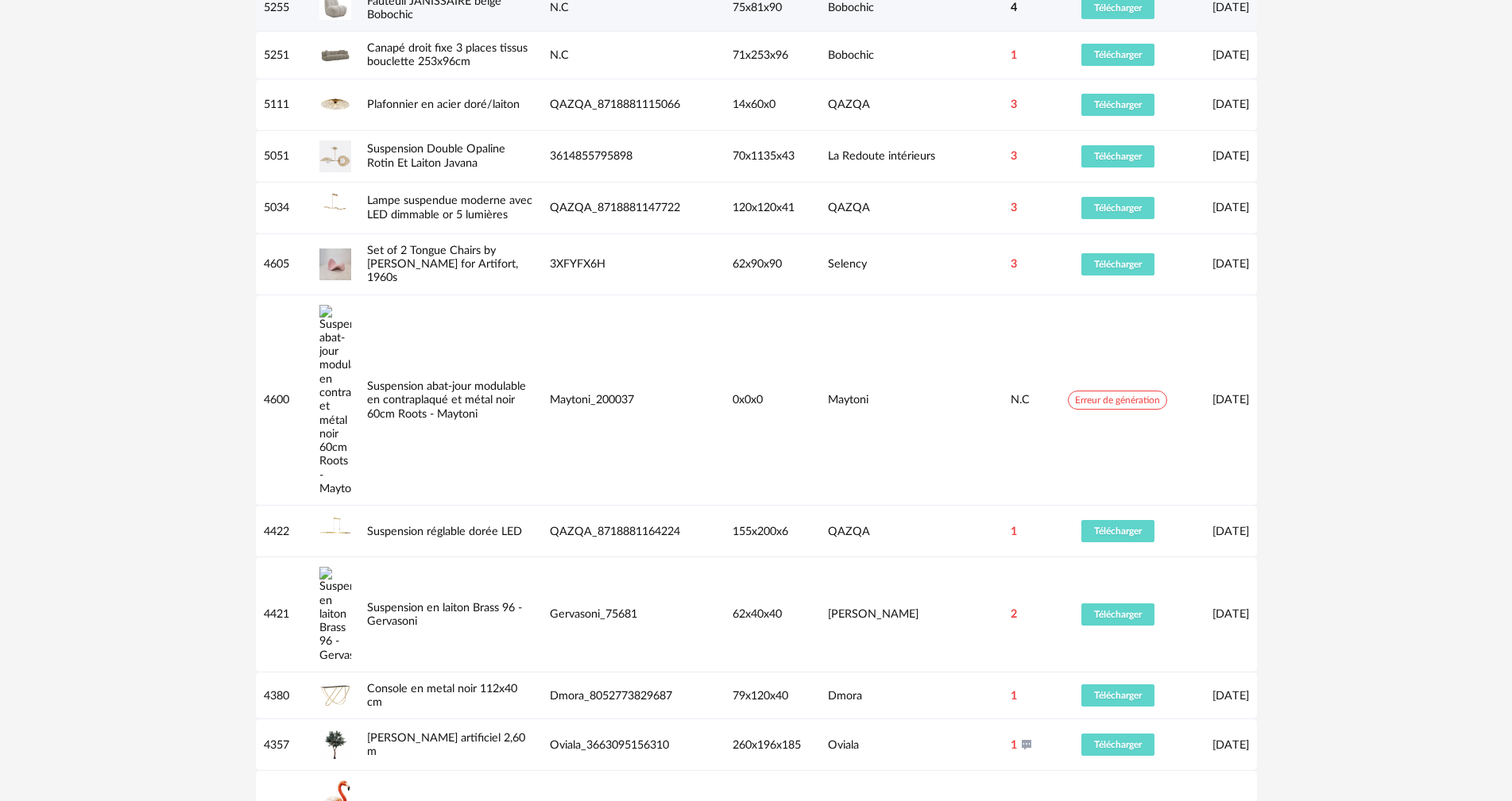
scroll to position [318, 0]
